Goal: Information Seeking & Learning: Learn about a topic

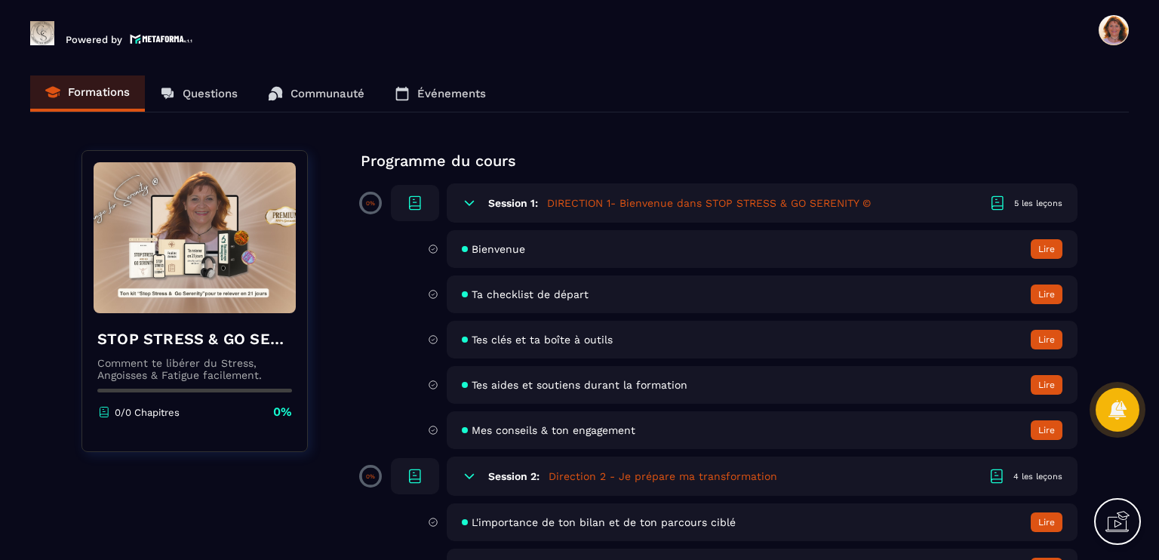
click at [1021, 204] on div "5 les leçons" at bounding box center [1038, 203] width 48 height 11
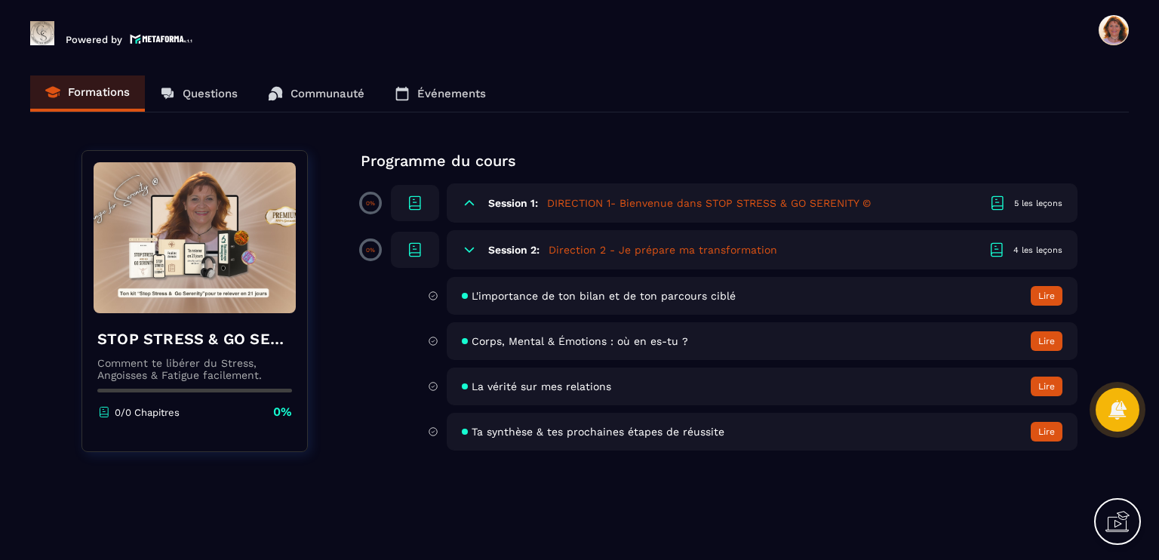
click at [1021, 204] on div "5 les leçons" at bounding box center [1038, 203] width 48 height 11
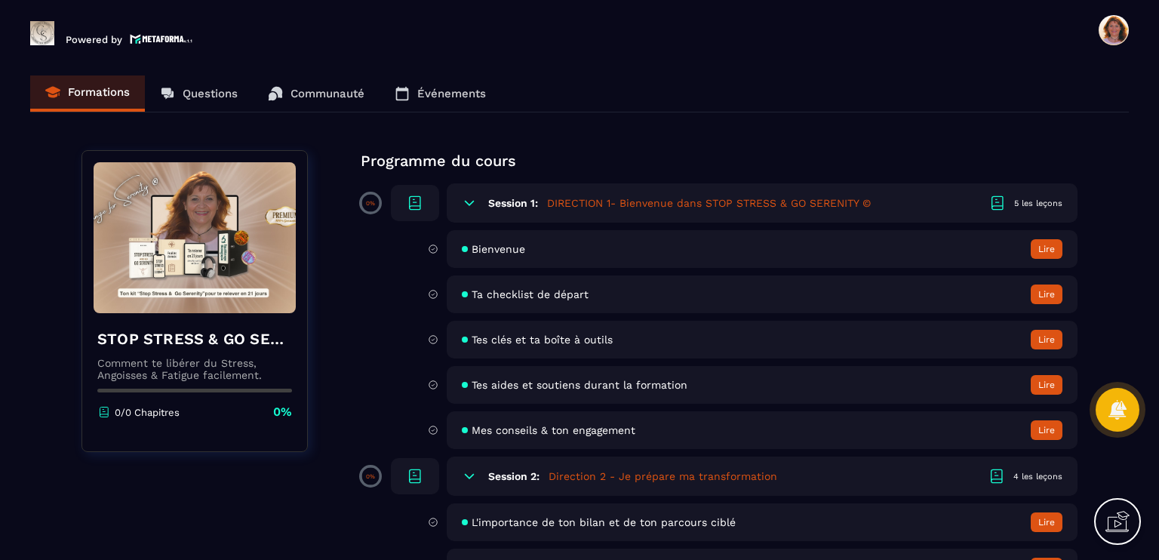
click at [1050, 250] on button "Lire" at bounding box center [1046, 249] width 32 height 20
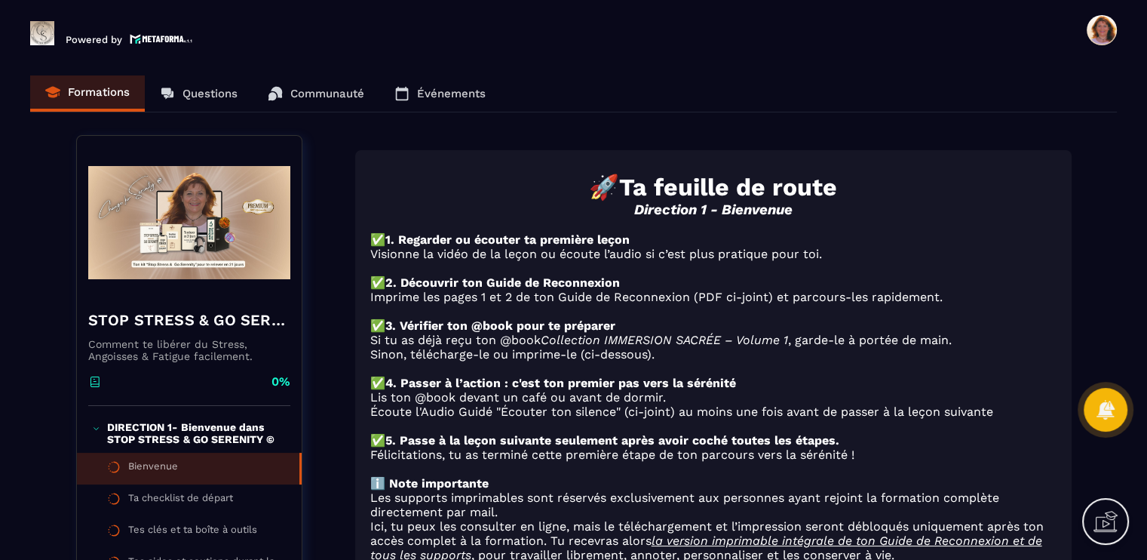
click at [554, 261] on p "Visionne la vidéo de la leçon ou écoute l’audio si c’est plus pratique pour toi." at bounding box center [713, 254] width 686 height 14
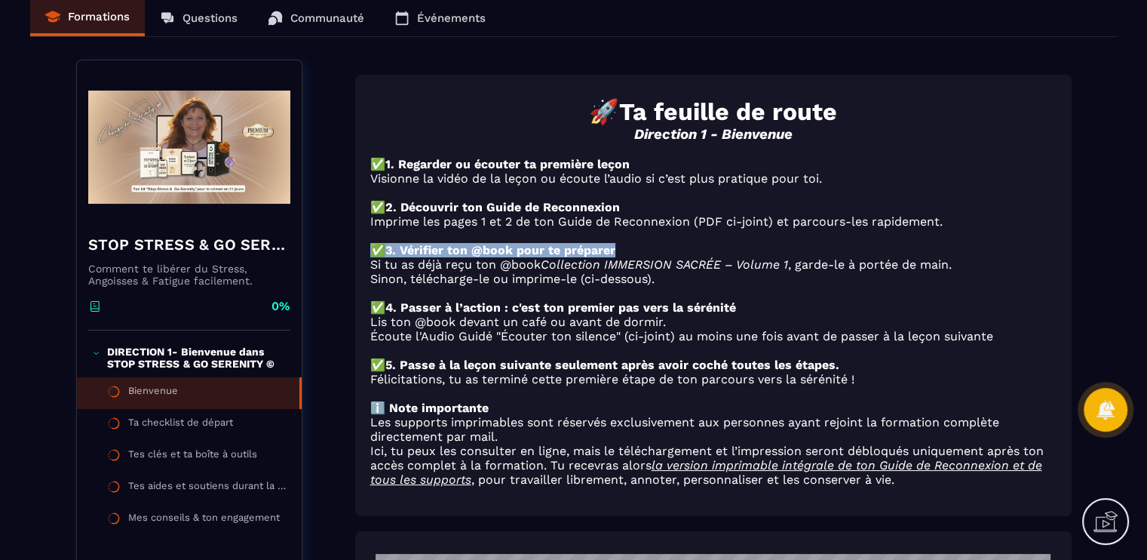
drag, startPoint x: 370, startPoint y: 258, endPoint x: 619, endPoint y: 256, distance: 249.0
click at [619, 256] on p "✅ 3. Vérifier ton @book pour te préparer" at bounding box center [713, 250] width 686 height 14
click at [434, 267] on p "Si tu as déjà reçu ton @book Collection IMMERSION SACRÉE – Volume 1 , garde-le …" at bounding box center [713, 264] width 686 height 14
drag, startPoint x: 367, startPoint y: 256, endPoint x: 616, endPoint y: 264, distance: 249.1
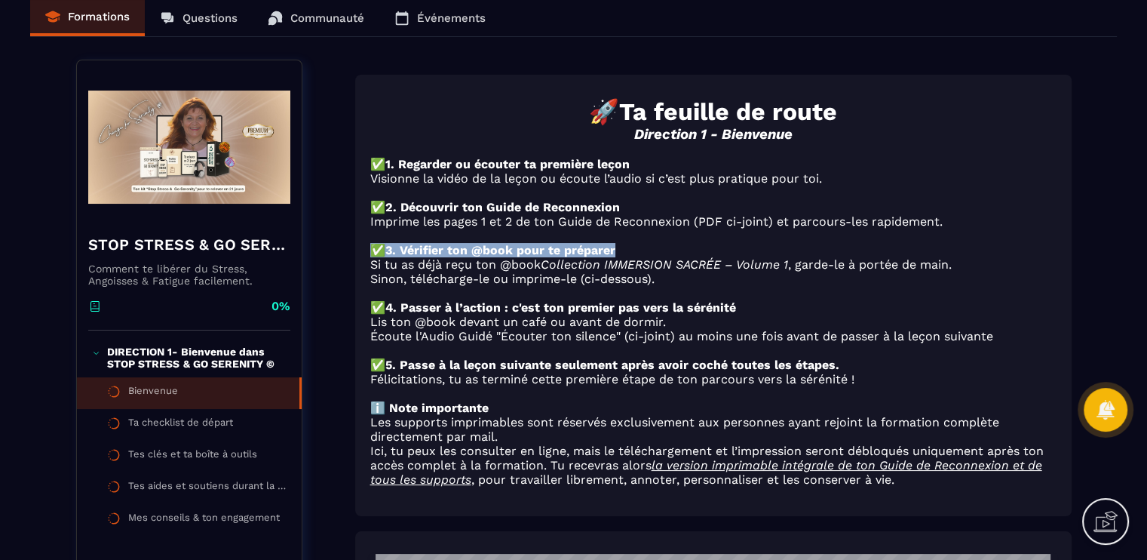
copy p "✅ 3. Vérifier ton @book pour te préparer"
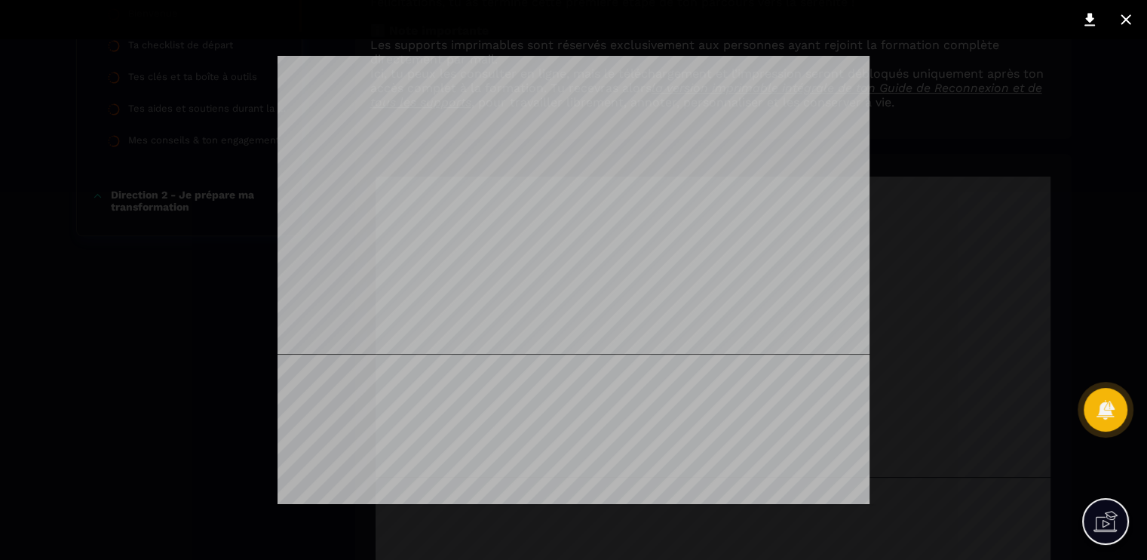
scroll to position [540, 0]
click at [1126, 17] on icon at bounding box center [1126, 20] width 18 height 18
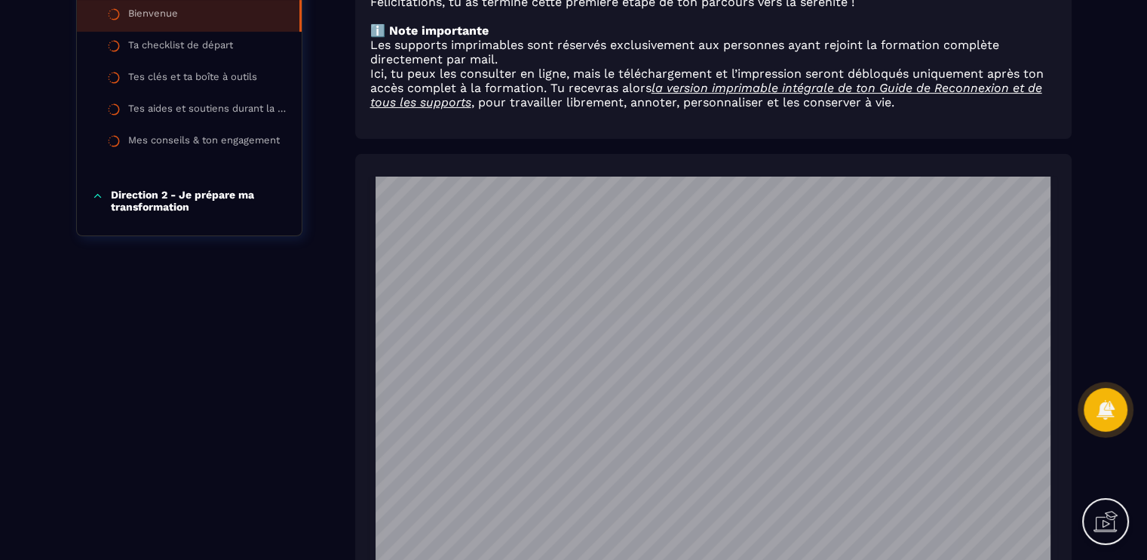
scroll to position [10033, 0]
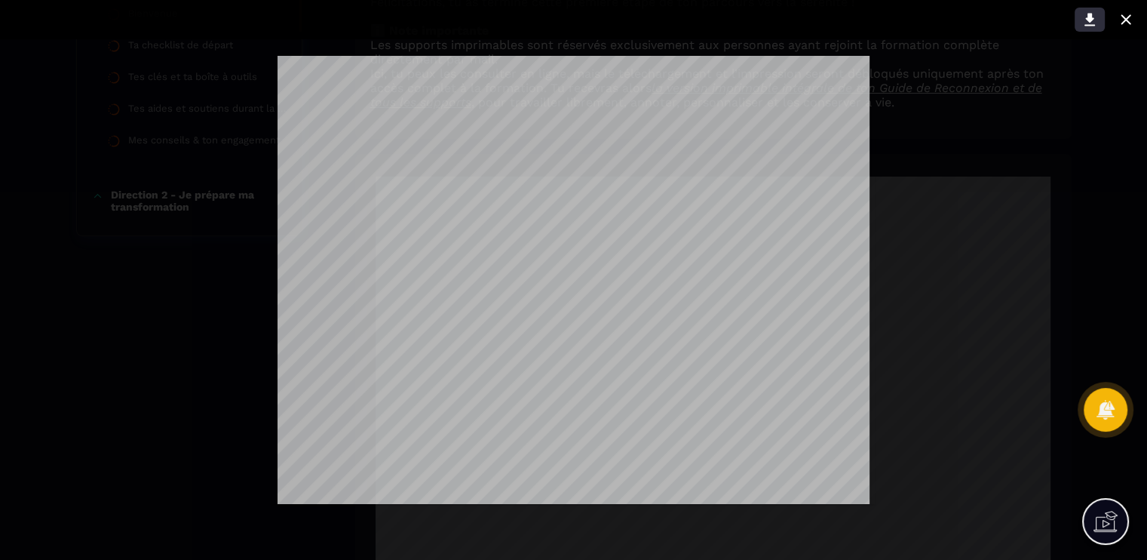
click at [1079, 20] on button at bounding box center [1090, 20] width 30 height 24
click at [1080, 144] on div at bounding box center [573, 280] width 1147 height 560
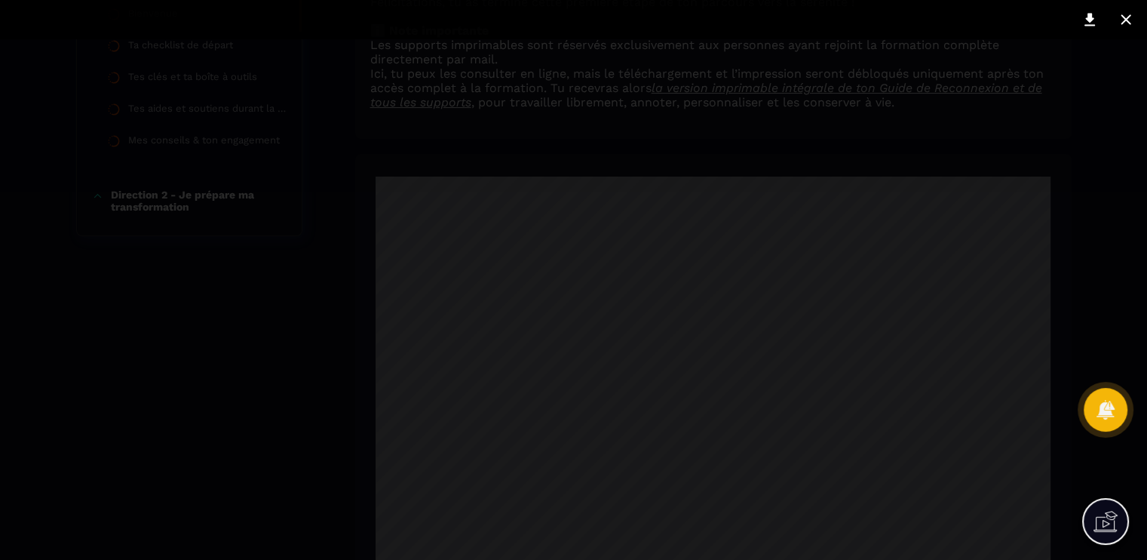
scroll to position [226, 0]
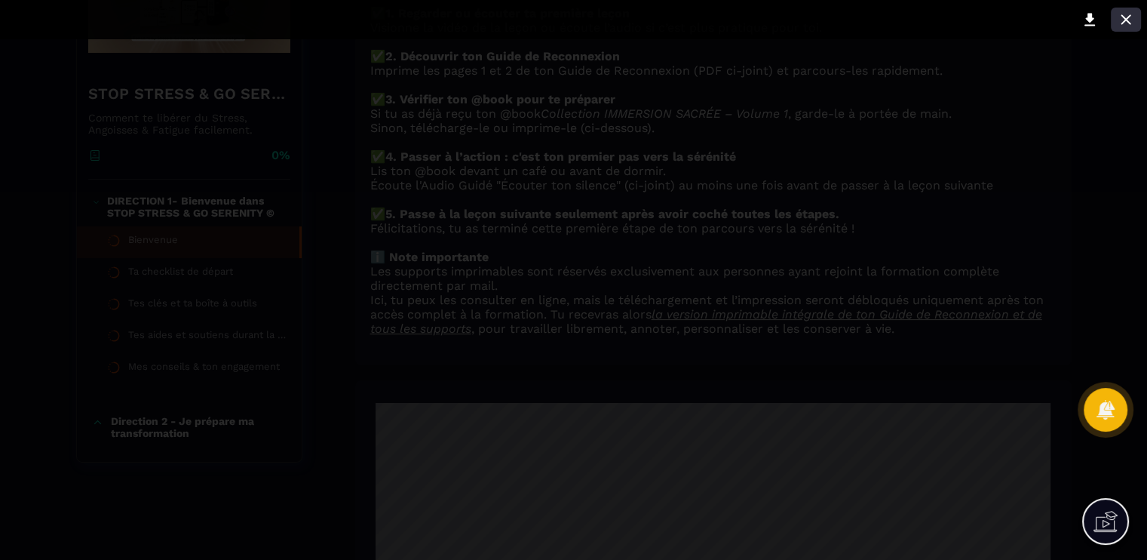
click at [1135, 11] on icon at bounding box center [1126, 20] width 18 height 18
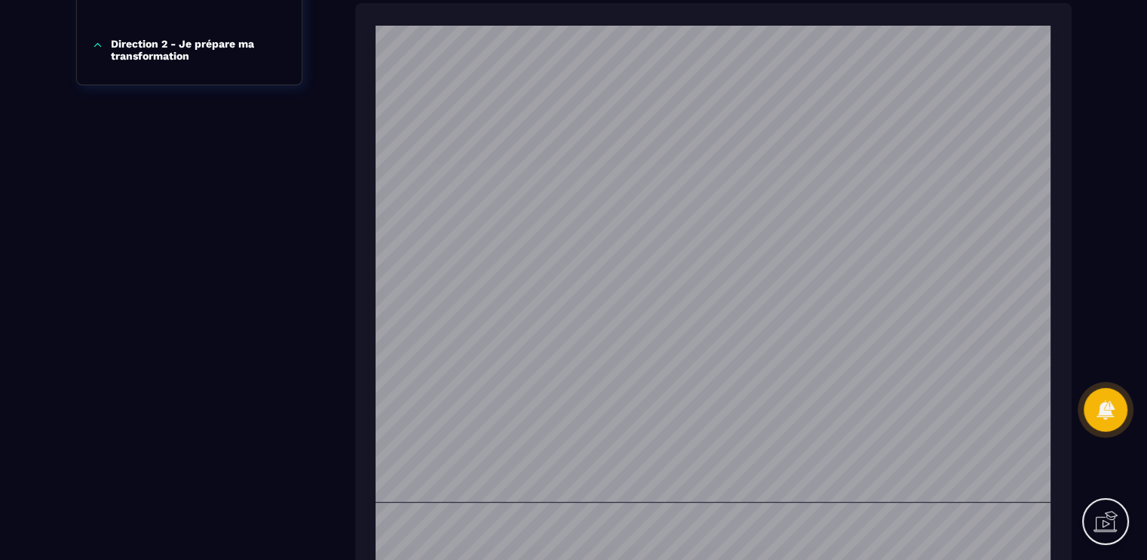
scroll to position [151, 0]
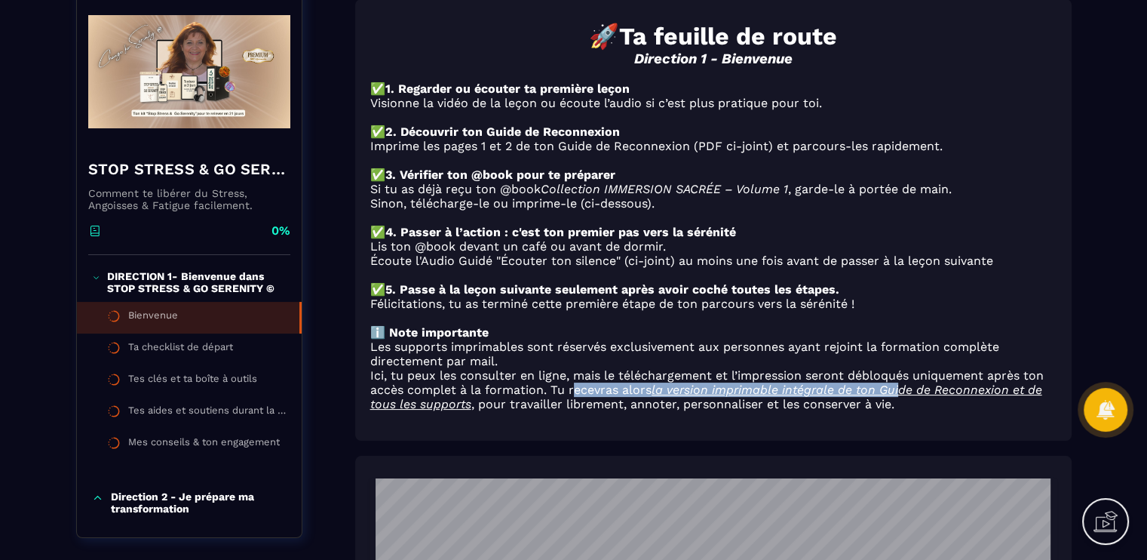
drag, startPoint x: 574, startPoint y: 407, endPoint x: 904, endPoint y: 410, distance: 329.7
click at [904, 410] on p "Ici, tu peux les consulter en ligne, mais le téléchargement et l’impression ser…" at bounding box center [713, 389] width 686 height 43
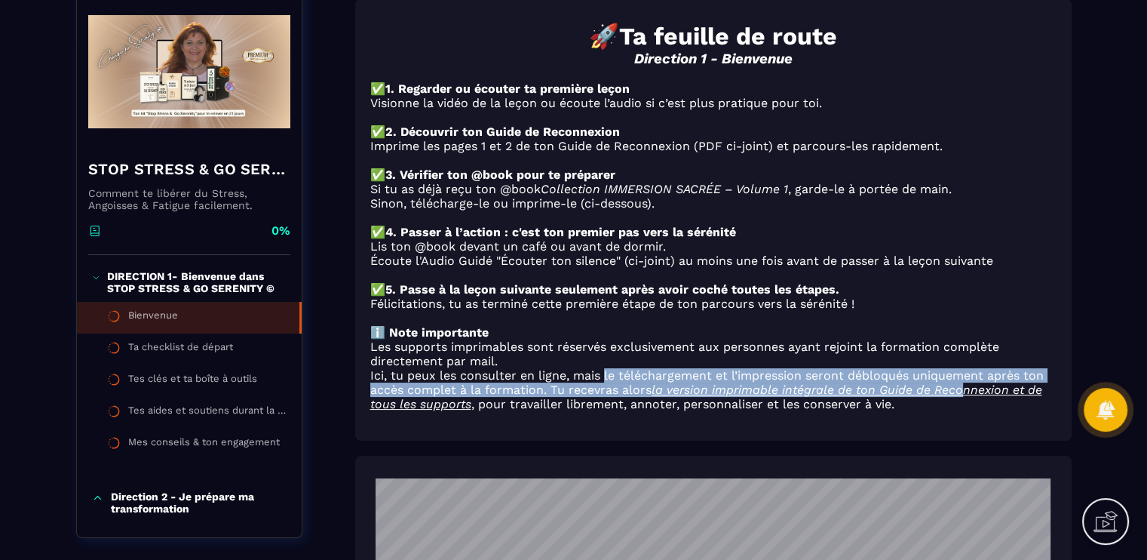
drag, startPoint x: 603, startPoint y: 392, endPoint x: 966, endPoint y: 406, distance: 362.4
click at [966, 406] on p "Ici, tu peux les consulter en ligne, mais le téléchargement et l’impression ser…" at bounding box center [713, 389] width 686 height 43
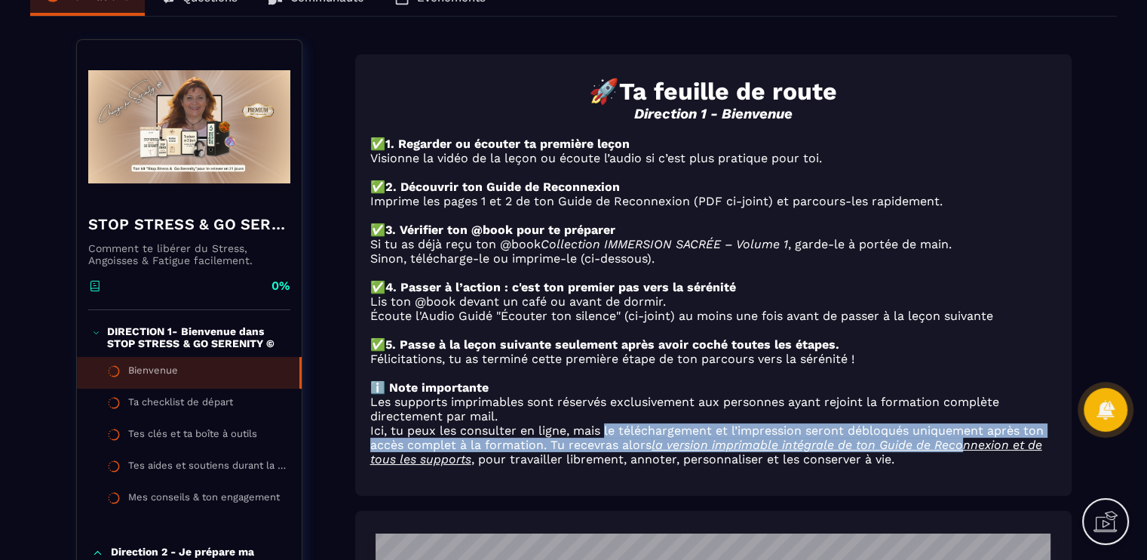
scroll to position [75, 0]
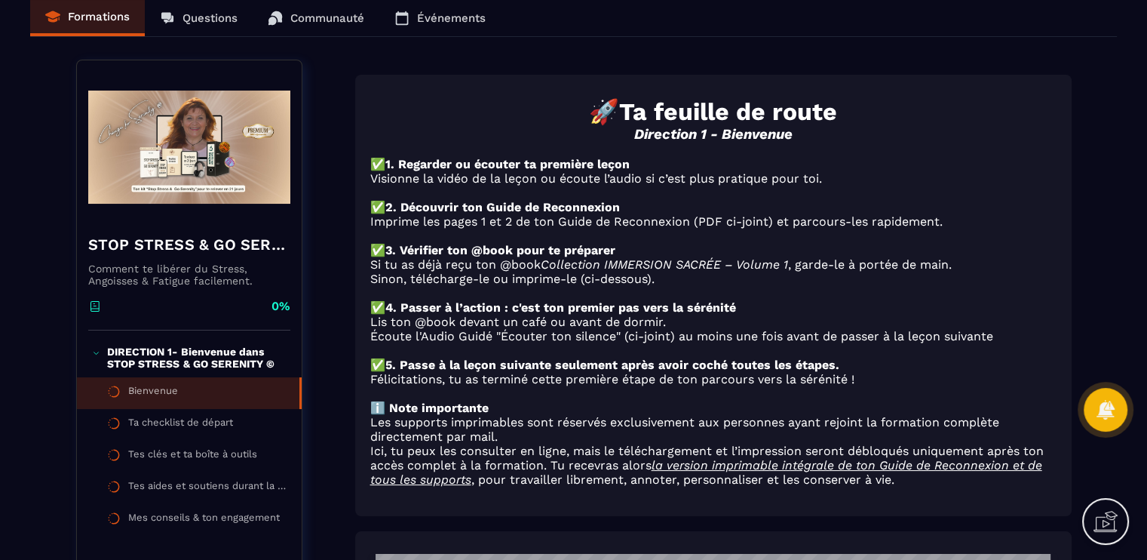
click at [212, 358] on p "DIRECTION 1- Bienvenue dans STOP STRESS & GO SERENITY ©" at bounding box center [196, 358] width 179 height 24
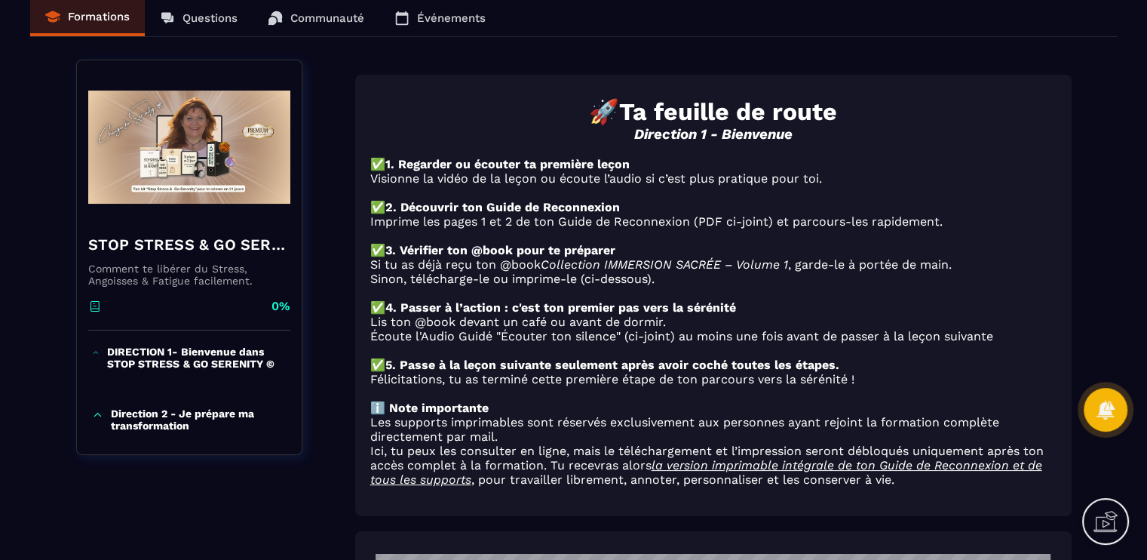
click at [212, 358] on p "DIRECTION 1- Bienvenue dans STOP STRESS & GO SERENITY ©" at bounding box center [196, 358] width 179 height 24
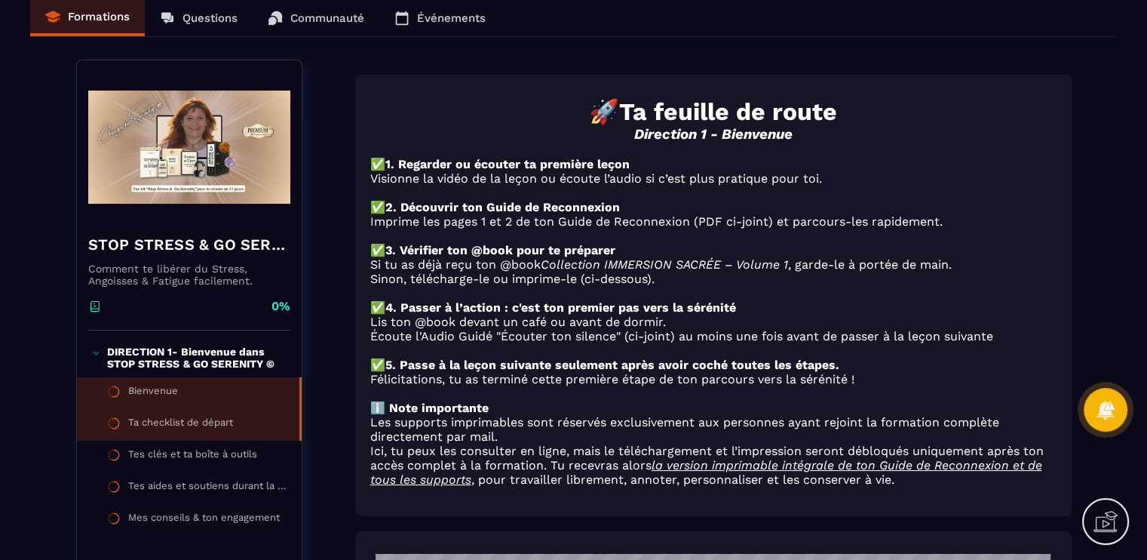
click at [192, 441] on li "Ta checklist de départ" at bounding box center [189, 457] width 225 height 32
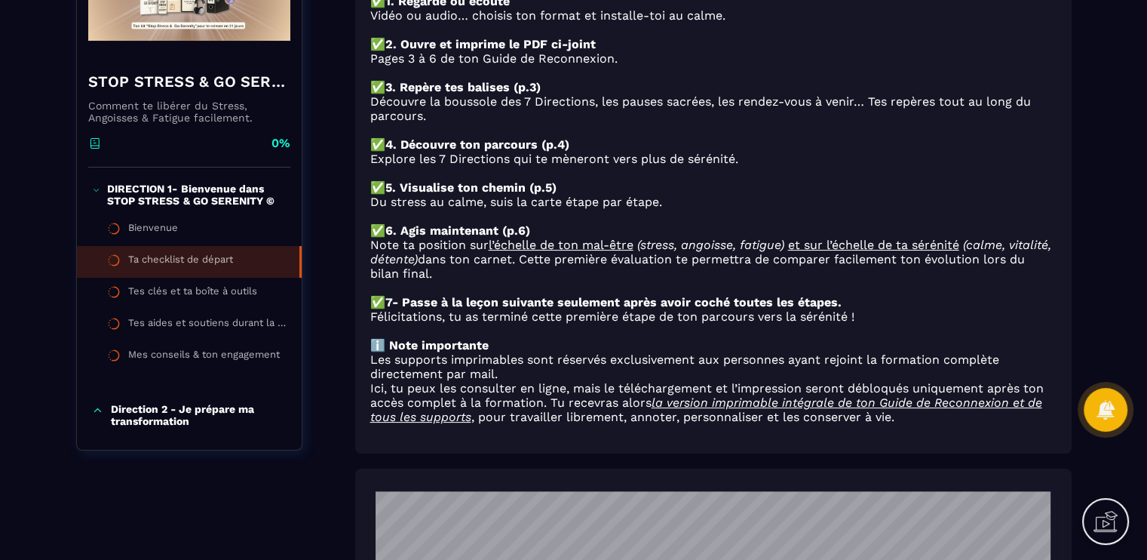
scroll to position [151, 0]
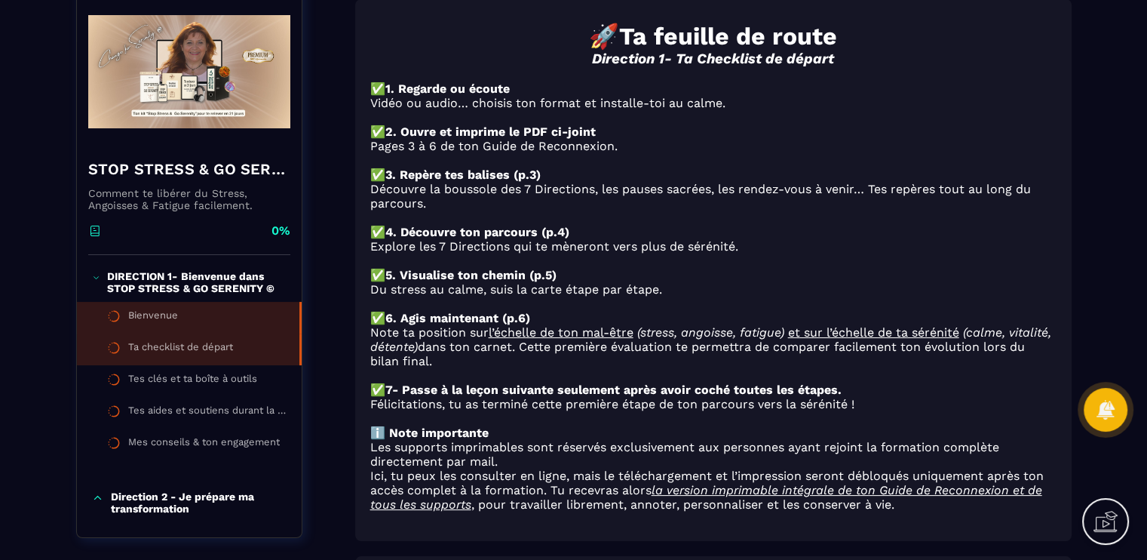
click at [145, 309] on div "Bienvenue" at bounding box center [153, 317] width 50 height 17
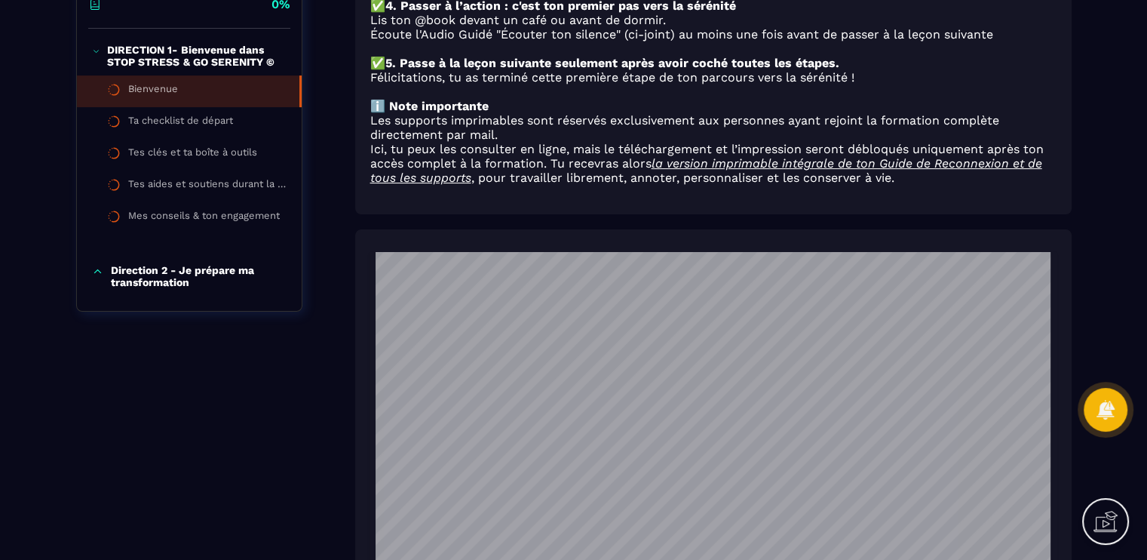
scroll to position [75, 0]
click at [229, 117] on div "Ta checklist de départ" at bounding box center [180, 123] width 105 height 17
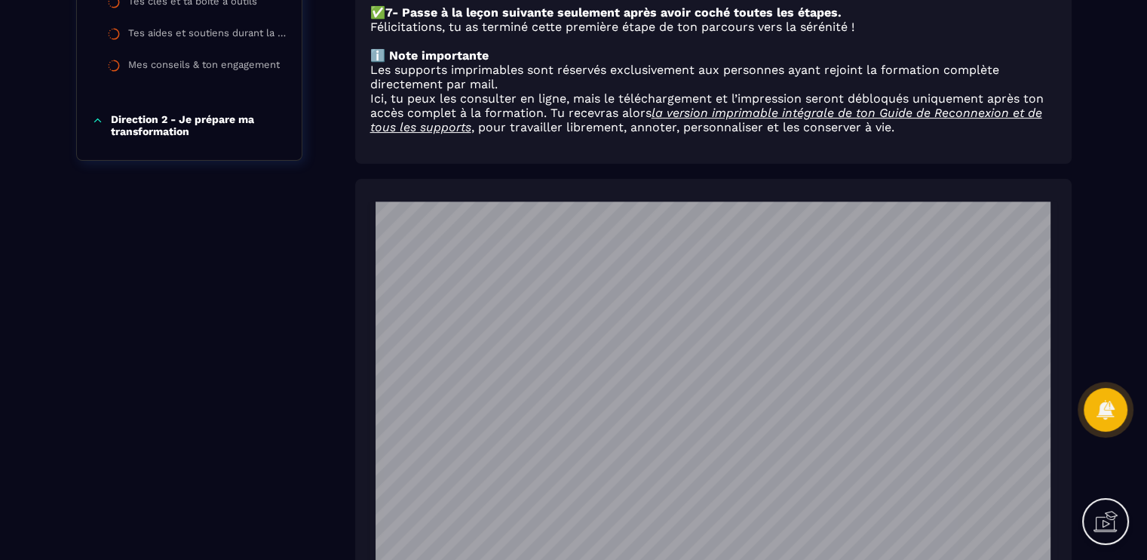
scroll to position [151, 0]
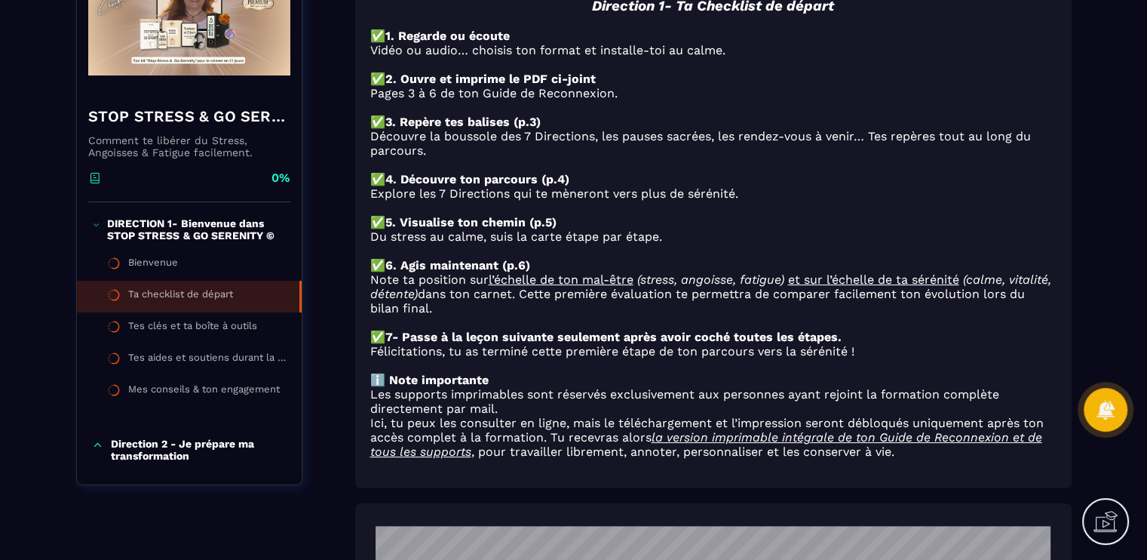
scroll to position [226, 0]
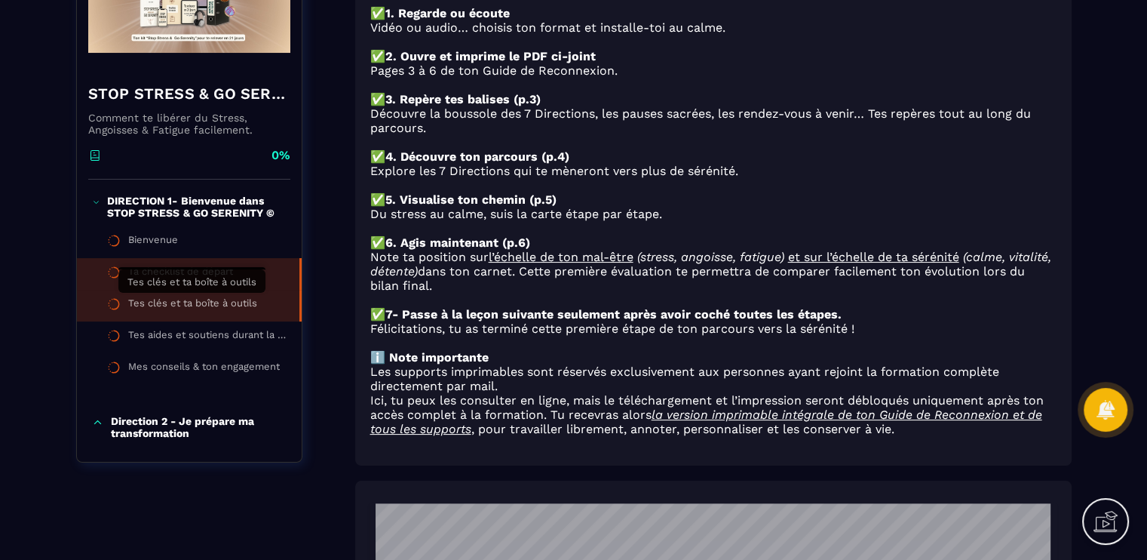
click at [247, 299] on div "Tes clés et ta boîte à outils" at bounding box center [192, 305] width 129 height 17
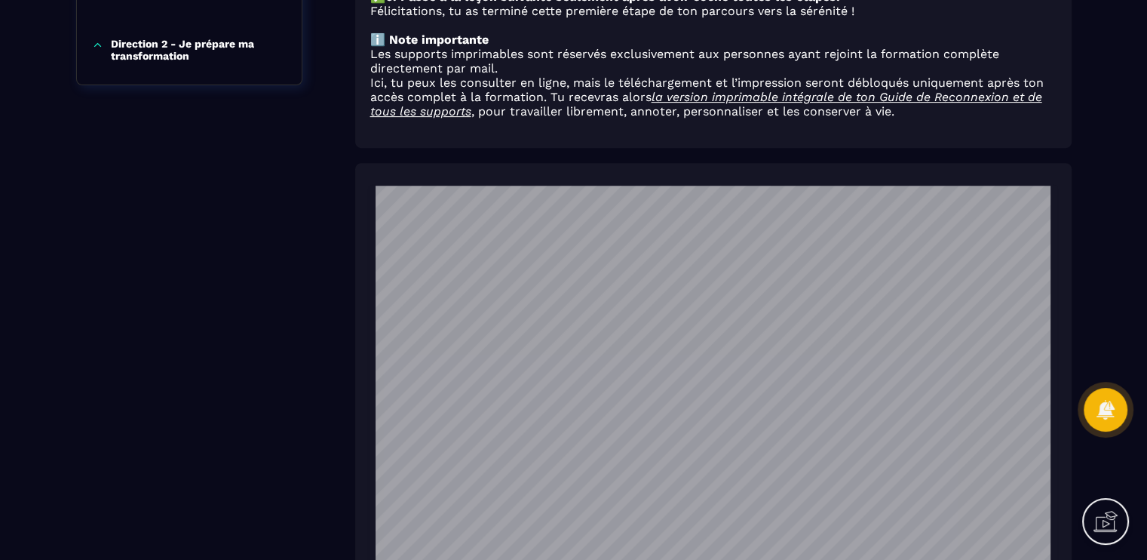
scroll to position [350, 0]
click at [1116, 281] on div "STOP STRESS & GO SERENITY © Comment te libérer du Stress, Angoisses & Fatigue f…" at bounding box center [573, 412] width 1087 height 1760
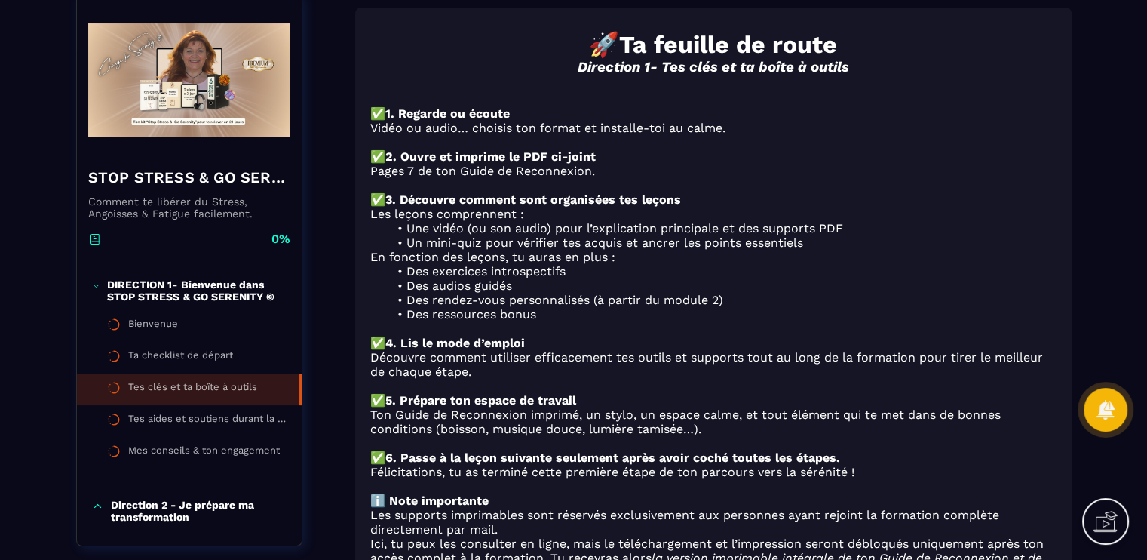
scroll to position [151, 0]
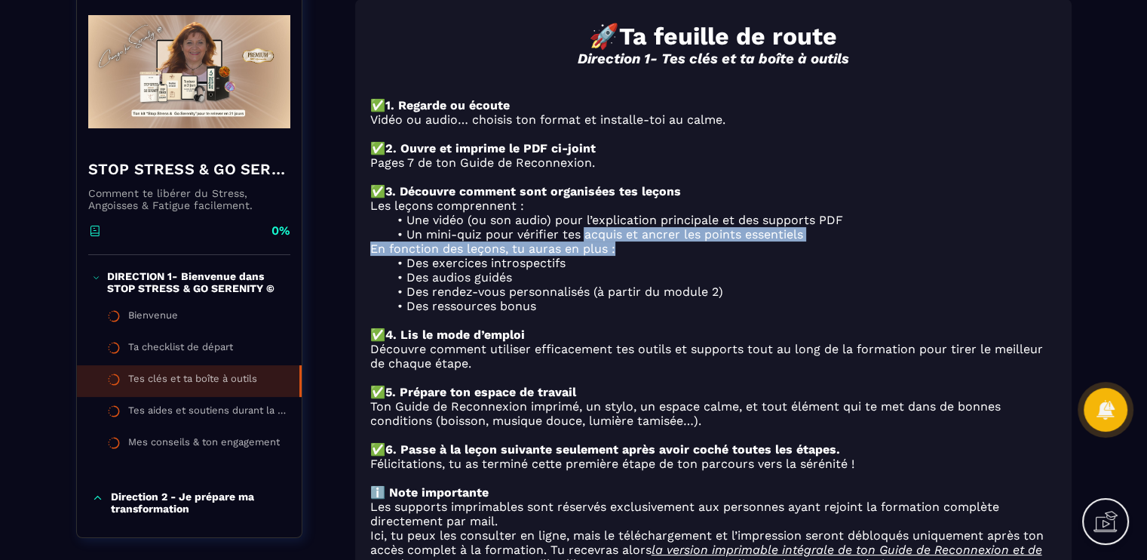
drag, startPoint x: 586, startPoint y: 244, endPoint x: 816, endPoint y: 253, distance: 230.3
click at [816, 253] on div "🚀 Ta feuille de route Direction 1- Tes clés et ta boîte à outils ✅ 1. Regarde o…" at bounding box center [713, 304] width 686 height 564
click at [378, 256] on p "En fonction des leçons, tu auras en plus :" at bounding box center [713, 248] width 686 height 14
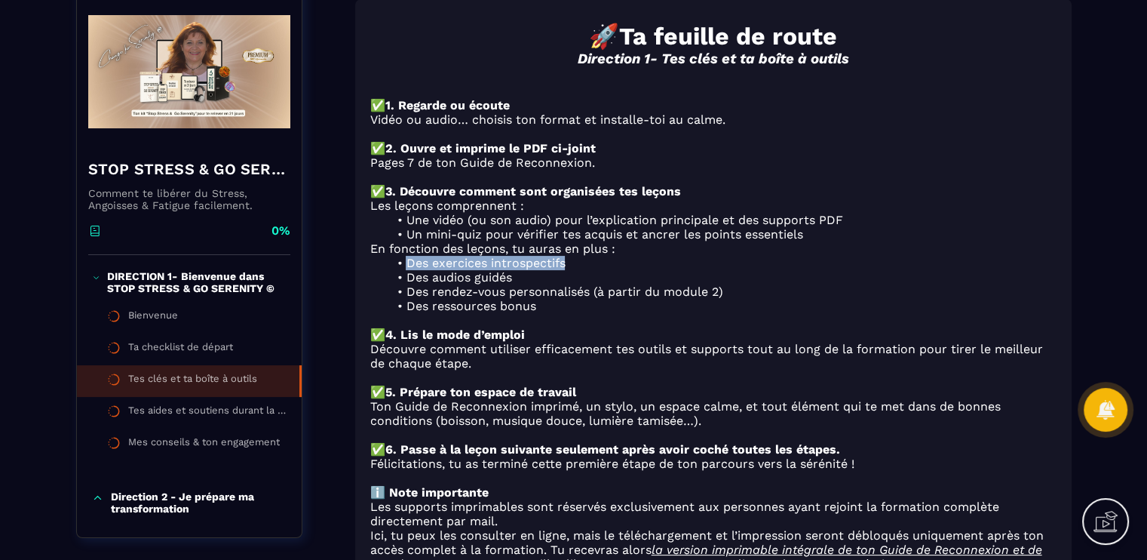
drag, startPoint x: 404, startPoint y: 271, endPoint x: 570, endPoint y: 273, distance: 166.7
click at [570, 270] on li "Des exercices introspectifs" at bounding box center [723, 263] width 668 height 14
drag, startPoint x: 407, startPoint y: 283, endPoint x: 531, endPoint y: 291, distance: 124.0
click at [536, 284] on li "Des audios guidés" at bounding box center [723, 277] width 668 height 14
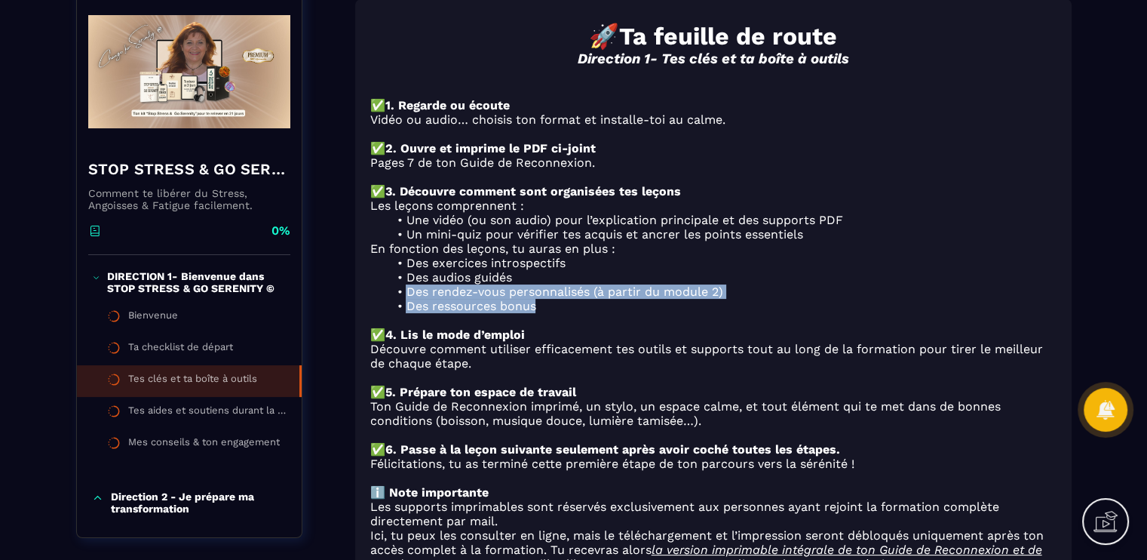
drag, startPoint x: 419, startPoint y: 306, endPoint x: 564, endPoint y: 311, distance: 144.9
click at [564, 311] on ul "Des exercices introspectifs Des audios guidés Des rendez-vous personnalisés (à …" at bounding box center [713, 284] width 686 height 57
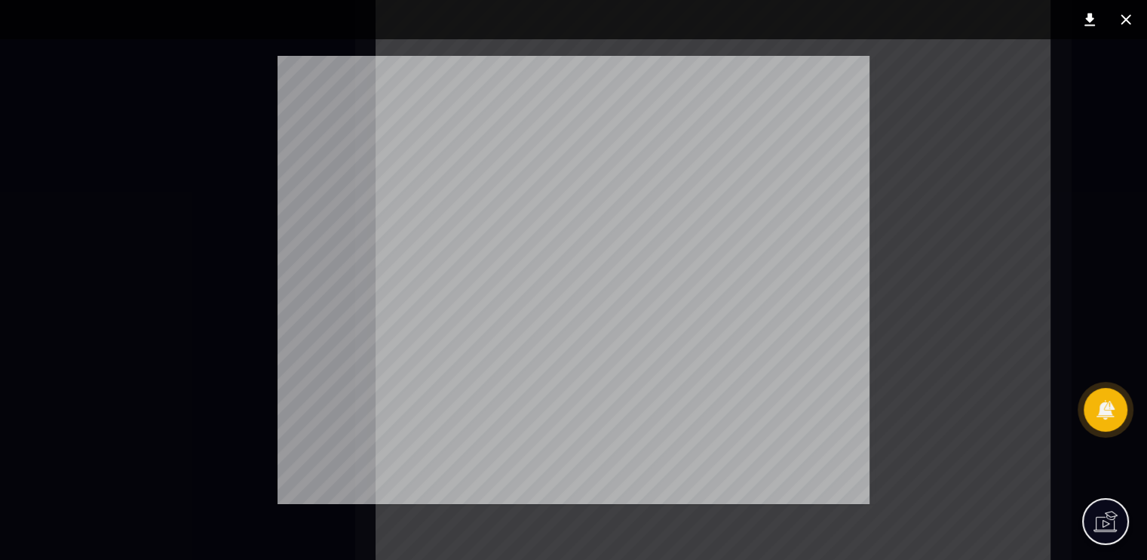
scroll to position [88, 0]
click at [1005, 185] on div at bounding box center [573, 280] width 1147 height 560
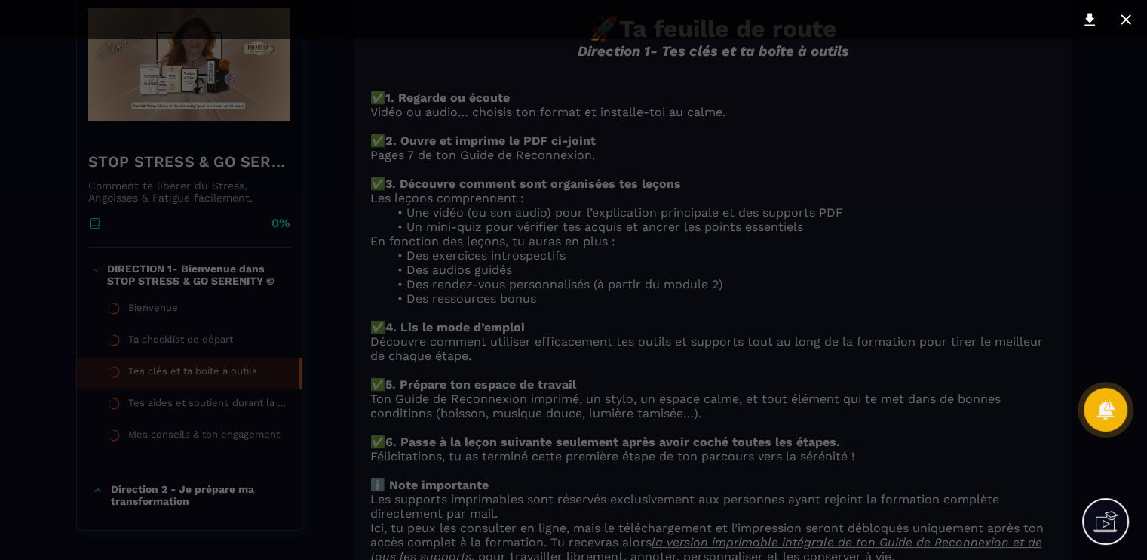
scroll to position [151, 0]
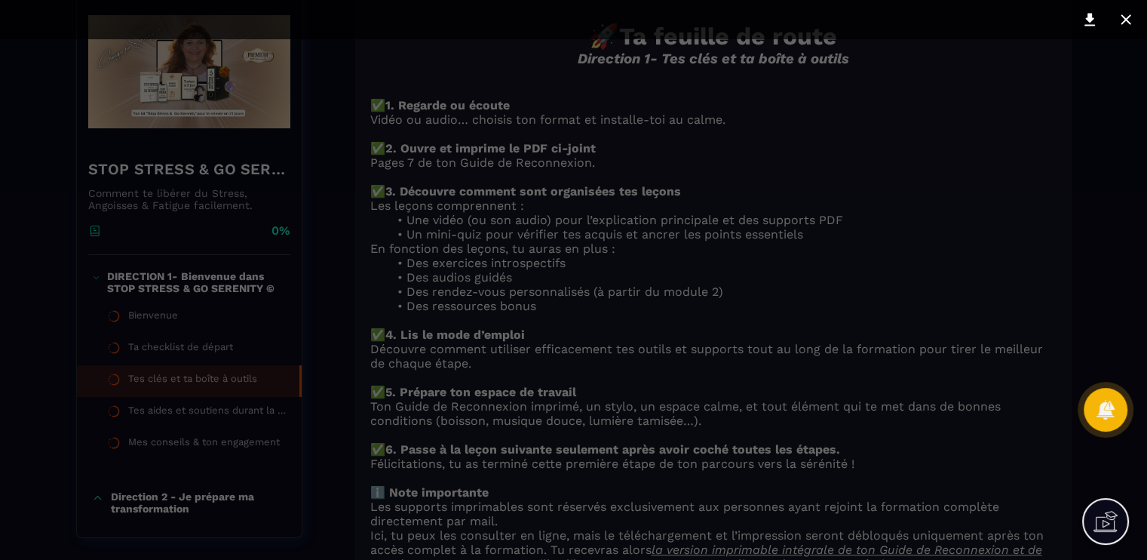
click at [772, 219] on div at bounding box center [573, 280] width 603 height 448
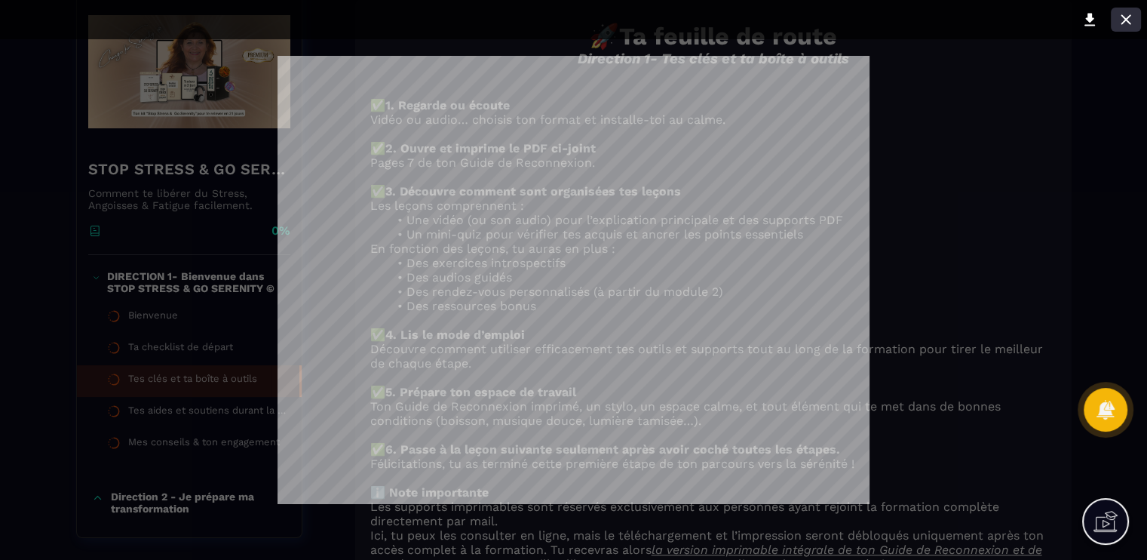
click at [1129, 17] on icon at bounding box center [1126, 19] width 10 height 10
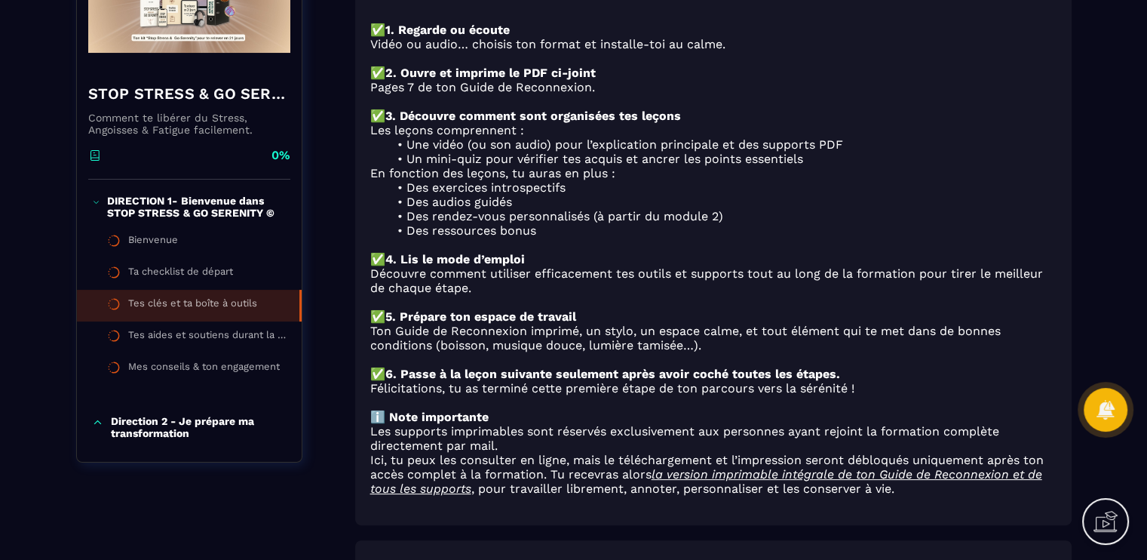
scroll to position [148, 0]
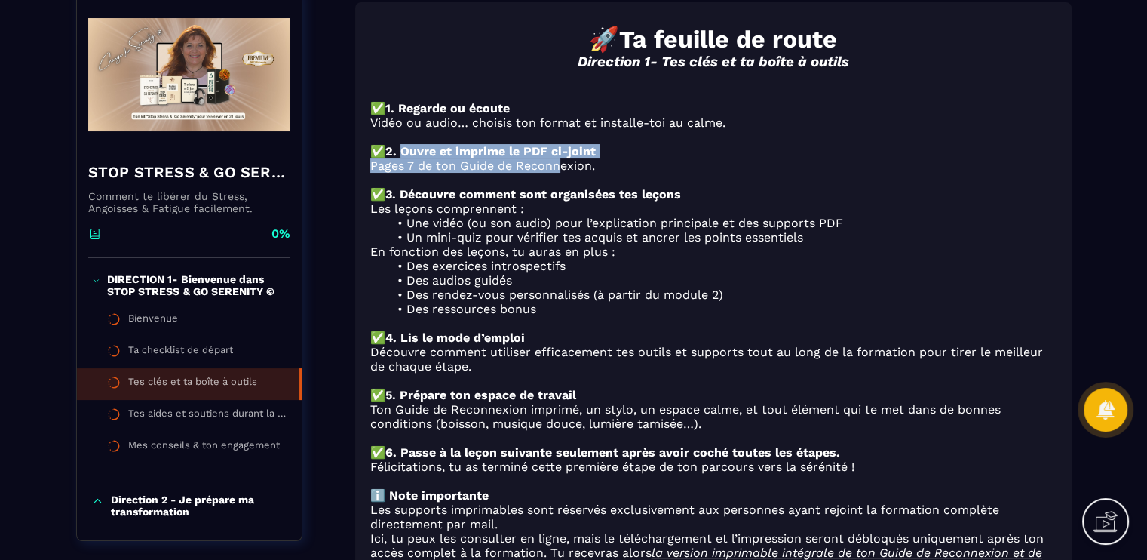
drag, startPoint x: 408, startPoint y: 163, endPoint x: 561, endPoint y: 166, distance: 152.4
click at [561, 166] on div "🚀 Ta feuille de route Direction 1- Tes clés et ta boîte à outils ✅ 1. Regarde o…" at bounding box center [713, 307] width 686 height 564
click at [634, 158] on p "✅ 2. Ouvre et imprime le PDF ci-joint" at bounding box center [713, 151] width 686 height 14
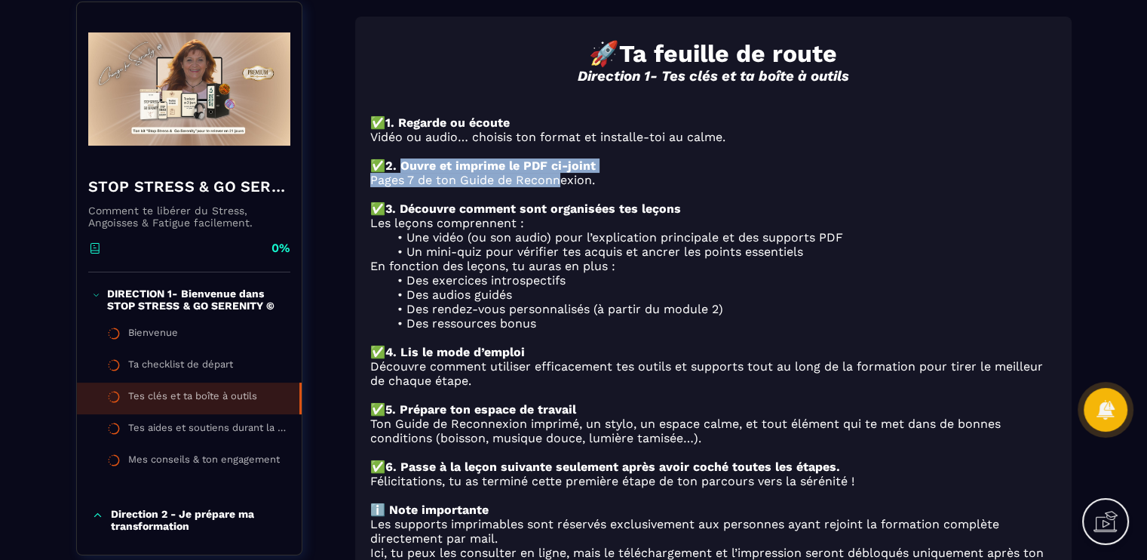
scroll to position [151, 0]
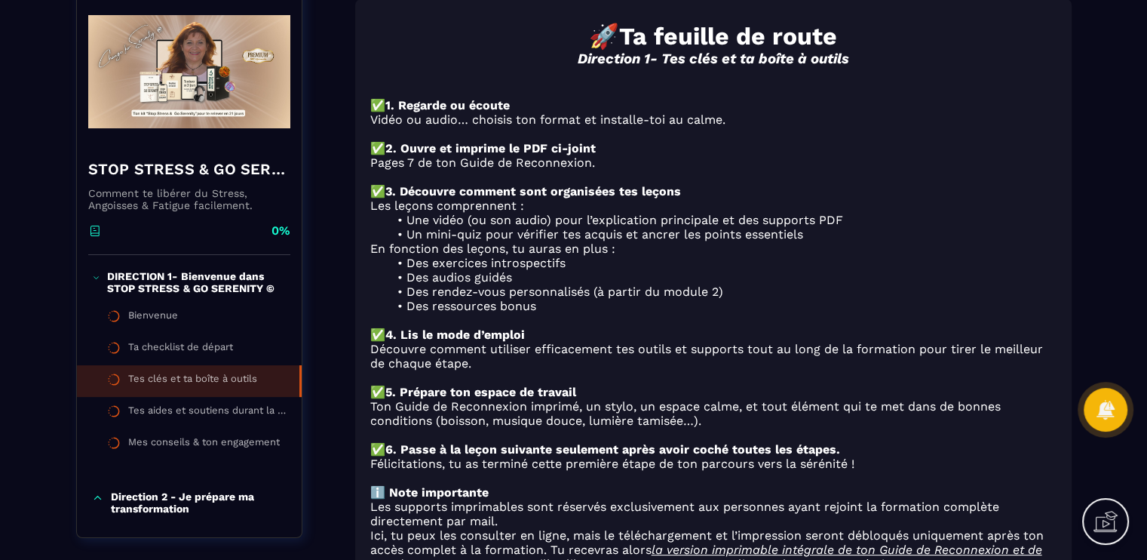
click at [492, 226] on li "Une vidéo (ou son audio) pour l’explication principale et des supports PDF" at bounding box center [723, 220] width 668 height 14
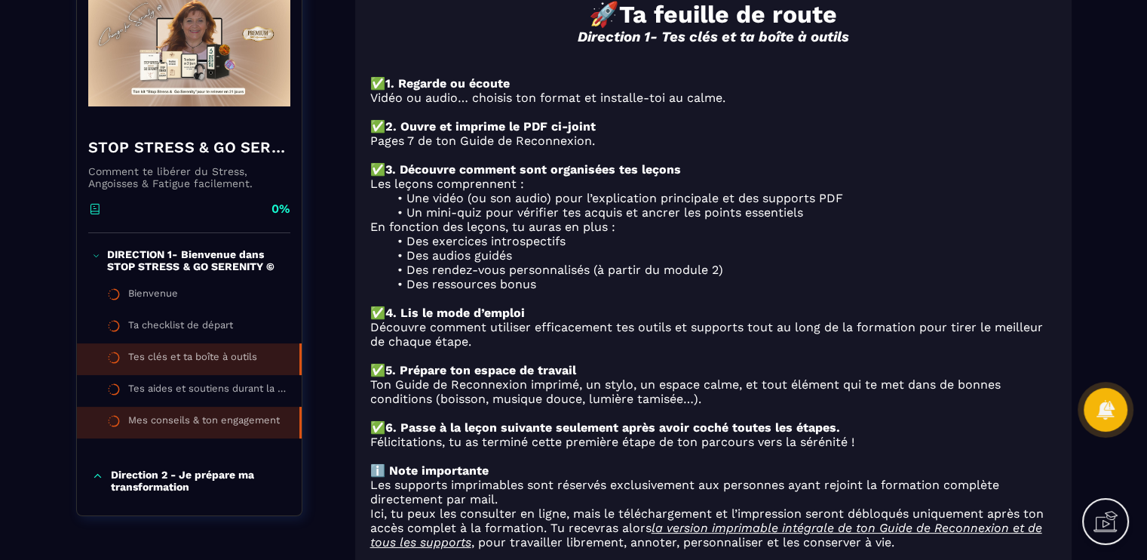
scroll to position [226, 0]
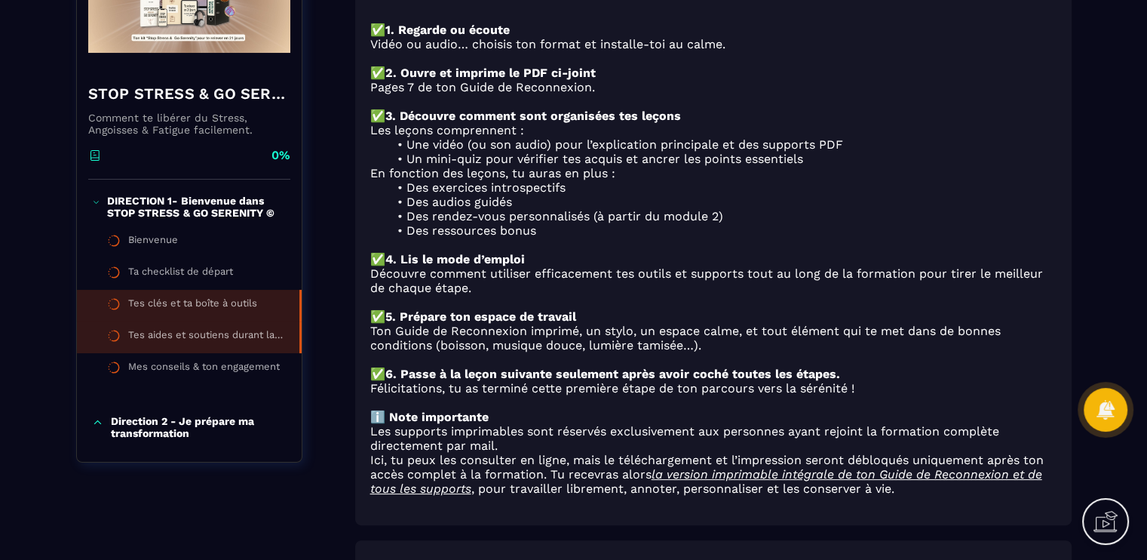
click at [263, 353] on li "Tes aides et soutiens durant la formation" at bounding box center [189, 369] width 225 height 32
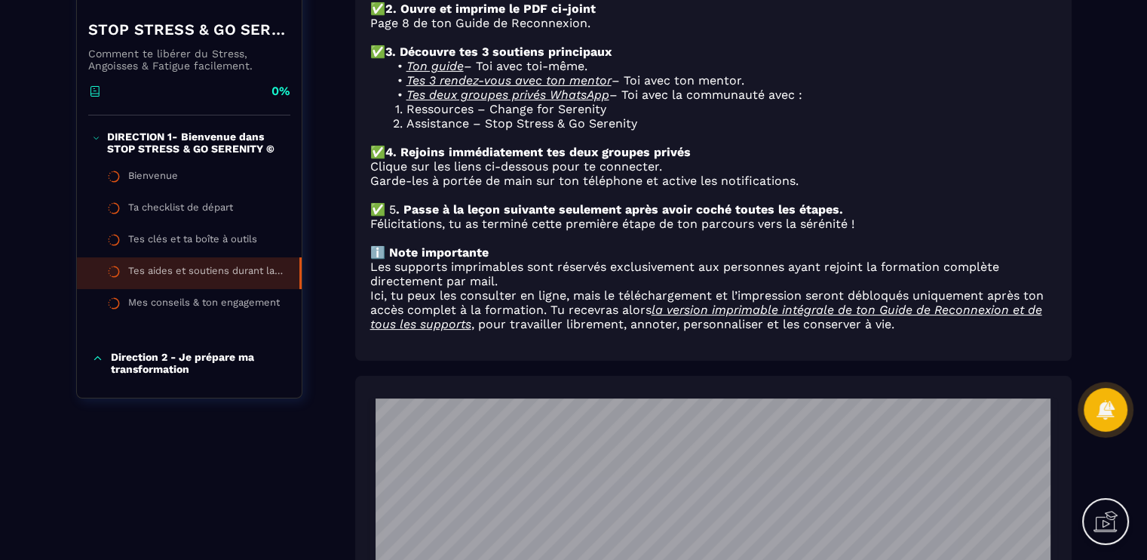
scroll to position [302, 0]
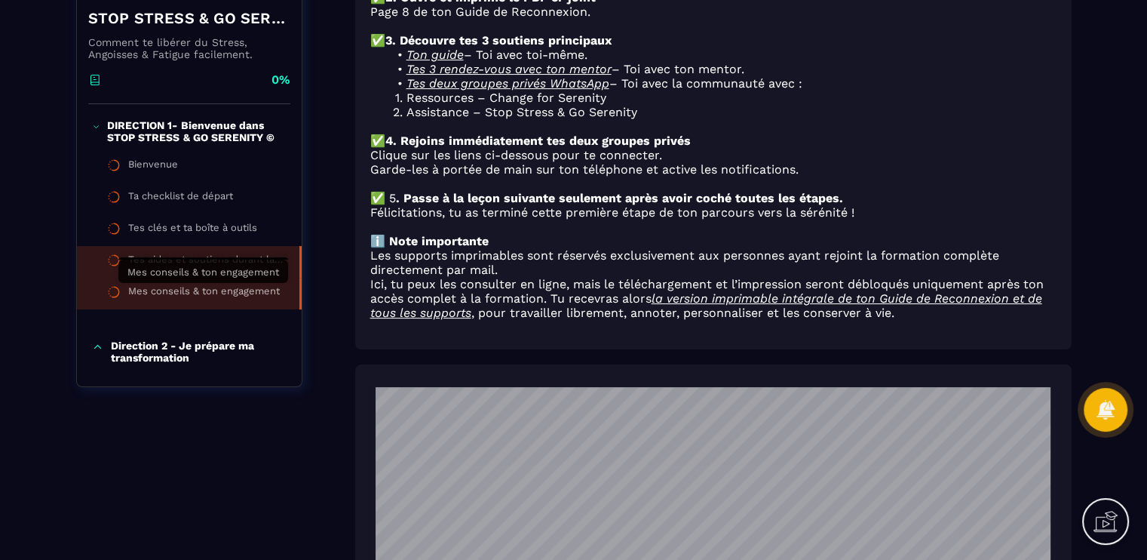
click at [249, 289] on div "Mes conseils & ton engagement" at bounding box center [204, 293] width 152 height 17
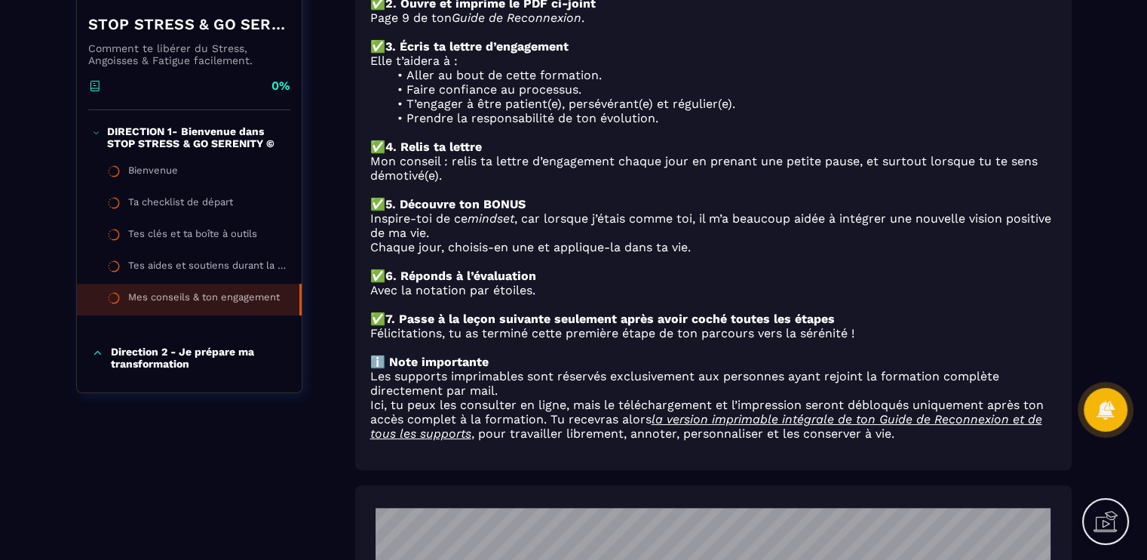
scroll to position [377, 0]
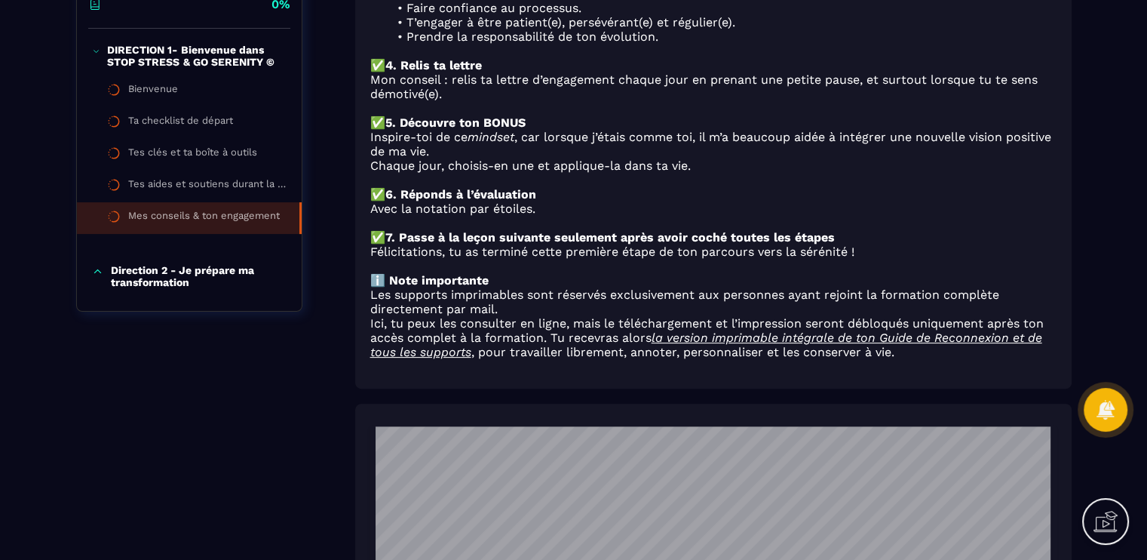
click at [170, 268] on p "Direction 2 - Je prépare ma transformation" at bounding box center [198, 276] width 175 height 24
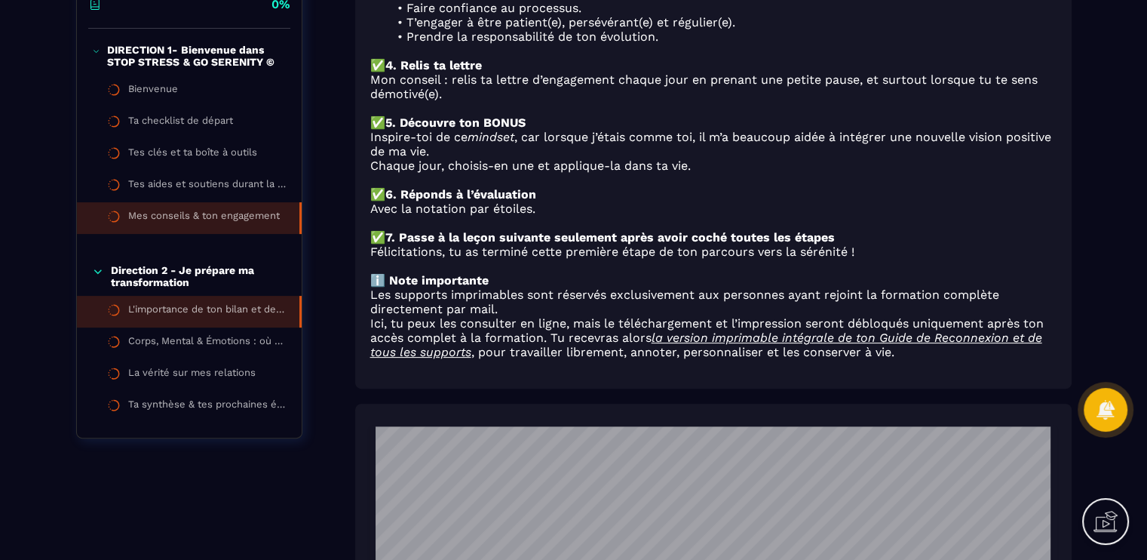
click at [208, 307] on div "L'importance de ton bilan et de ton parcours ciblé" at bounding box center [206, 311] width 156 height 17
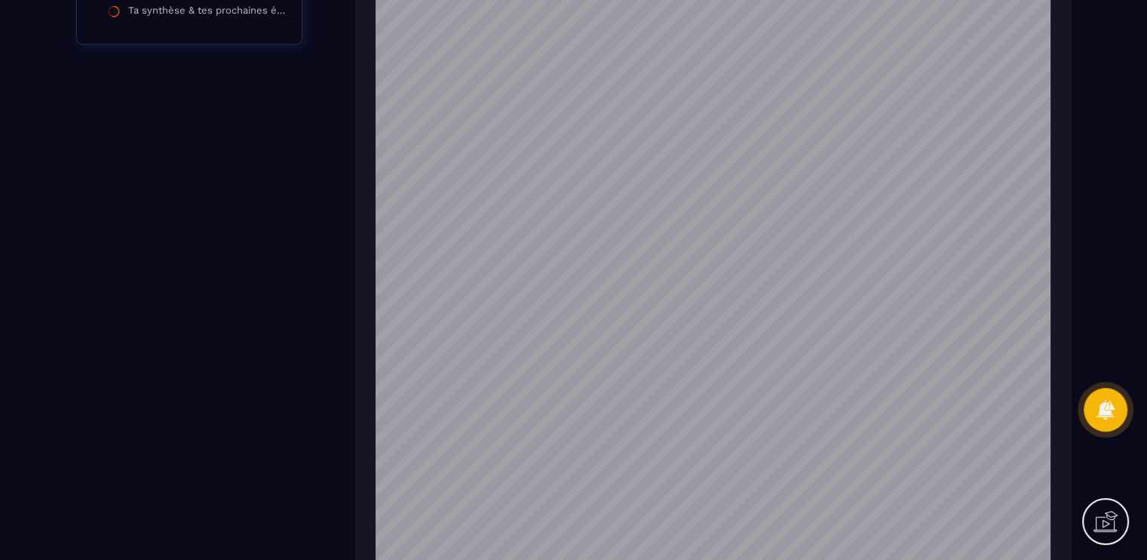
scroll to position [830, 0]
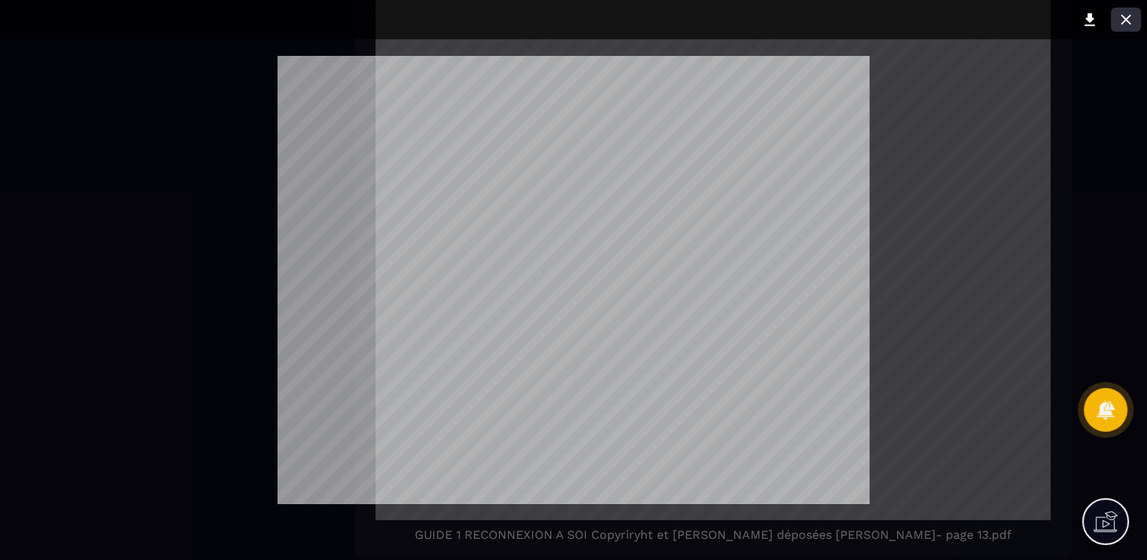
click at [1128, 13] on icon at bounding box center [1126, 20] width 18 height 18
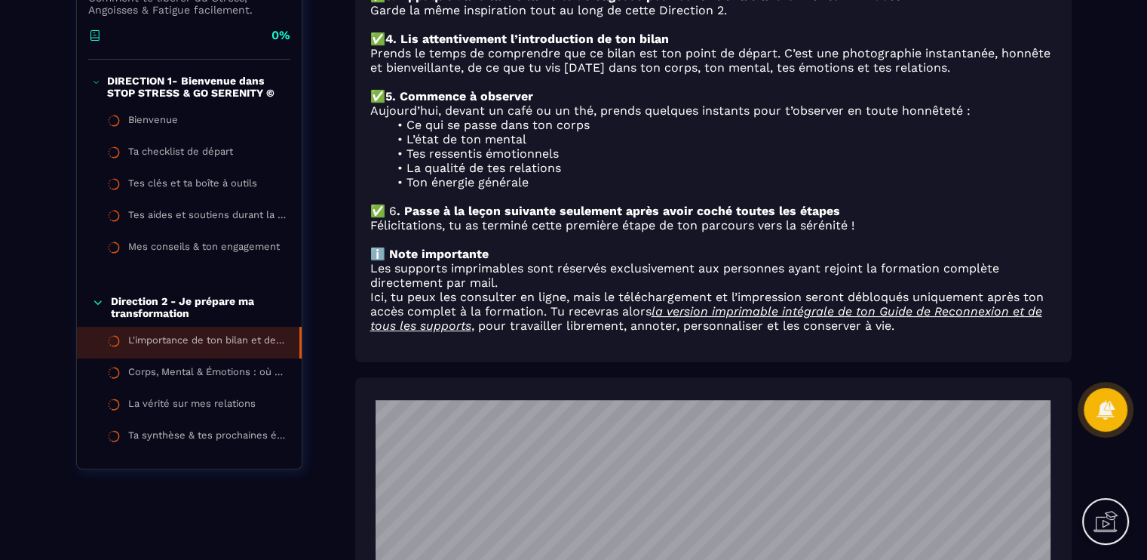
scroll to position [302, 0]
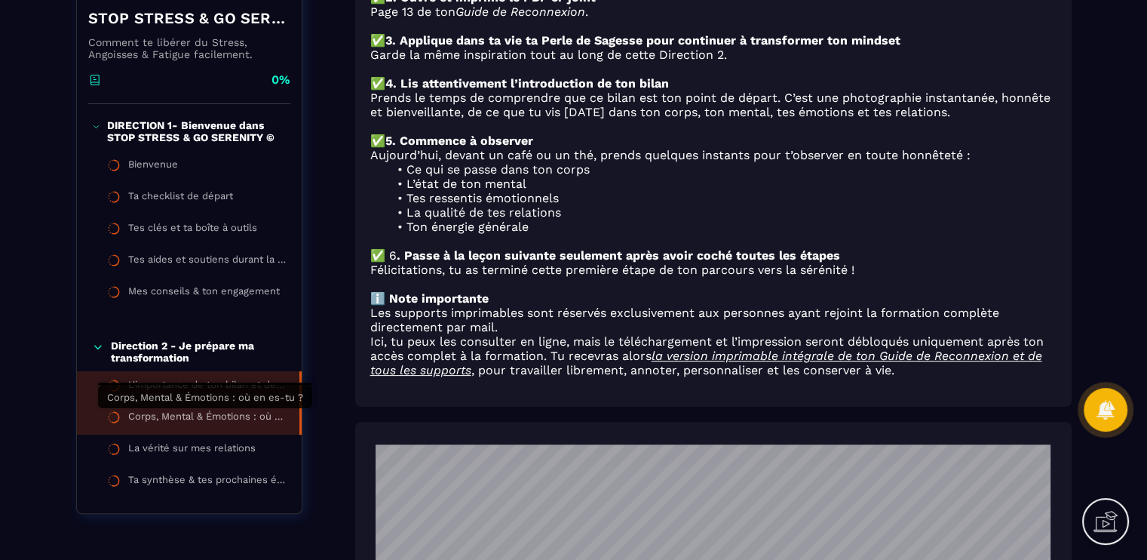
click at [266, 422] on div "Corps, Mental & Émotions : où en es-tu ?" at bounding box center [206, 418] width 156 height 17
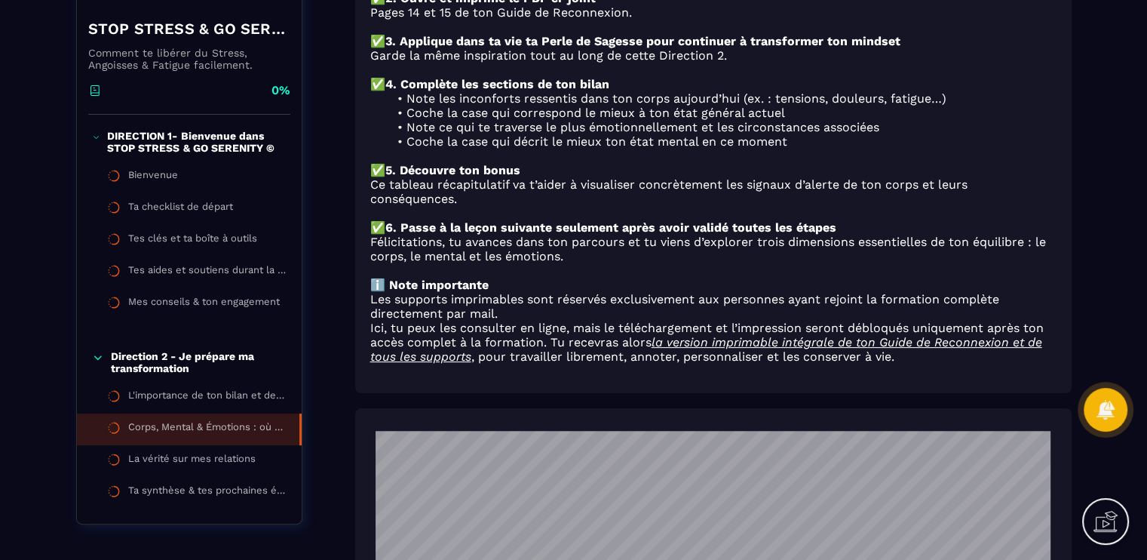
scroll to position [217, 0]
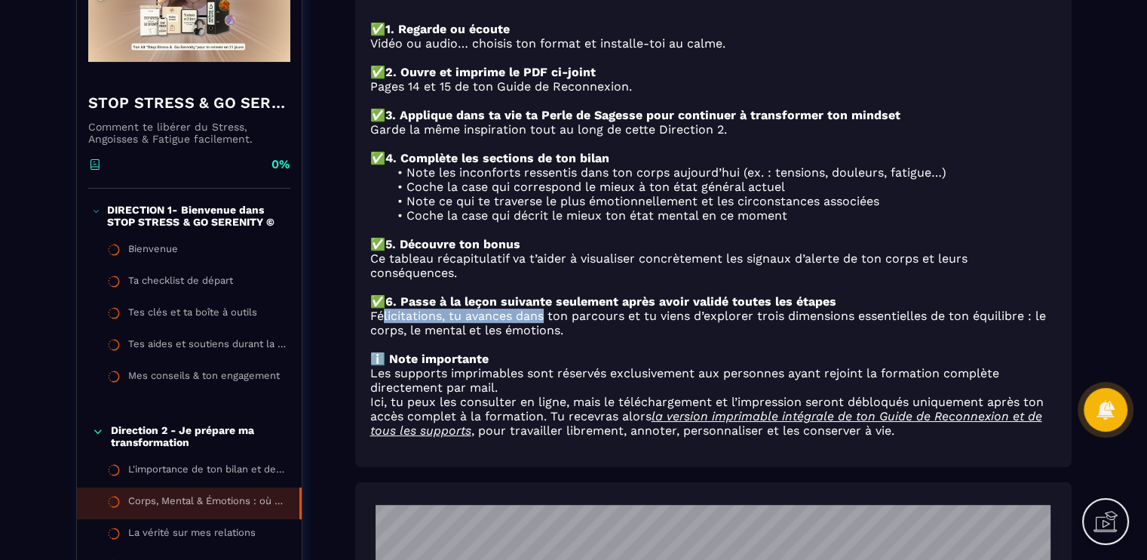
drag, startPoint x: 383, startPoint y: 333, endPoint x: 546, endPoint y: 327, distance: 163.0
click at [546, 327] on p "Félicitations, tu avances dans ton parcours et tu viens d’explorer trois dimens…" at bounding box center [713, 323] width 686 height 29
click at [405, 275] on p "Ce tableau récapitulatif va t’aider à visualiser concrètement les signaux d’ale…" at bounding box center [713, 265] width 686 height 29
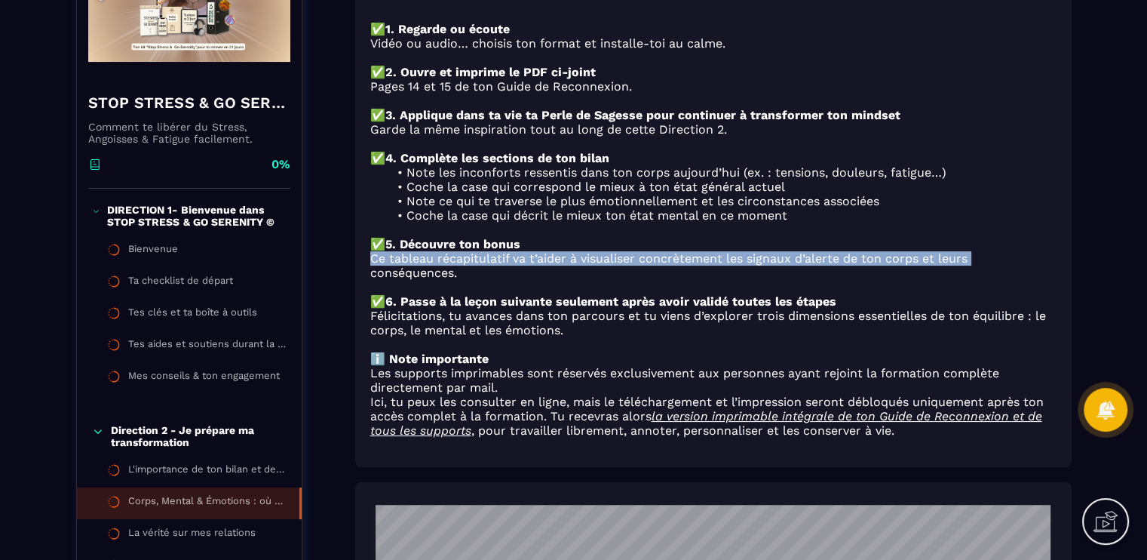
drag, startPoint x: 346, startPoint y: 280, endPoint x: 383, endPoint y: 278, distance: 37.0
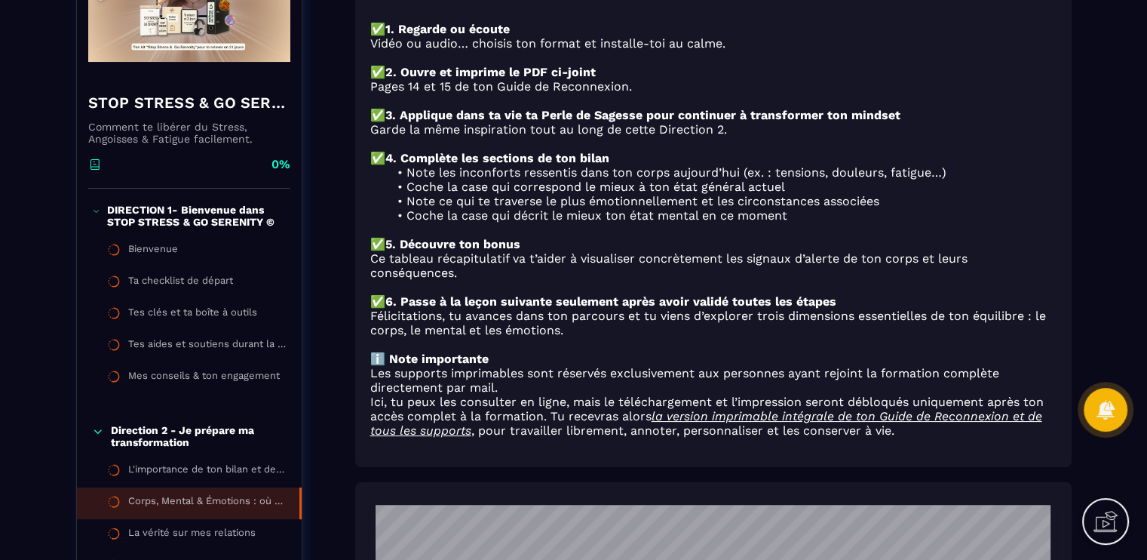
click at [421, 251] on strong "5. Découvre ton bonus" at bounding box center [452, 244] width 135 height 14
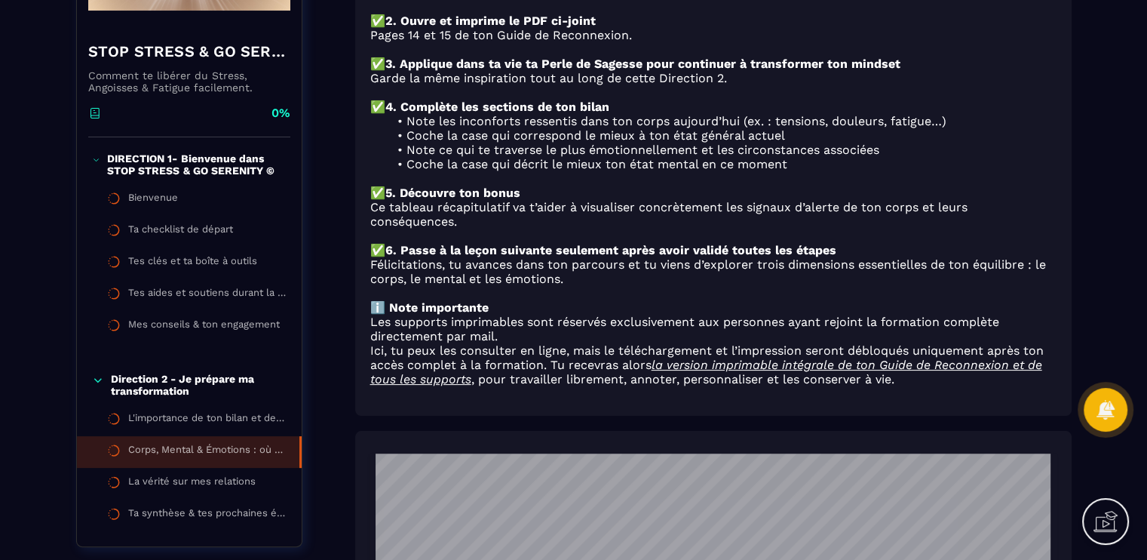
scroll to position [293, 0]
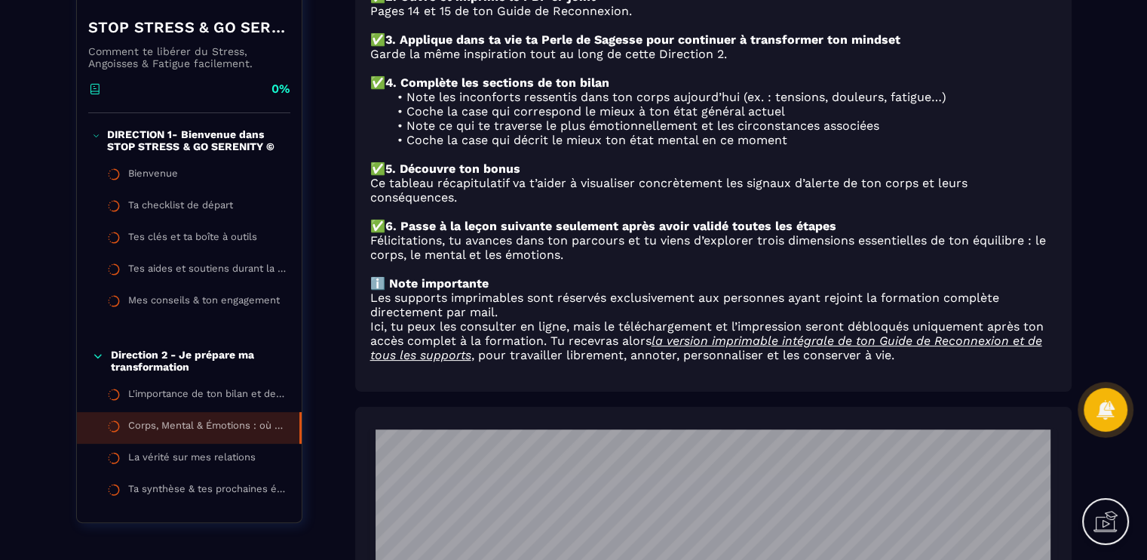
click at [502, 204] on p "Ce tableau récapitulatif va t’aider à visualiser concrètement les signaux d’ale…" at bounding box center [713, 190] width 686 height 29
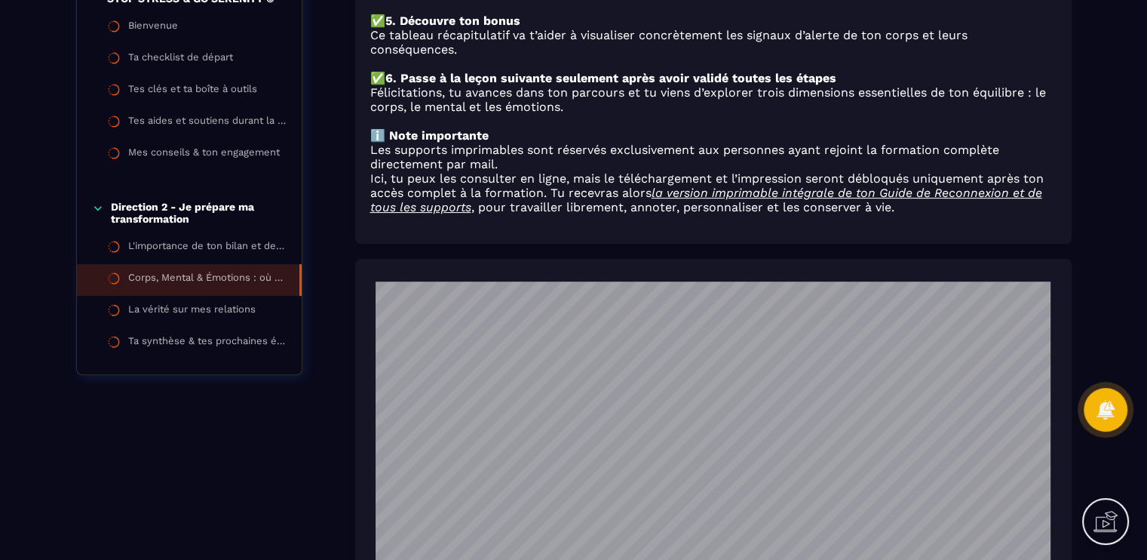
scroll to position [444, 0]
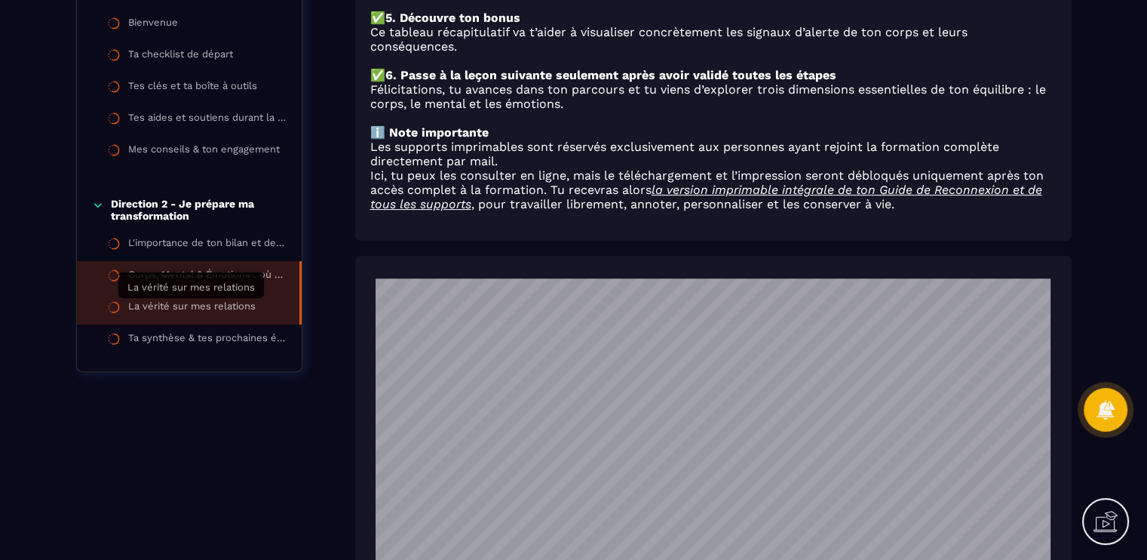
click at [238, 303] on div "La vérité sur mes relations" at bounding box center [191, 308] width 127 height 17
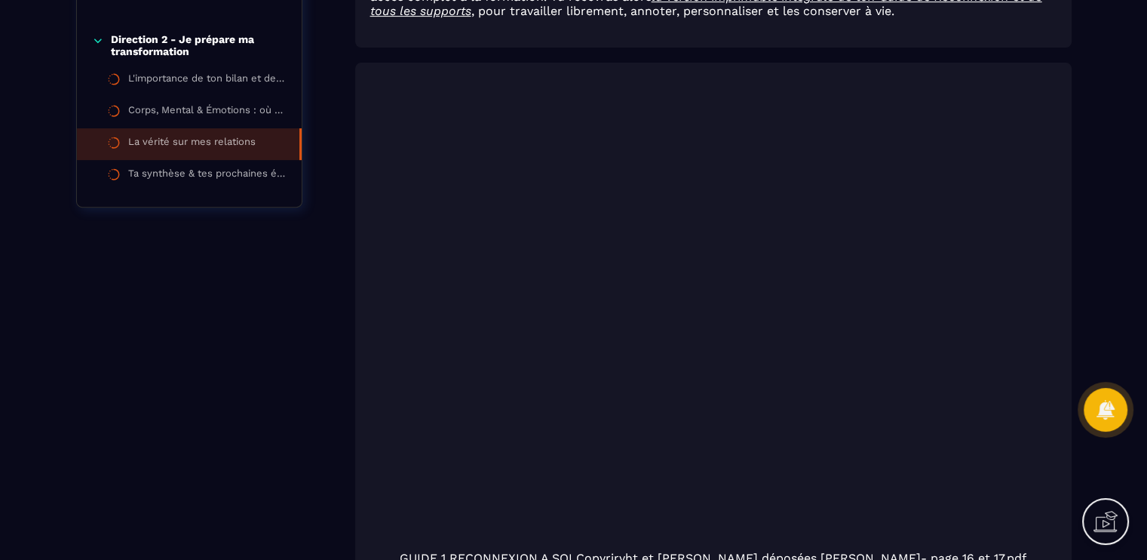
scroll to position [603, 0]
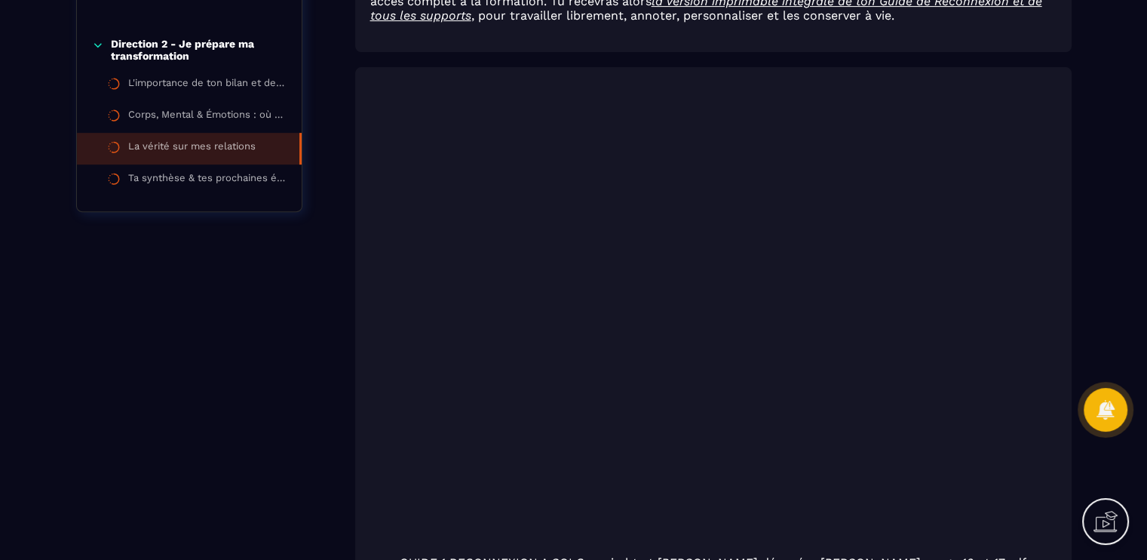
click at [548, 238] on div at bounding box center [713, 319] width 686 height 458
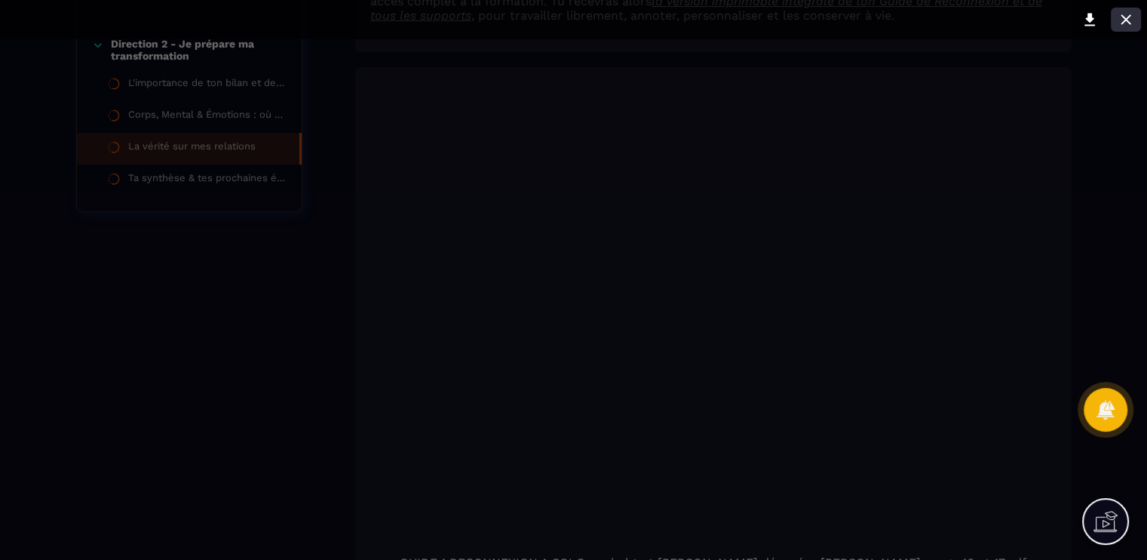
click at [1119, 18] on icon at bounding box center [1126, 20] width 18 height 18
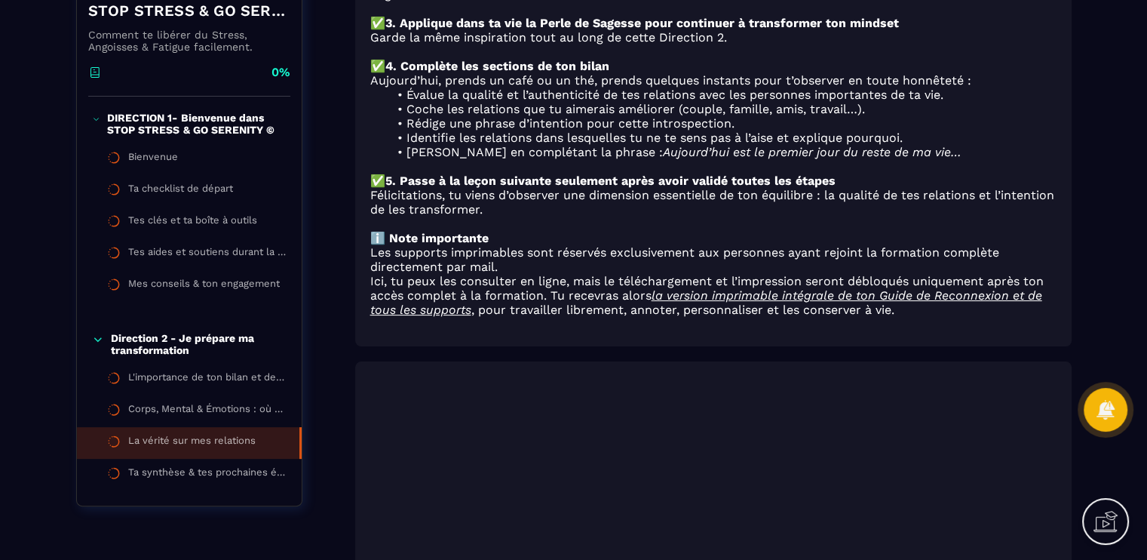
scroll to position [302, 0]
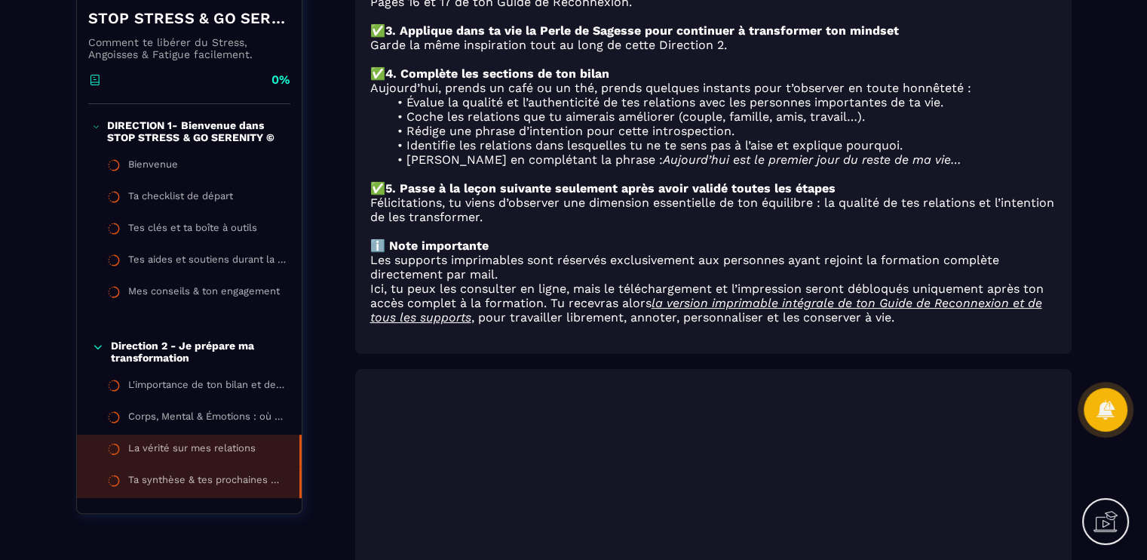
click at [227, 480] on div "Ta synthèse & tes prochaines étapes de réussite" at bounding box center [206, 482] width 156 height 17
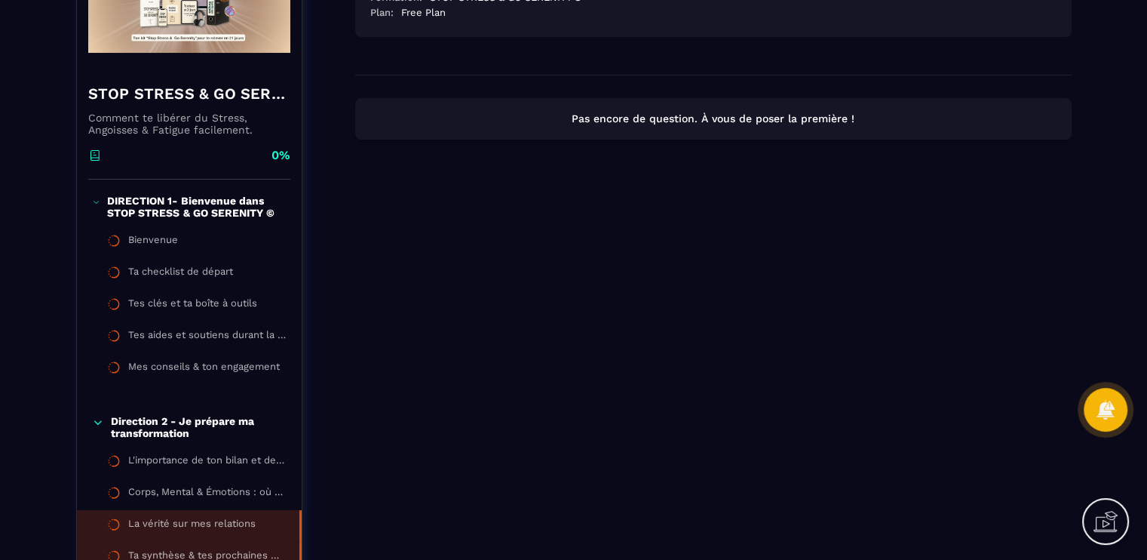
click at [213, 527] on div "La vérité sur mes relations" at bounding box center [191, 526] width 127 height 17
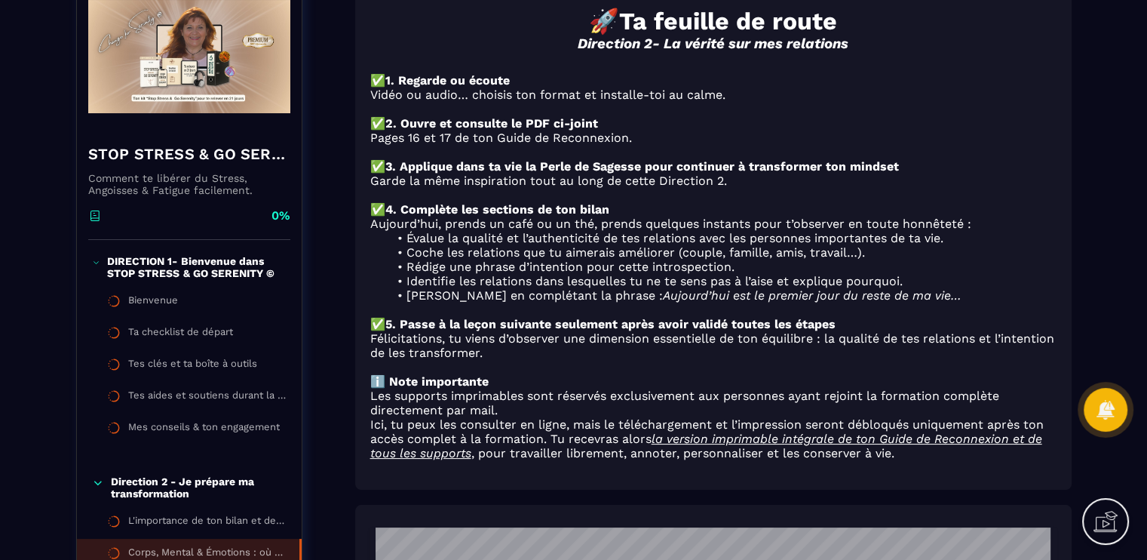
scroll to position [226, 0]
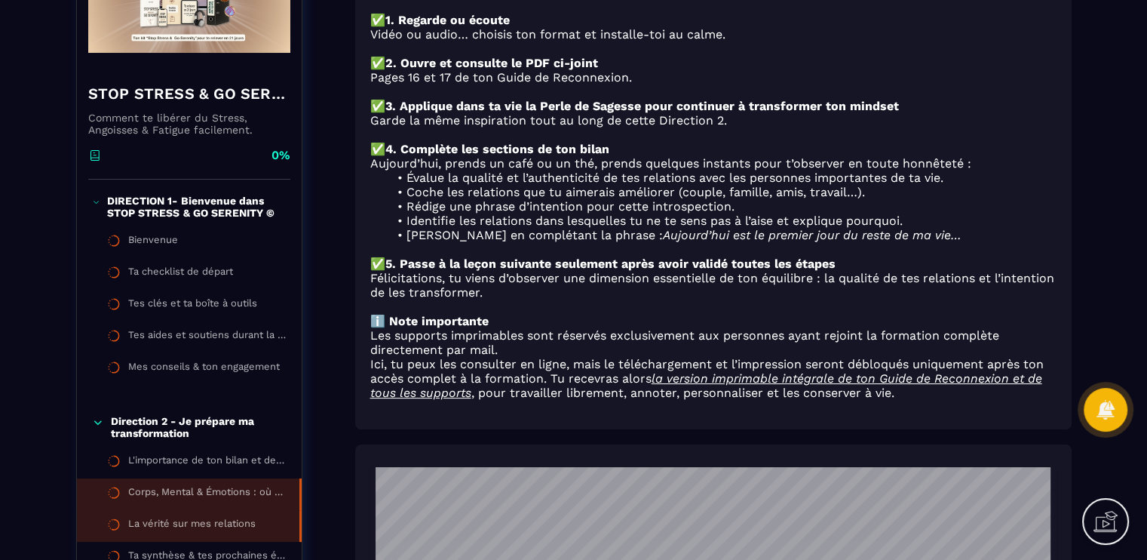
click at [260, 478] on li "Corps, Mental & Émotions : où en es-tu ?" at bounding box center [189, 494] width 225 height 32
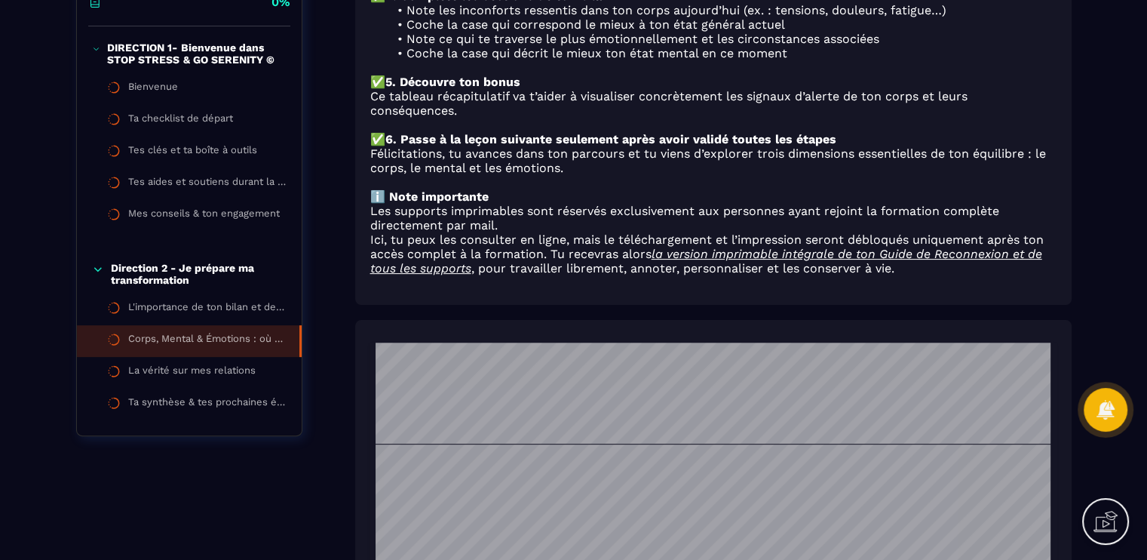
scroll to position [226, 0]
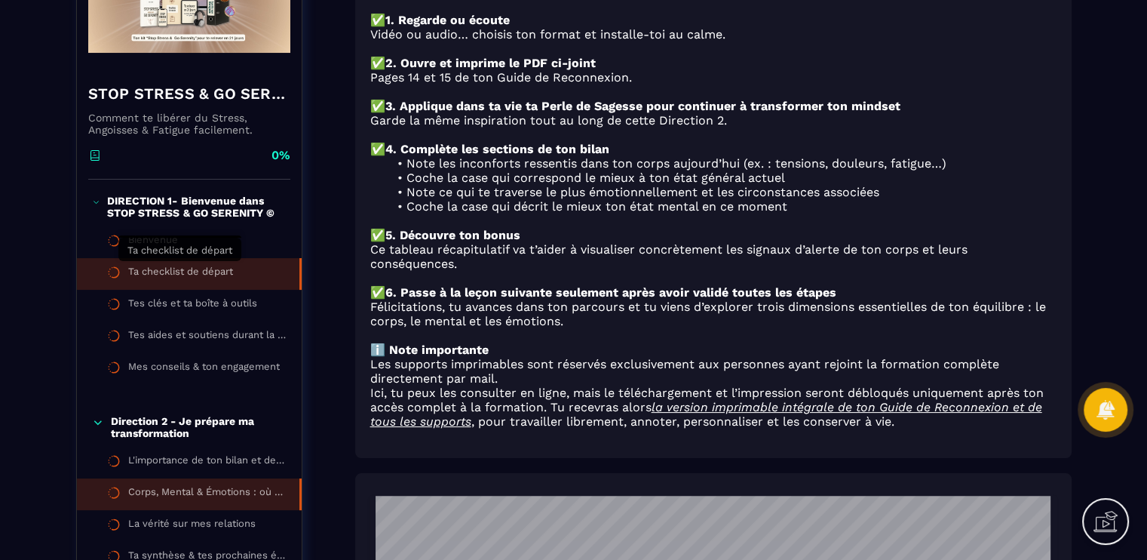
click at [224, 275] on div "Ta checklist de départ" at bounding box center [180, 274] width 105 height 17
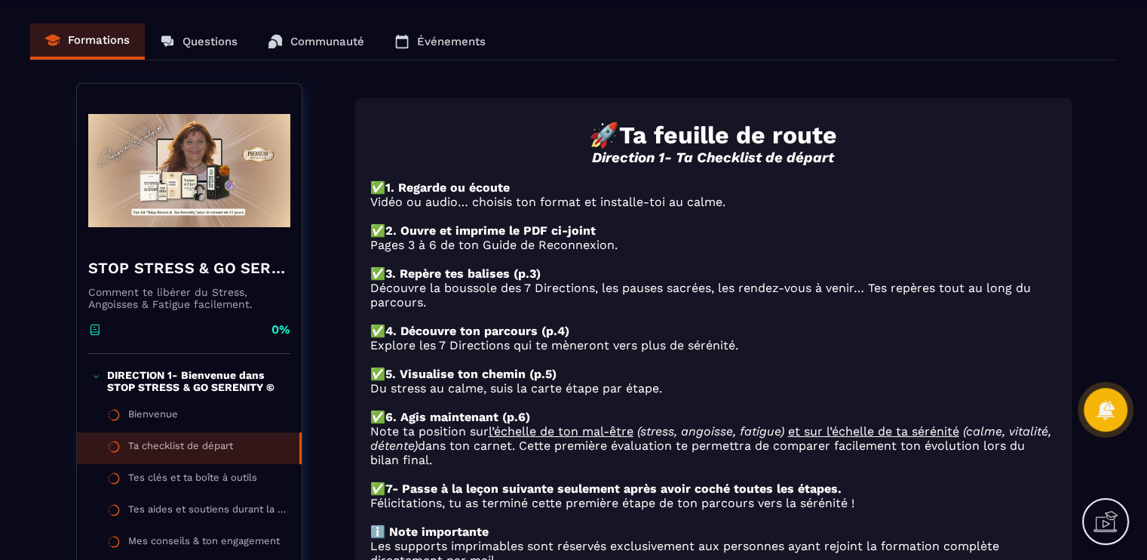
scroll to position [75, 0]
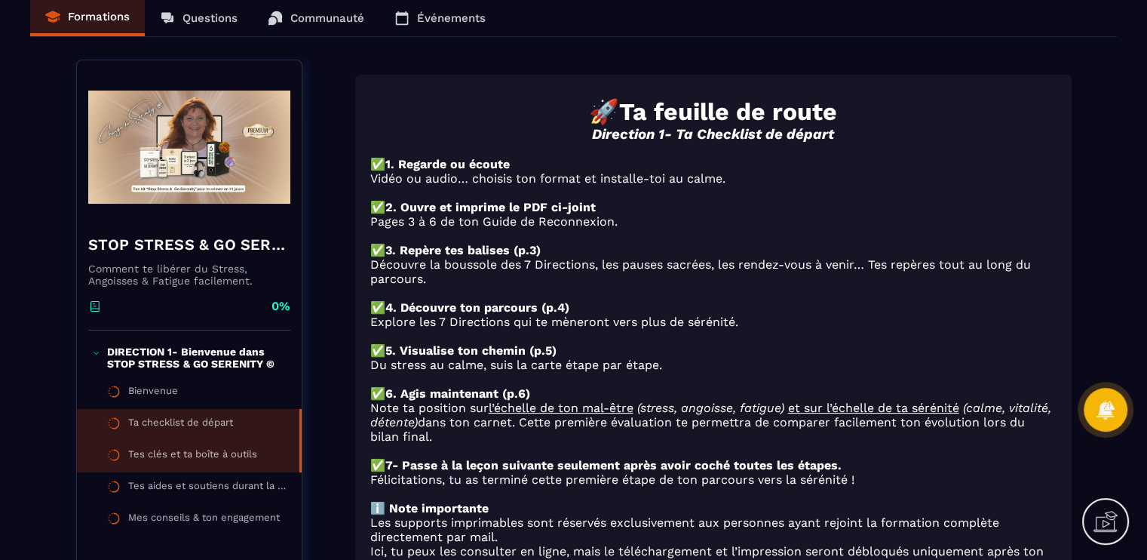
click at [254, 459] on div "Tes clés et ta boîte à outils" at bounding box center [192, 456] width 129 height 17
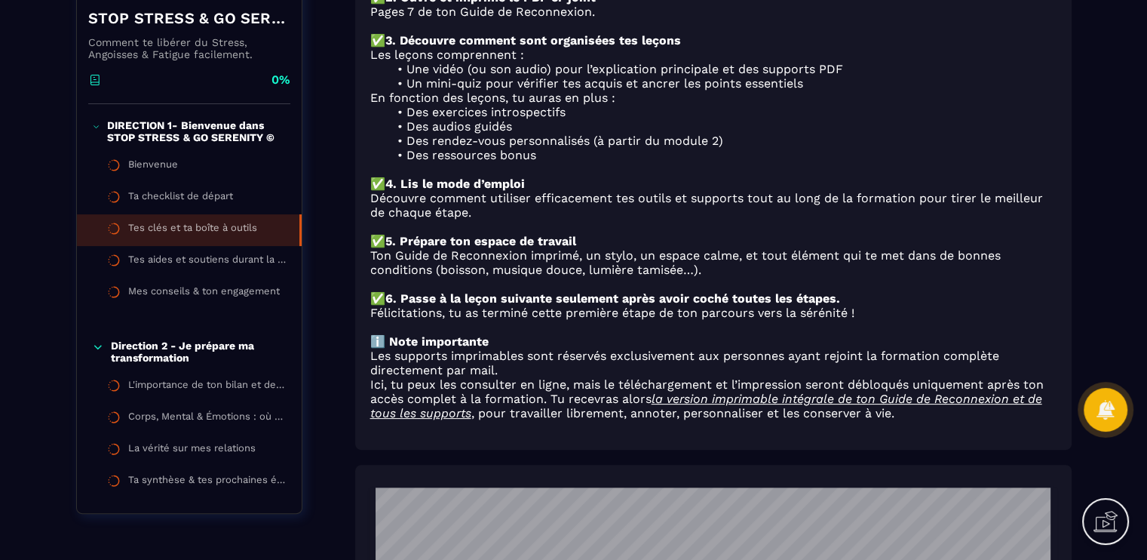
scroll to position [302, 0]
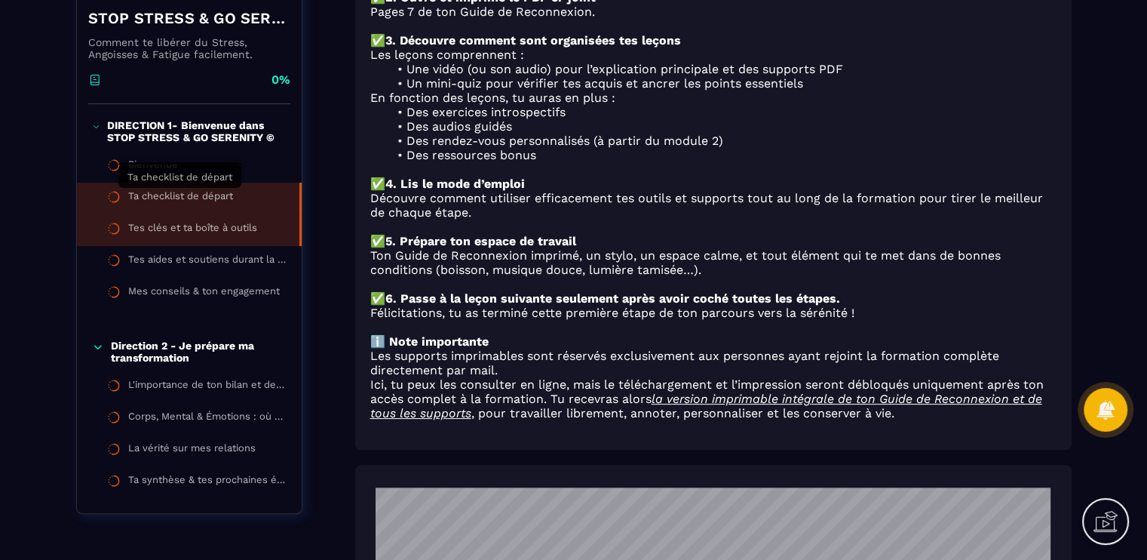
click at [229, 201] on div "Ta checklist de départ" at bounding box center [180, 198] width 105 height 17
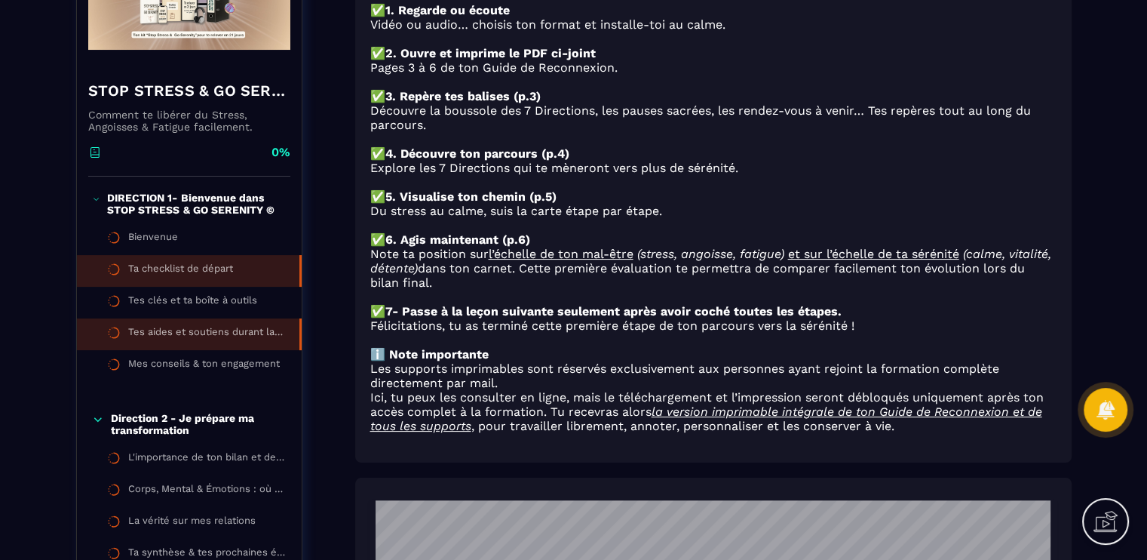
scroll to position [226, 0]
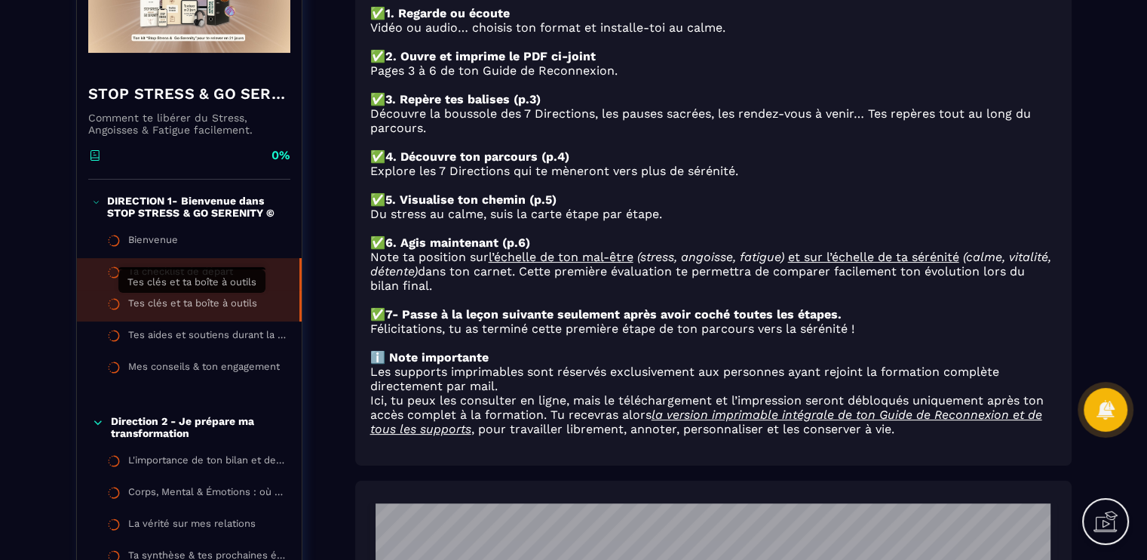
click at [238, 297] on div "Tes clés et ta boîte à outils" at bounding box center [192, 305] width 129 height 17
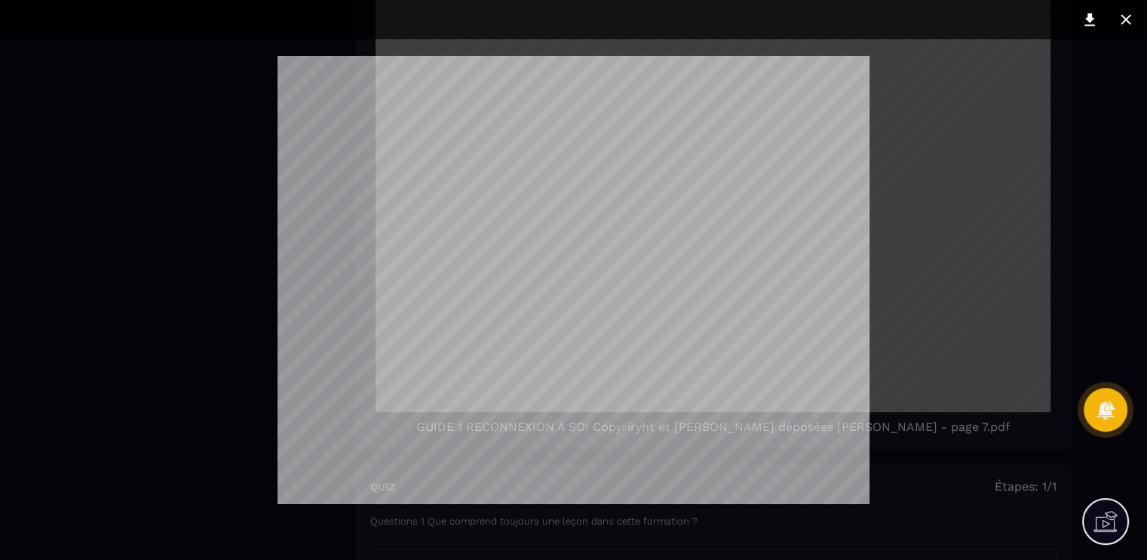
scroll to position [88, 0]
click at [1080, 102] on div at bounding box center [573, 280] width 1147 height 560
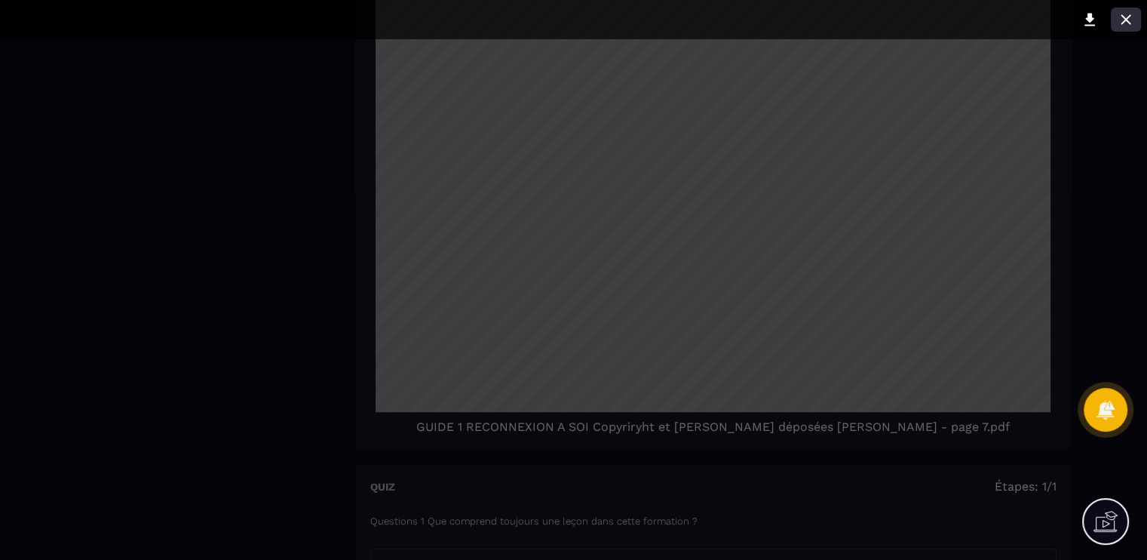
click at [1134, 23] on icon at bounding box center [1126, 20] width 18 height 18
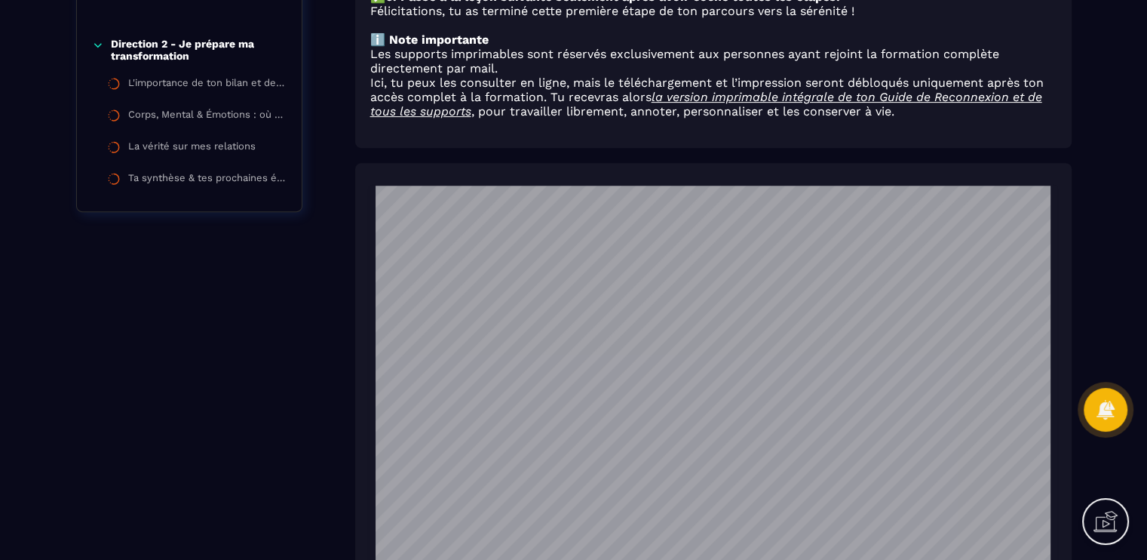
scroll to position [350, 0]
click at [730, 164] on div "🚀 Ta feuille de route Direction 1- Tes clés et ta boîte à outils ✅ 1. Regarde o…" at bounding box center [713, 494] width 717 height 663
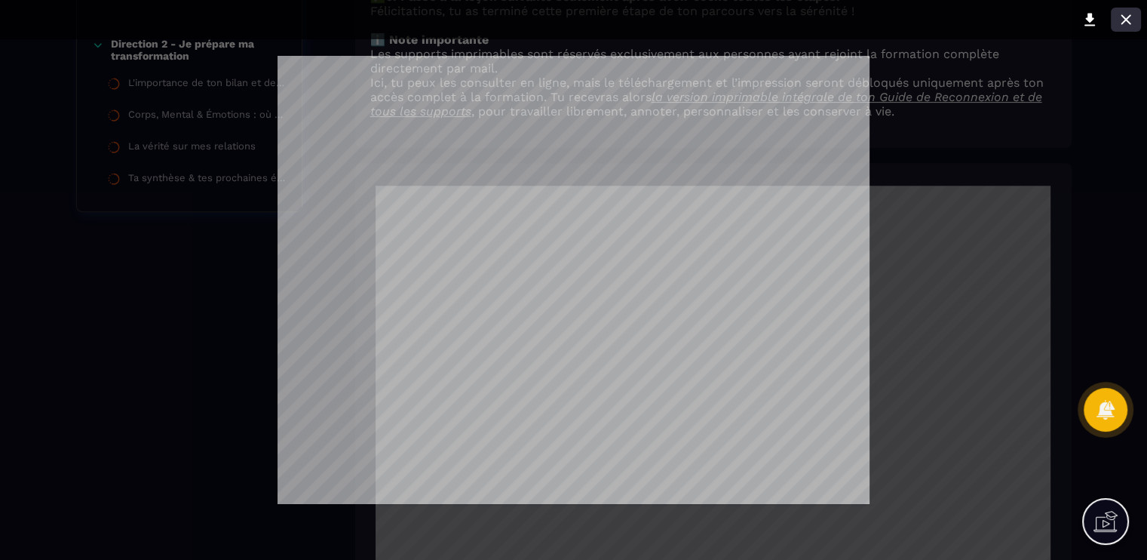
click at [1135, 23] on icon at bounding box center [1126, 20] width 18 height 18
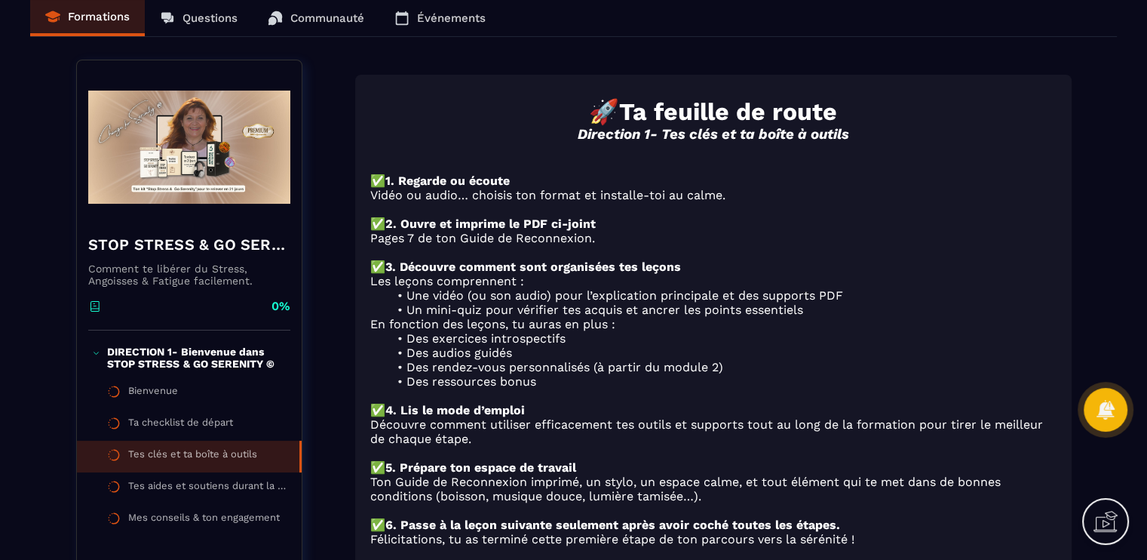
scroll to position [151, 0]
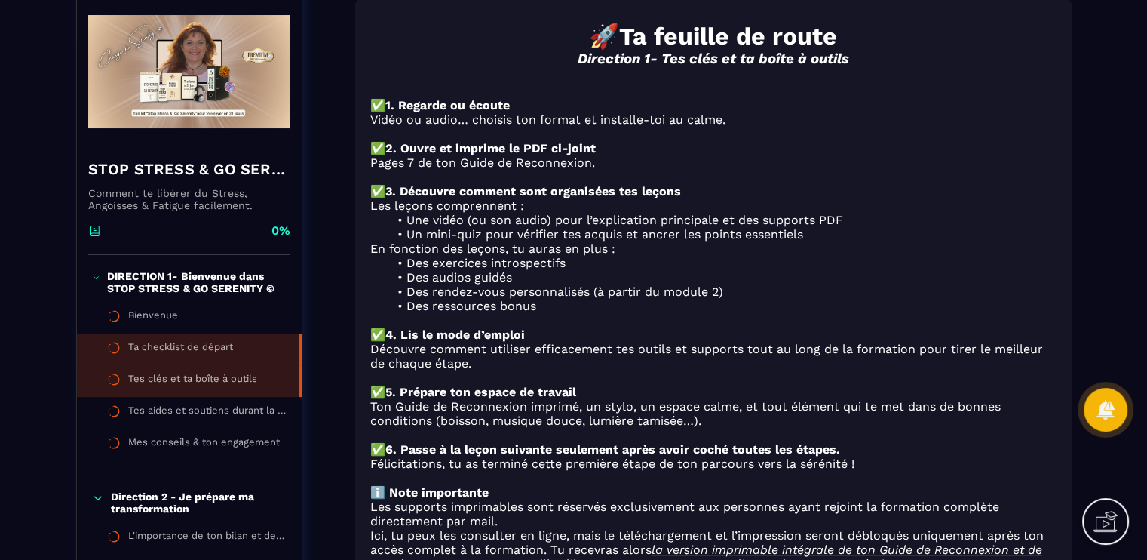
click at [181, 342] on div "Ta checklist de départ" at bounding box center [180, 349] width 105 height 17
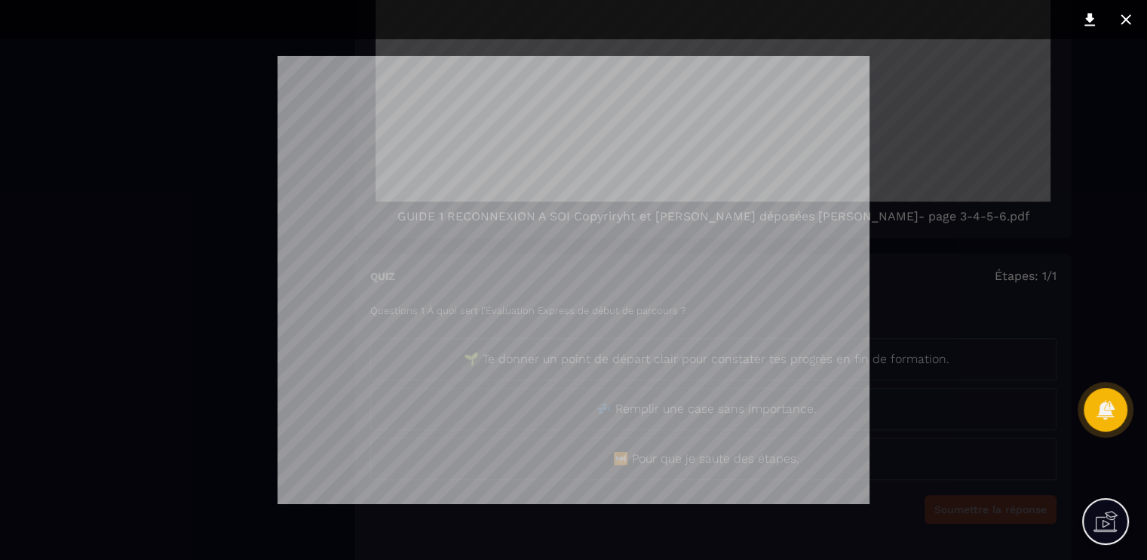
scroll to position [1961, 0]
click at [1123, 17] on icon at bounding box center [1126, 19] width 10 height 10
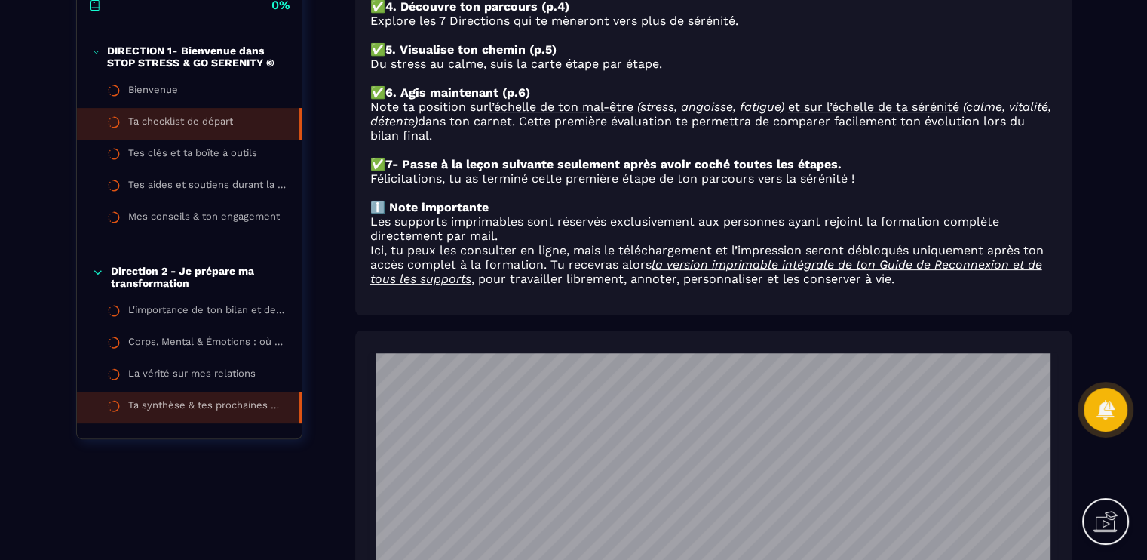
scroll to position [377, 0]
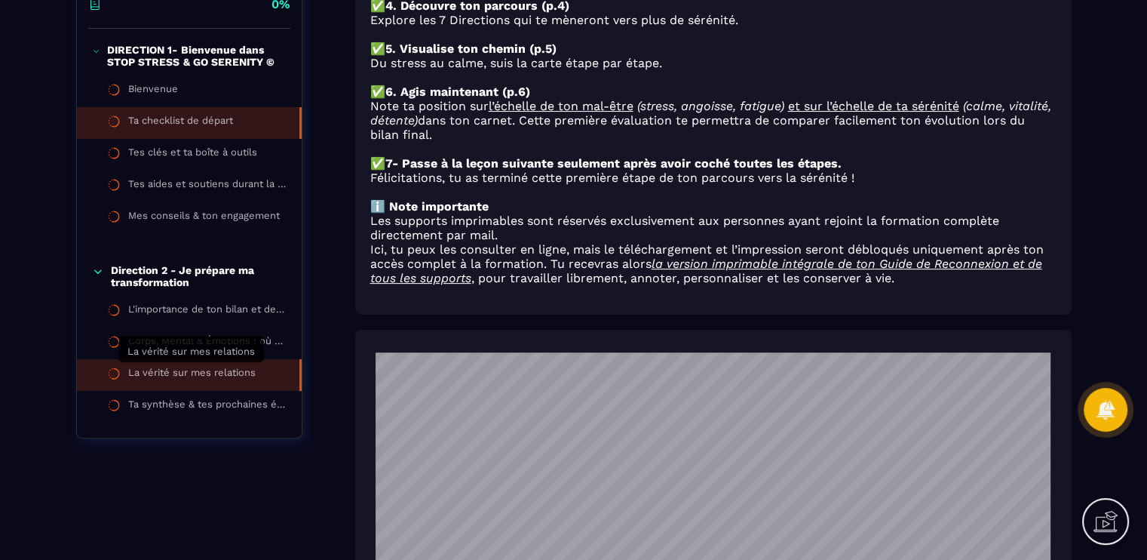
click at [205, 370] on div "La vérité sur mes relations" at bounding box center [191, 375] width 127 height 17
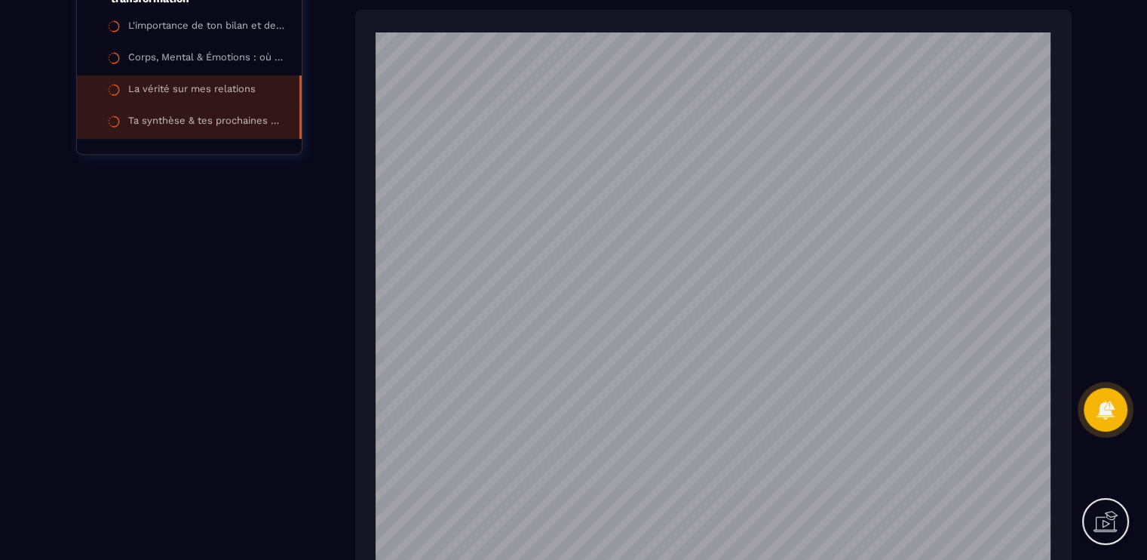
scroll to position [453, 0]
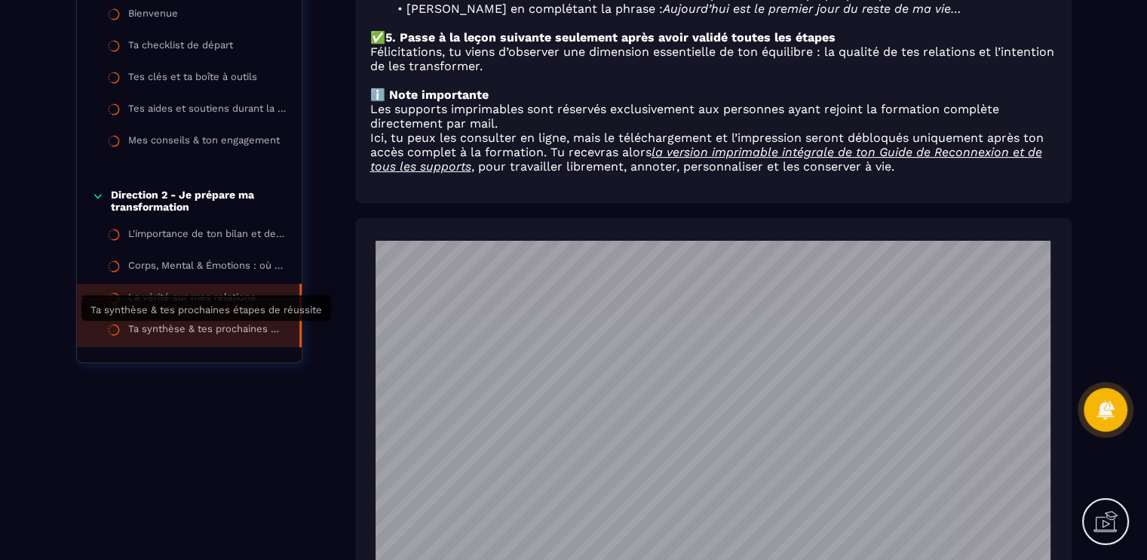
click at [235, 335] on div "Ta synthèse & tes prochaines étapes de réussite" at bounding box center [206, 331] width 156 height 17
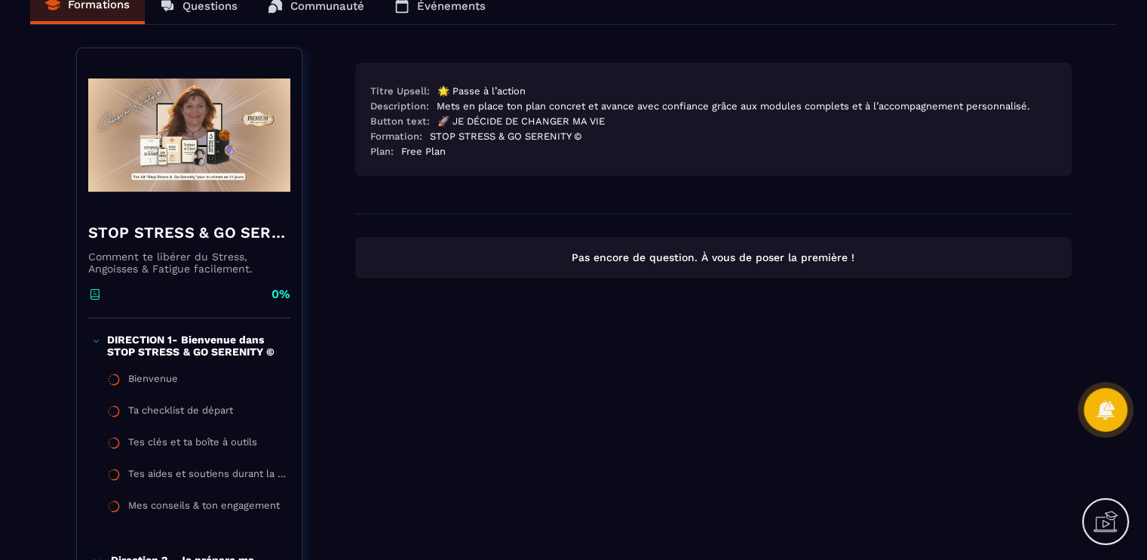
scroll to position [302, 0]
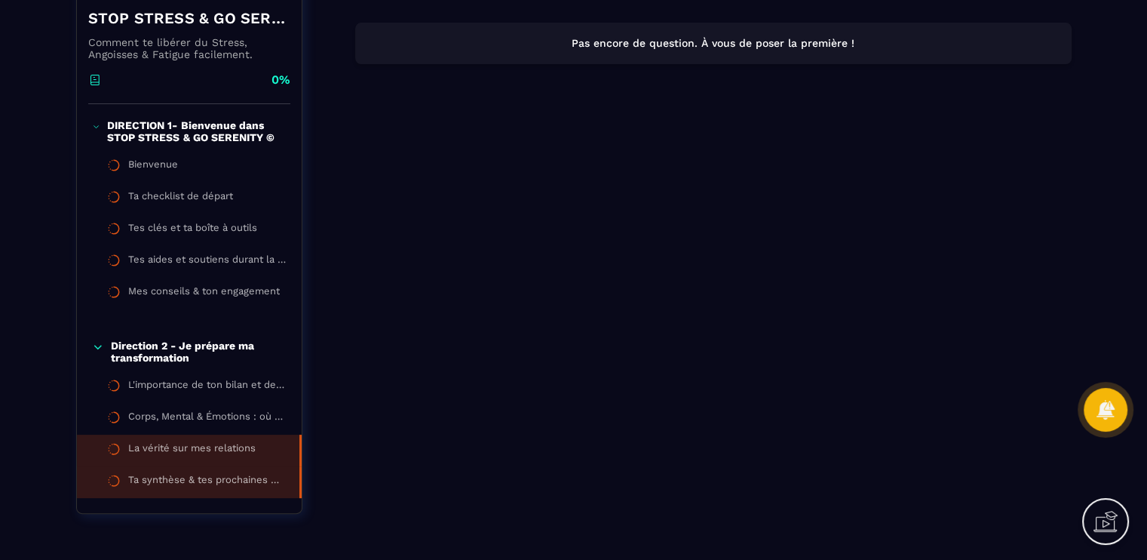
click at [210, 436] on li "La vérité sur mes relations" at bounding box center [189, 451] width 225 height 32
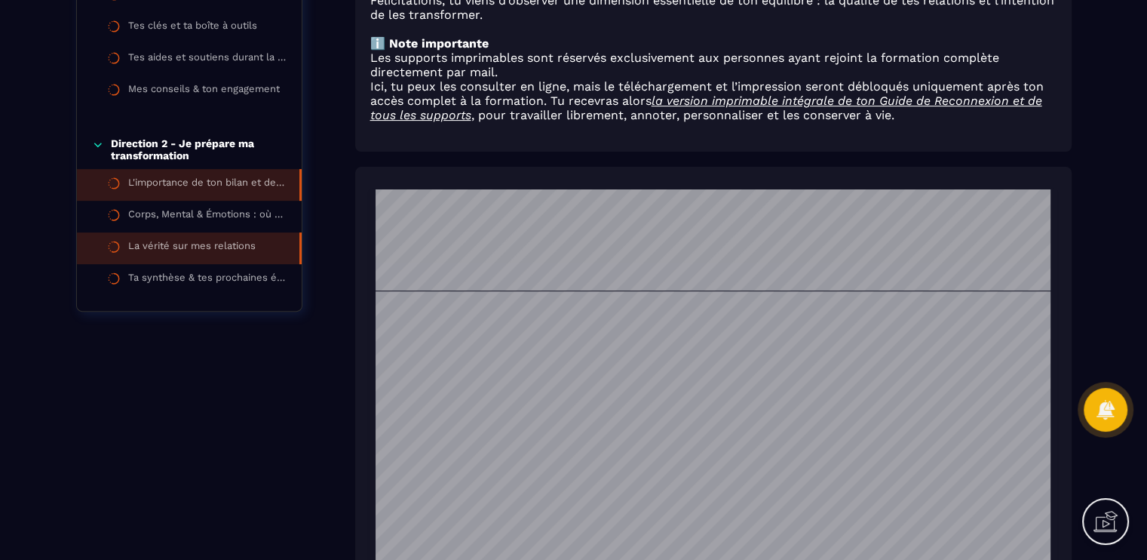
scroll to position [302, 0]
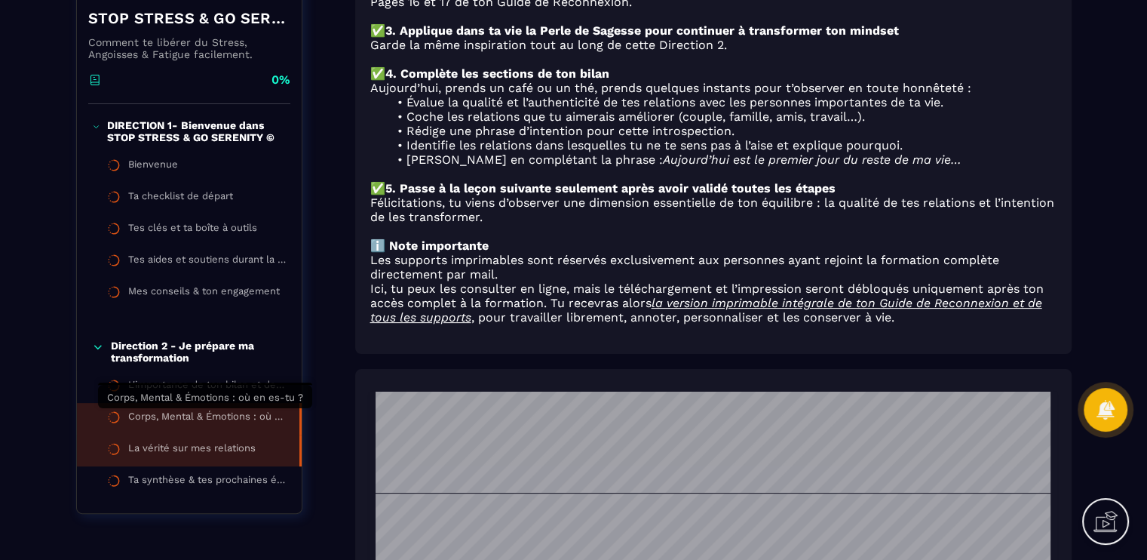
click at [233, 420] on div "Corps, Mental & Émotions : où en es-tu ?" at bounding box center [206, 418] width 156 height 17
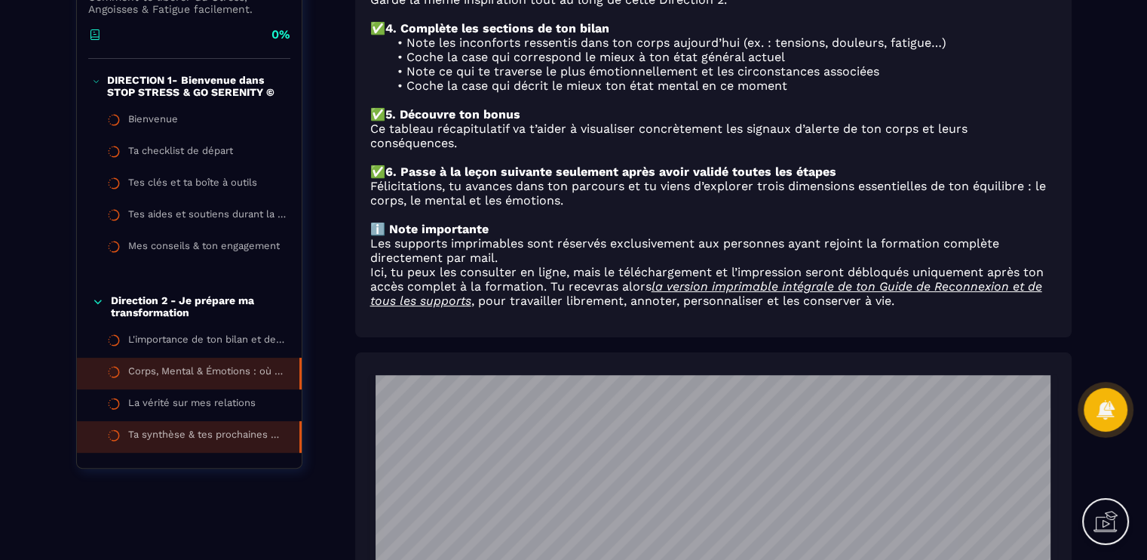
scroll to position [377, 0]
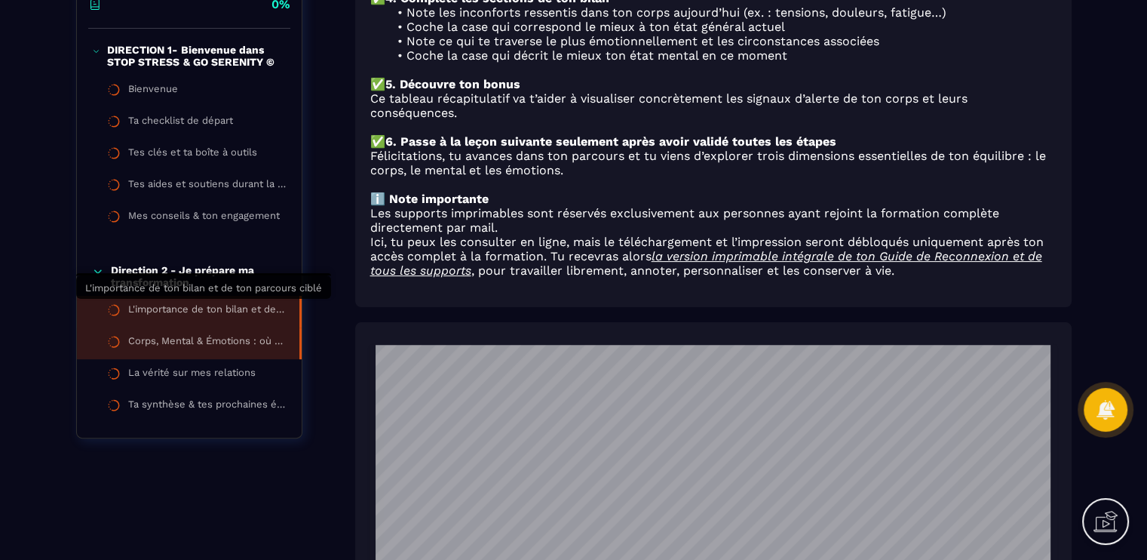
click at [238, 310] on div "L'importance de ton bilan et de ton parcours ciblé" at bounding box center [206, 311] width 156 height 17
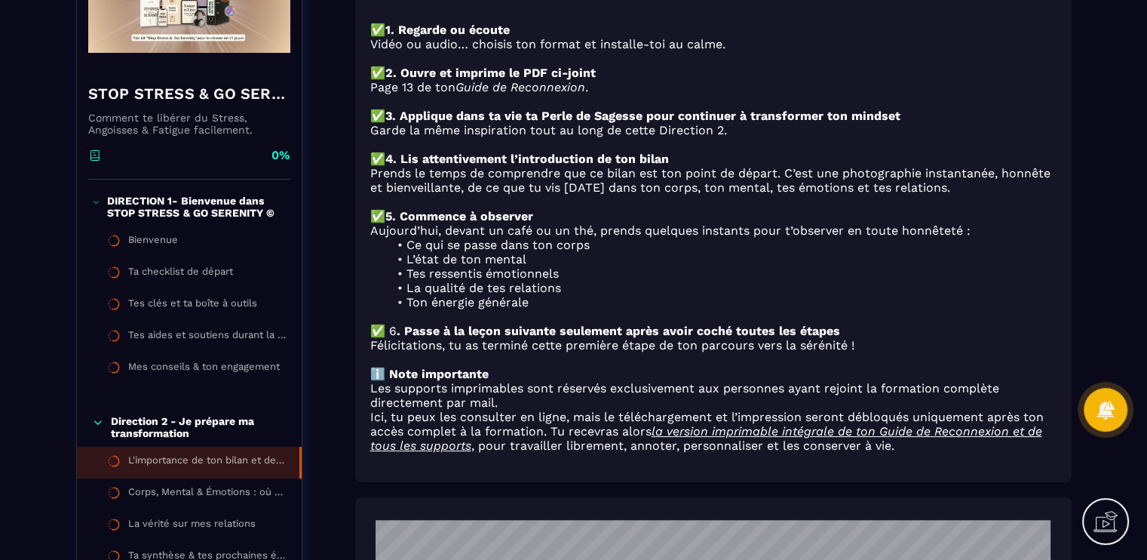
scroll to position [151, 0]
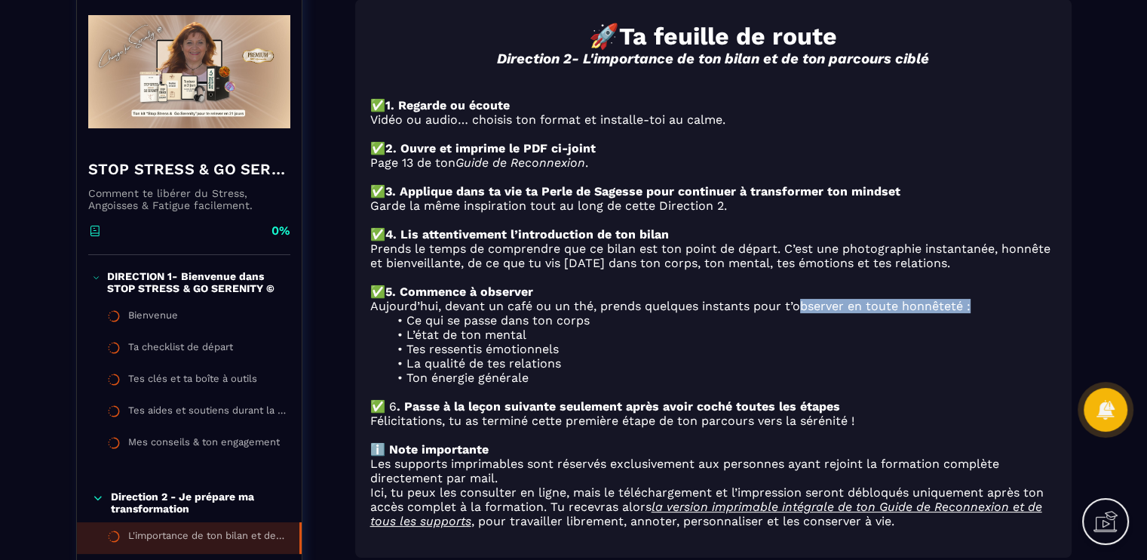
drag, startPoint x: 802, startPoint y: 319, endPoint x: 911, endPoint y: 330, distance: 110.0
click at [966, 313] on p "Aujourd’hui, devant un café ou un thé, prends quelques instants pour t’observer…" at bounding box center [713, 306] width 686 height 14
drag, startPoint x: 402, startPoint y: 337, endPoint x: 473, endPoint y: 336, distance: 70.9
click at [473, 327] on li "Ce qui se passe dans ton corps" at bounding box center [723, 320] width 668 height 14
click at [465, 327] on li "Ce qui se passe dans ton corps" at bounding box center [723, 320] width 668 height 14
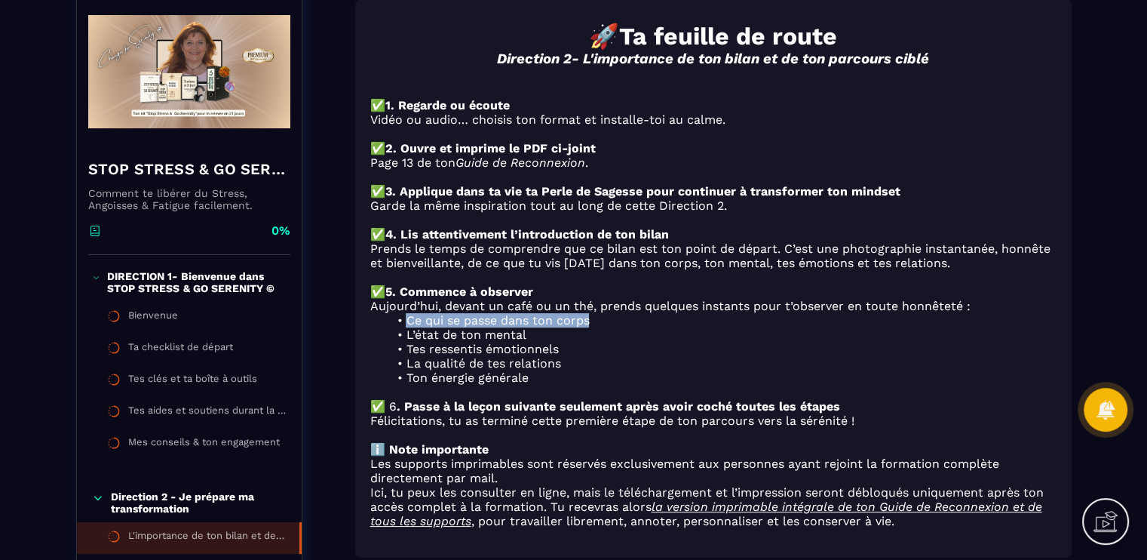
drag, startPoint x: 603, startPoint y: 336, endPoint x: 407, endPoint y: 331, distance: 196.2
click at [407, 327] on li "Ce qui se passe dans ton corps" at bounding box center [723, 320] width 668 height 14
copy li "Ce qui se passe dans ton corps"
drag, startPoint x: 435, startPoint y: 369, endPoint x: 498, endPoint y: 365, distance: 63.5
click at [498, 356] on li "Tes ressentis émotionnels" at bounding box center [723, 349] width 668 height 14
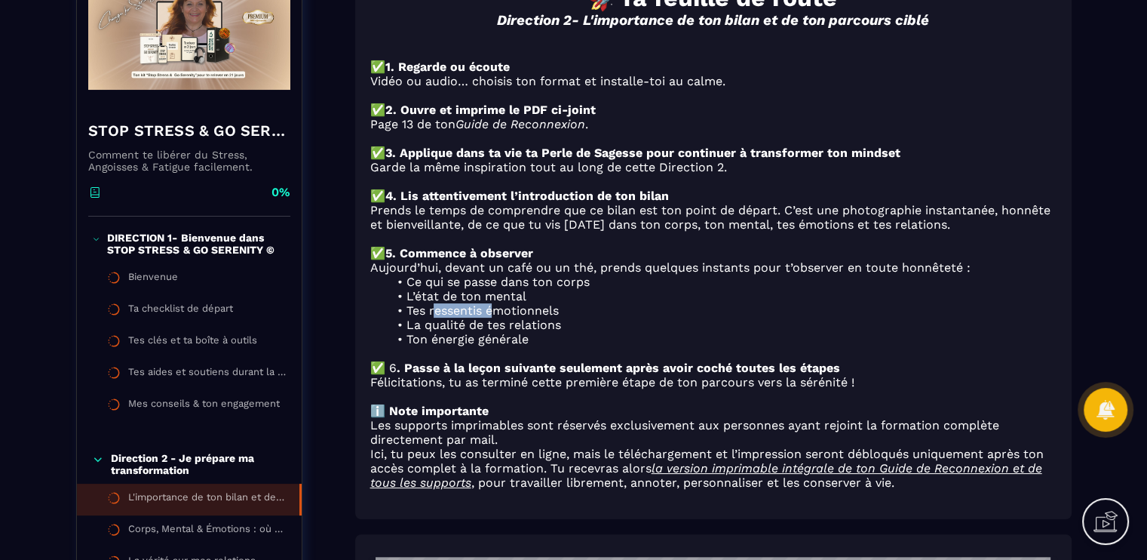
scroll to position [226, 0]
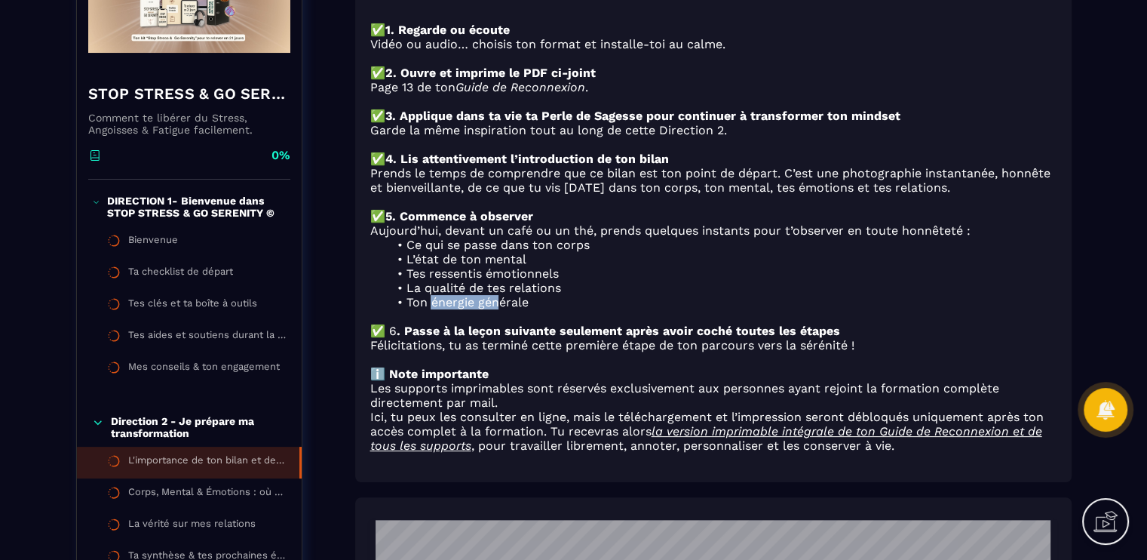
drag, startPoint x: 432, startPoint y: 318, endPoint x: 501, endPoint y: 322, distance: 68.8
click at [501, 309] on li "Ton énergie générale" at bounding box center [723, 302] width 668 height 14
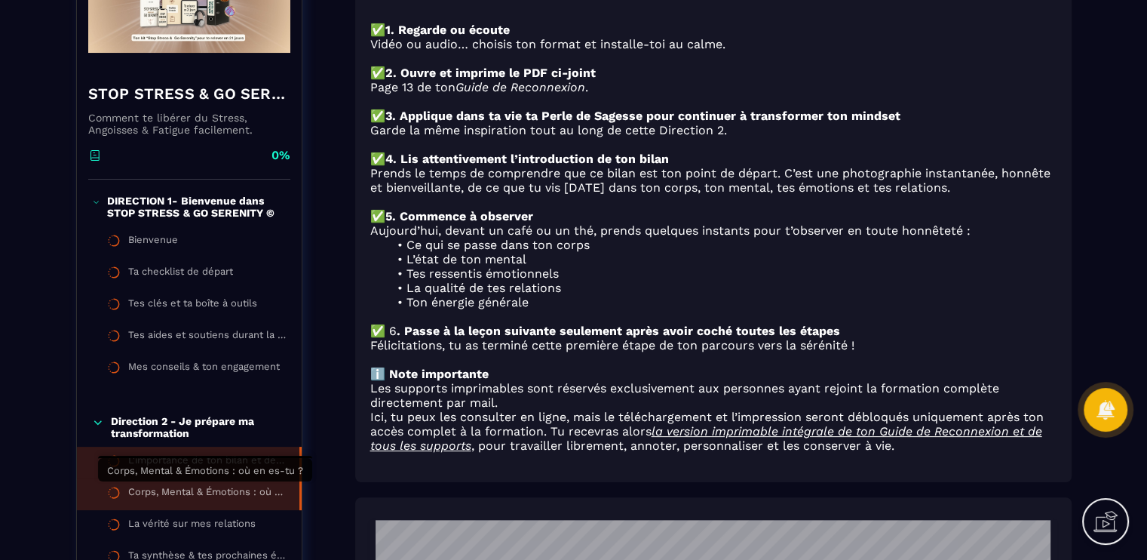
click at [241, 497] on div "Corps, Mental & Émotions : où en es-tu ?" at bounding box center [206, 494] width 156 height 17
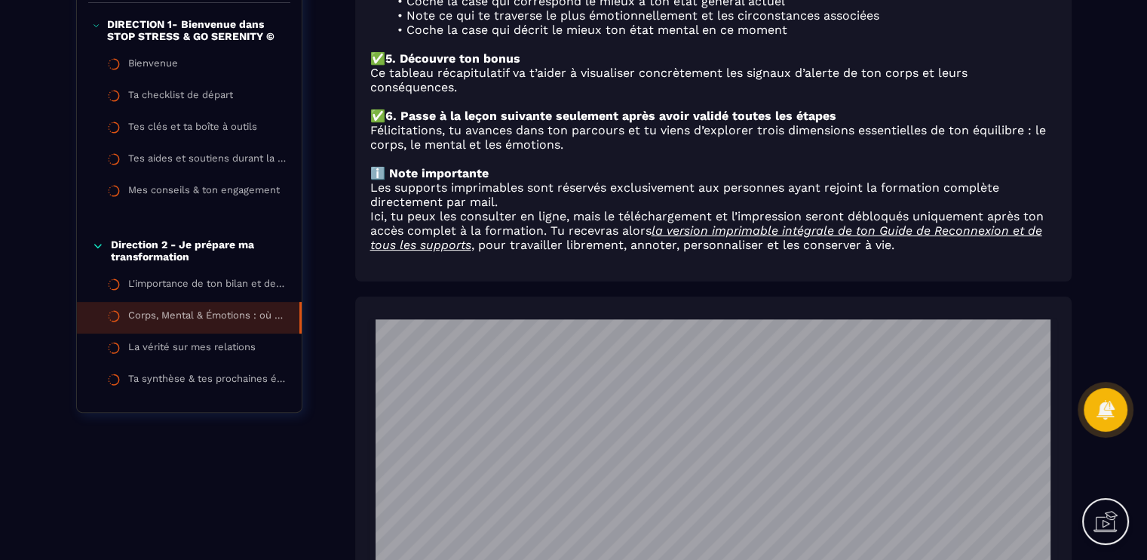
scroll to position [377, 0]
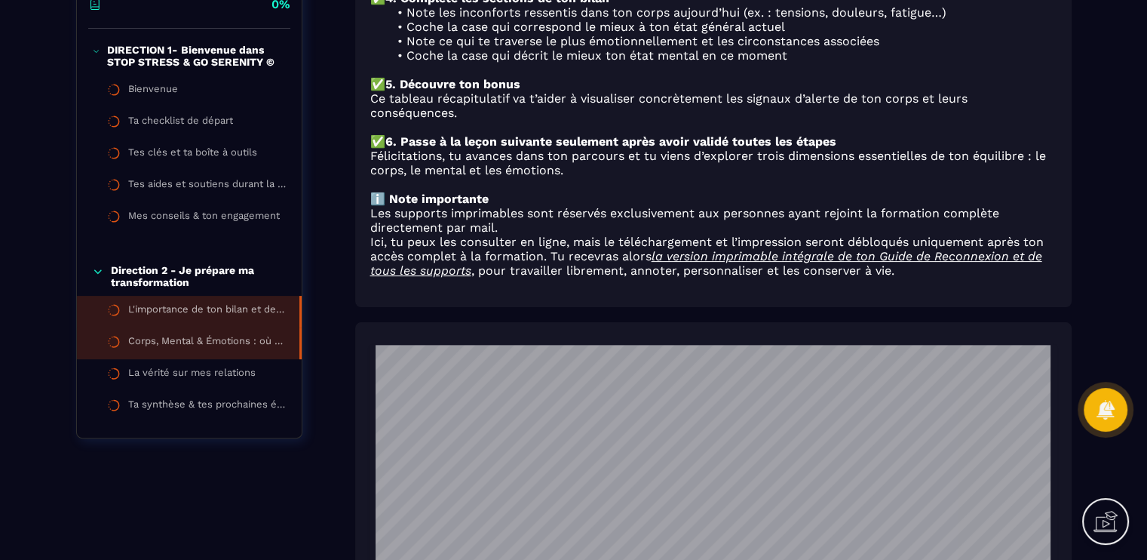
click at [225, 315] on div "L'importance de ton bilan et de ton parcours ciblé" at bounding box center [206, 311] width 156 height 17
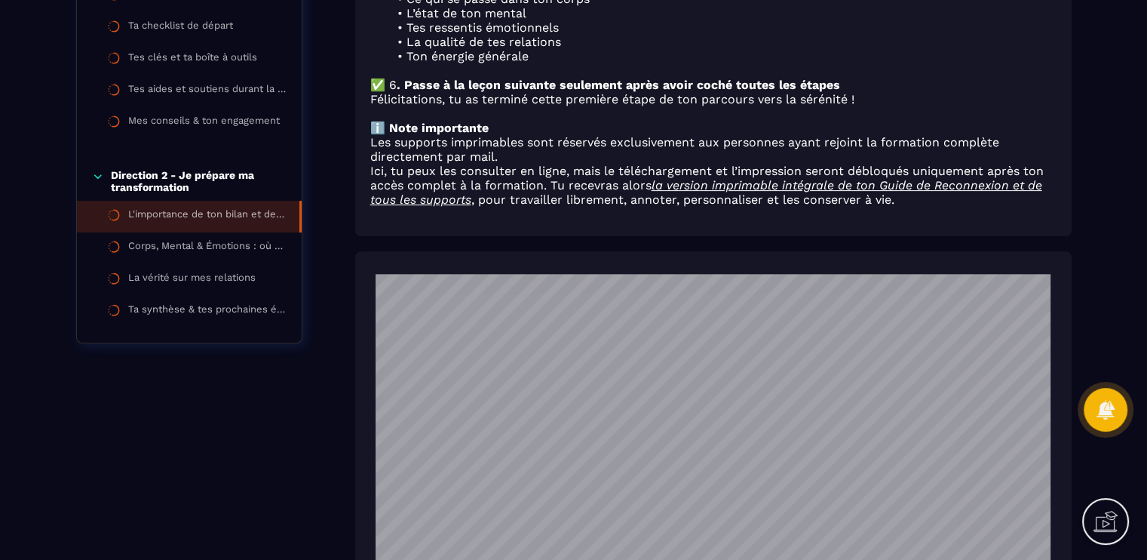
scroll to position [453, 0]
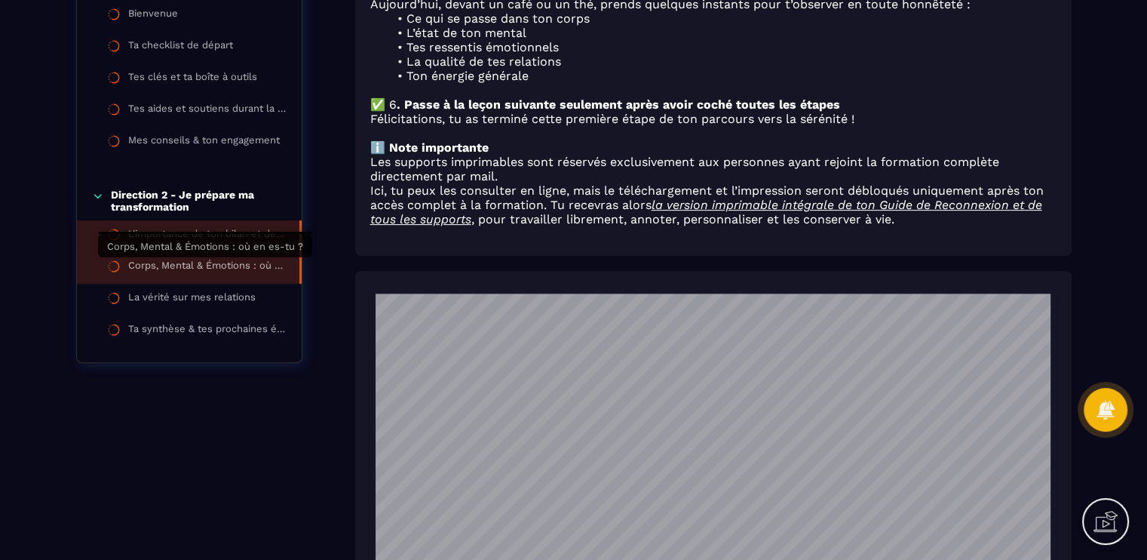
click at [260, 274] on div "Corps, Mental & Émotions : où en es-tu ?" at bounding box center [206, 268] width 156 height 17
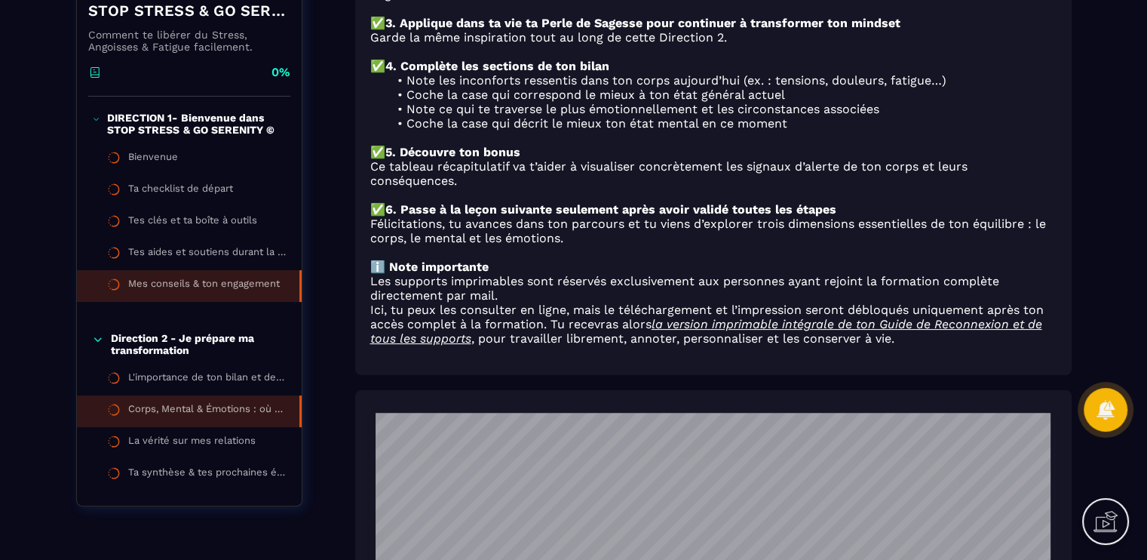
scroll to position [302, 0]
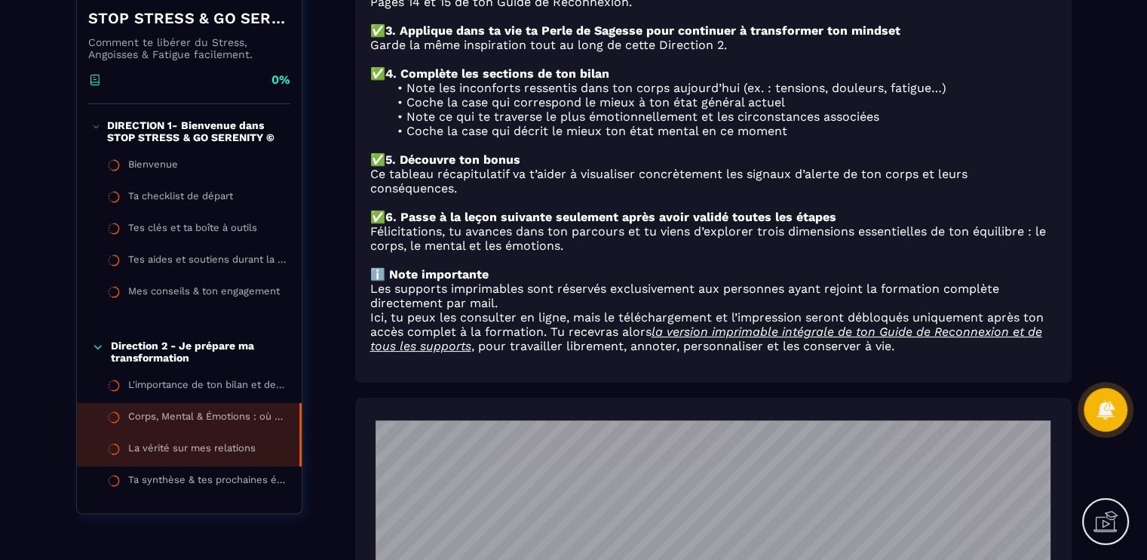
click at [250, 453] on div "La vérité sur mes relations" at bounding box center [191, 450] width 127 height 17
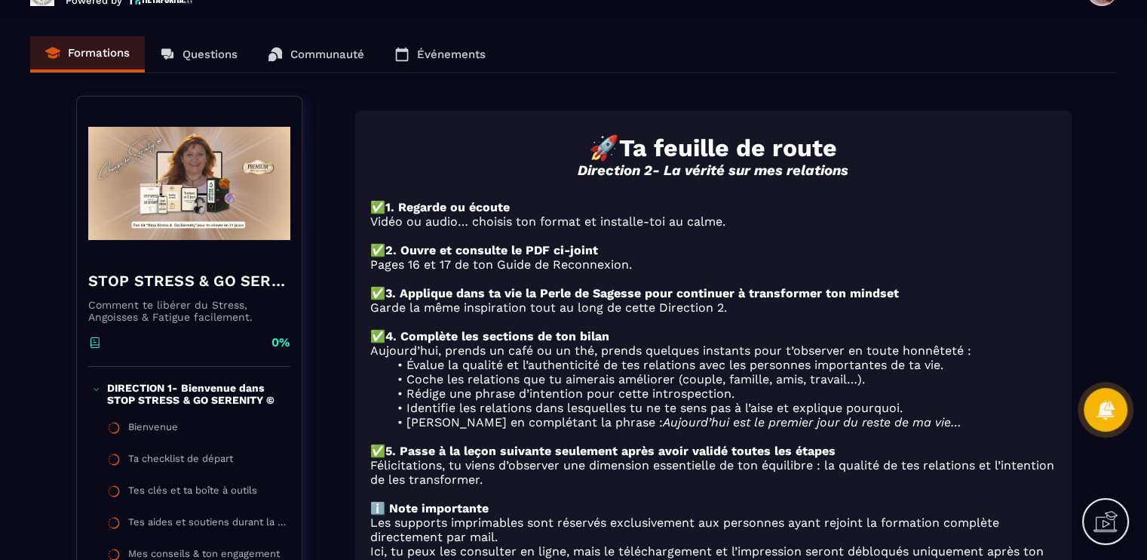
scroll to position [75, 0]
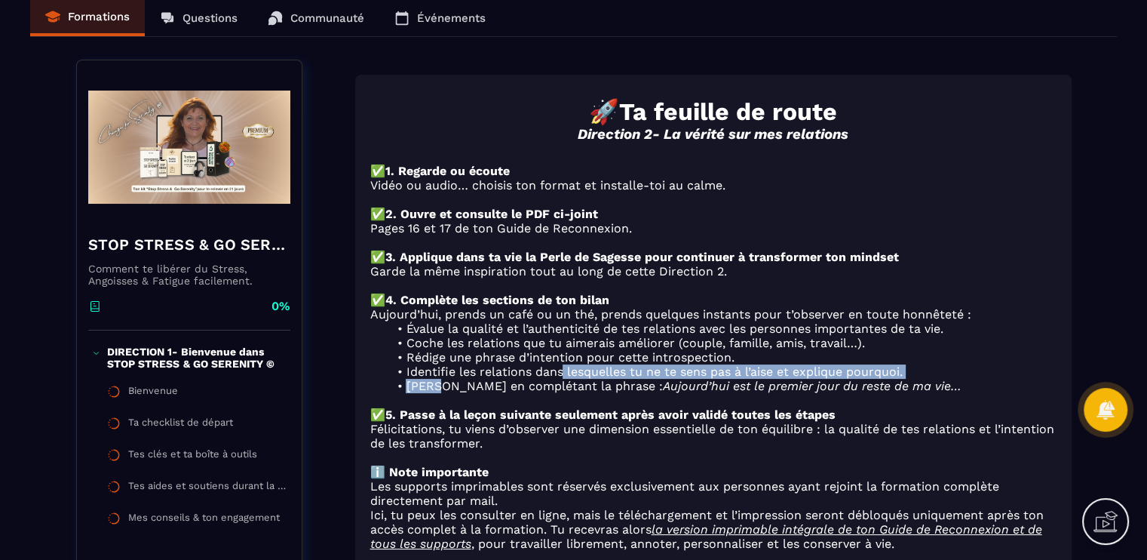
drag, startPoint x: 440, startPoint y: 395, endPoint x: 564, endPoint y: 391, distance: 124.5
click at [564, 391] on ul "Évalue la qualité et l’authenticité de tes relations avec les personnes importa…" at bounding box center [713, 357] width 686 height 72
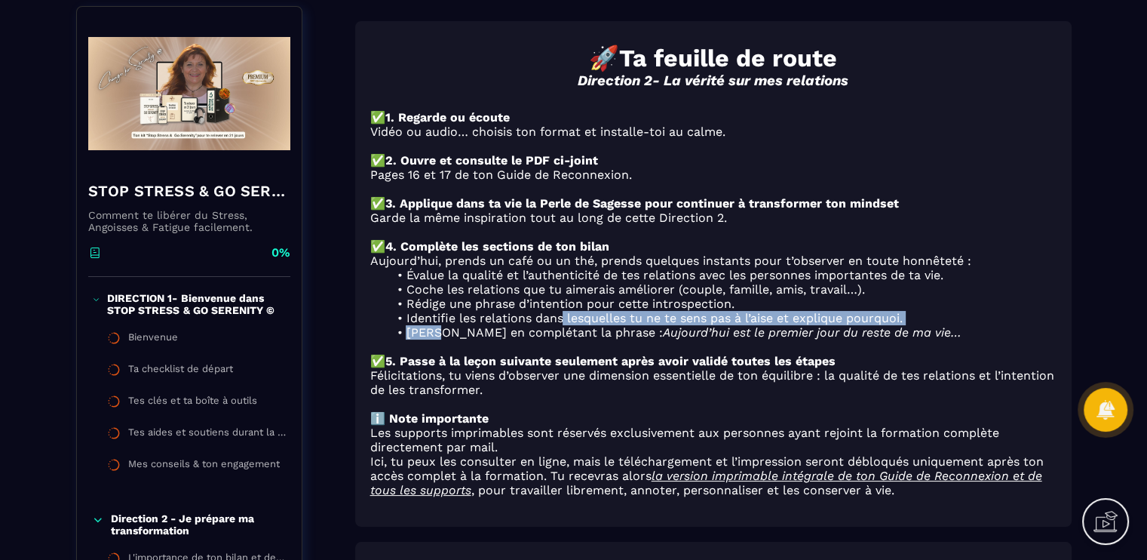
scroll to position [151, 0]
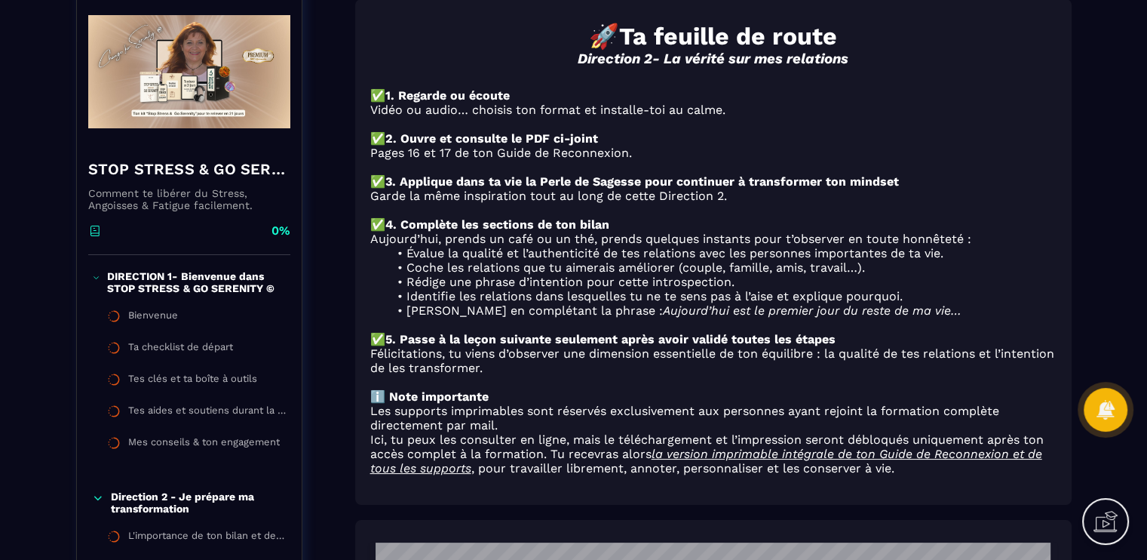
click at [447, 375] on p "Félicitations, tu viens d’observer une dimension essentielle de ton équilibre :…" at bounding box center [713, 360] width 686 height 29
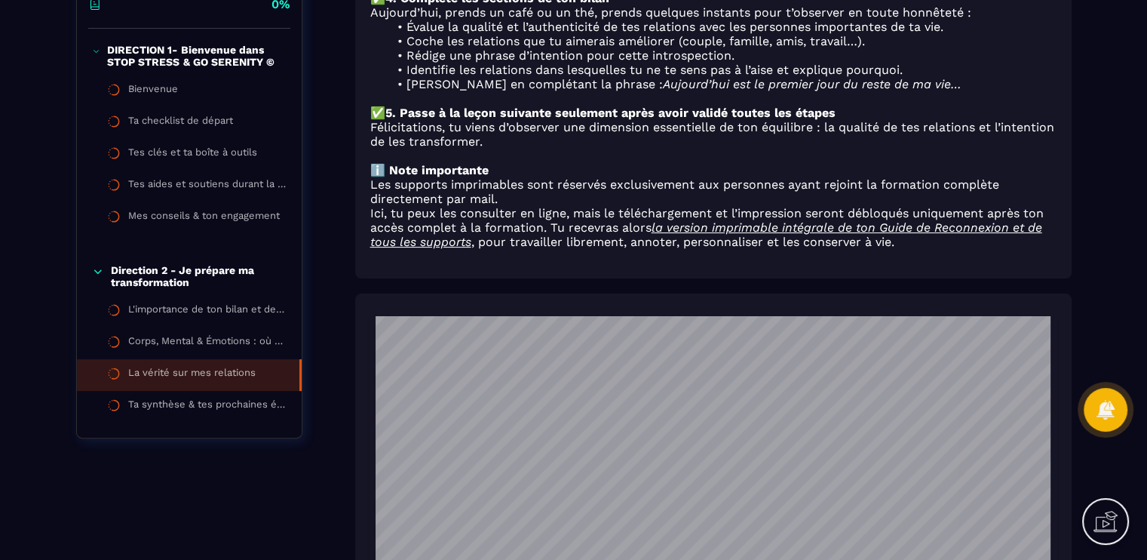
scroll to position [1056, 0]
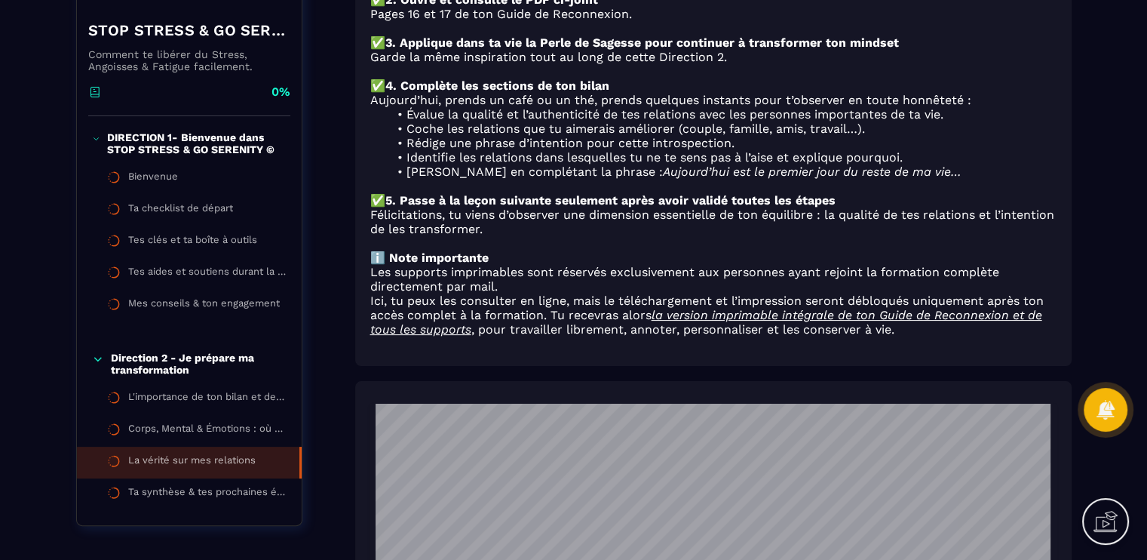
scroll to position [151, 0]
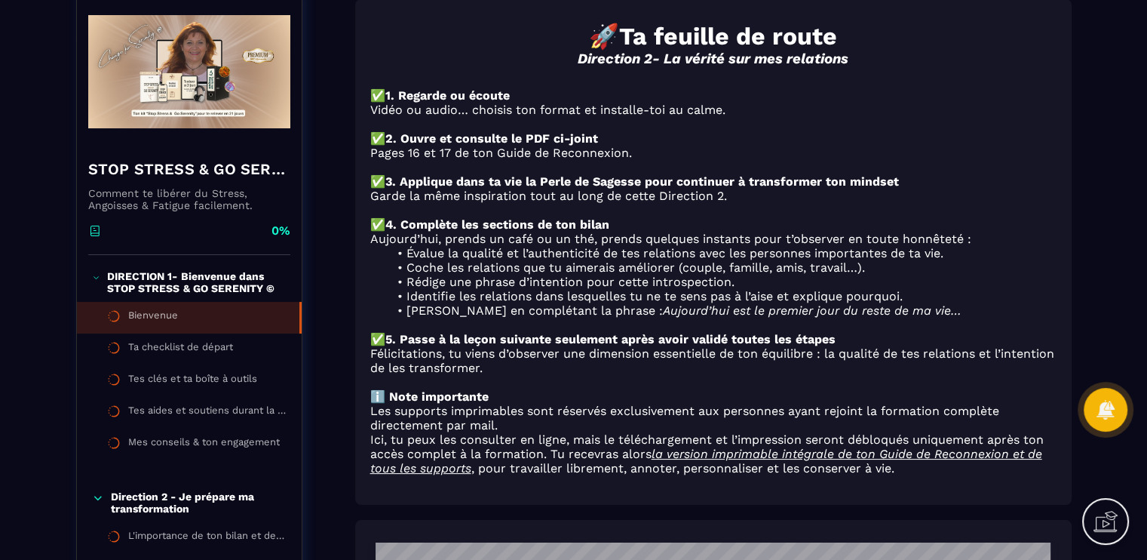
click at [238, 317] on li "Bienvenue" at bounding box center [189, 318] width 225 height 32
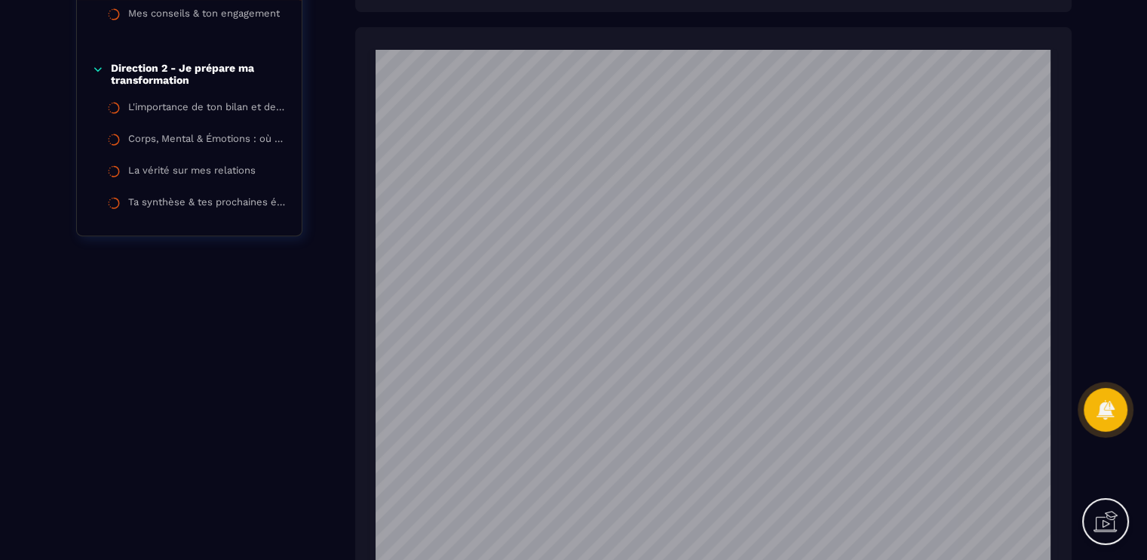
scroll to position [302, 0]
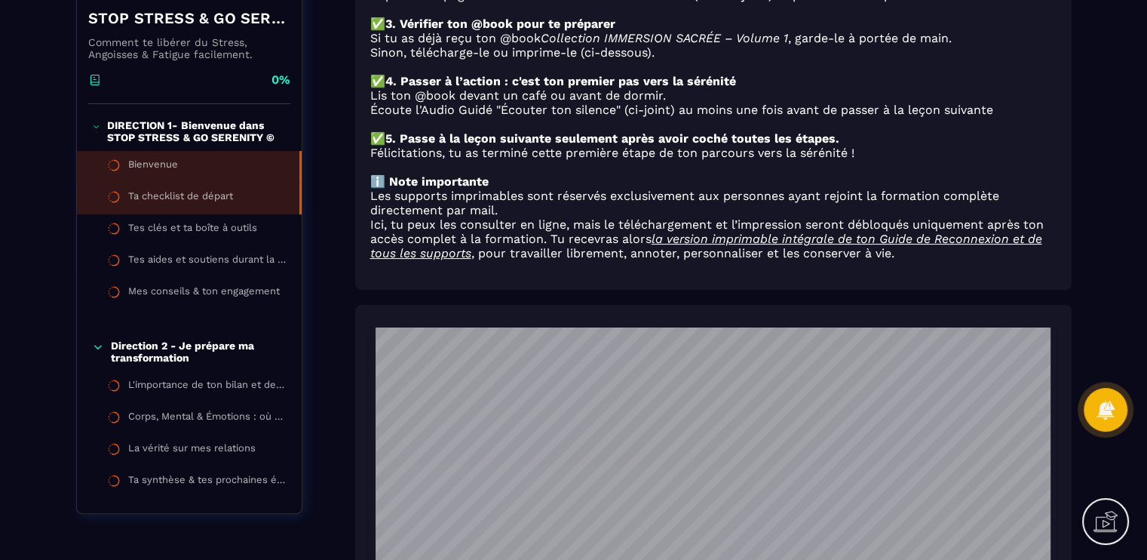
click at [232, 207] on li "Ta checklist de départ" at bounding box center [189, 199] width 225 height 32
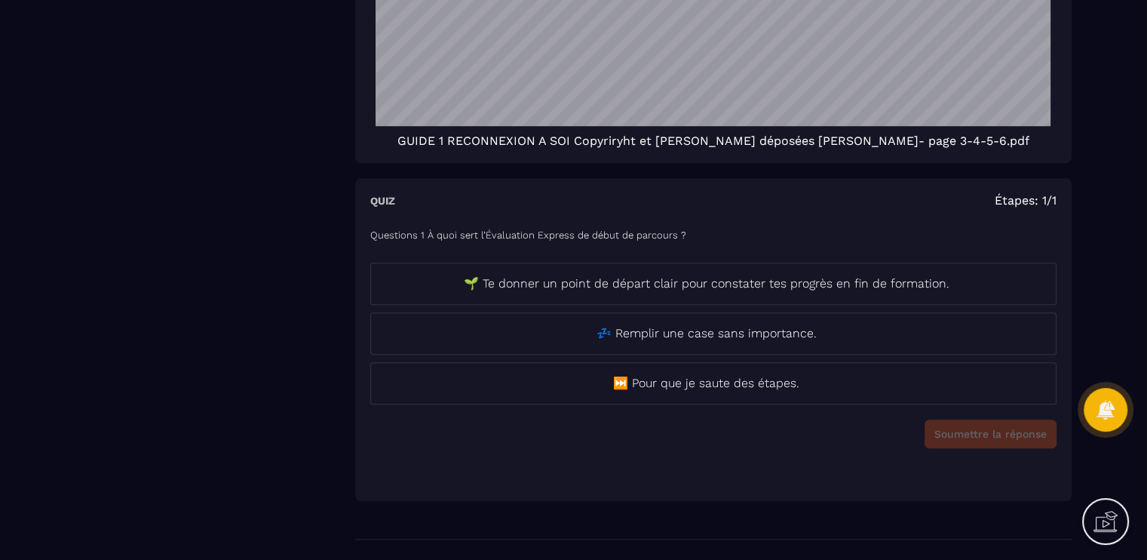
scroll to position [377, 0]
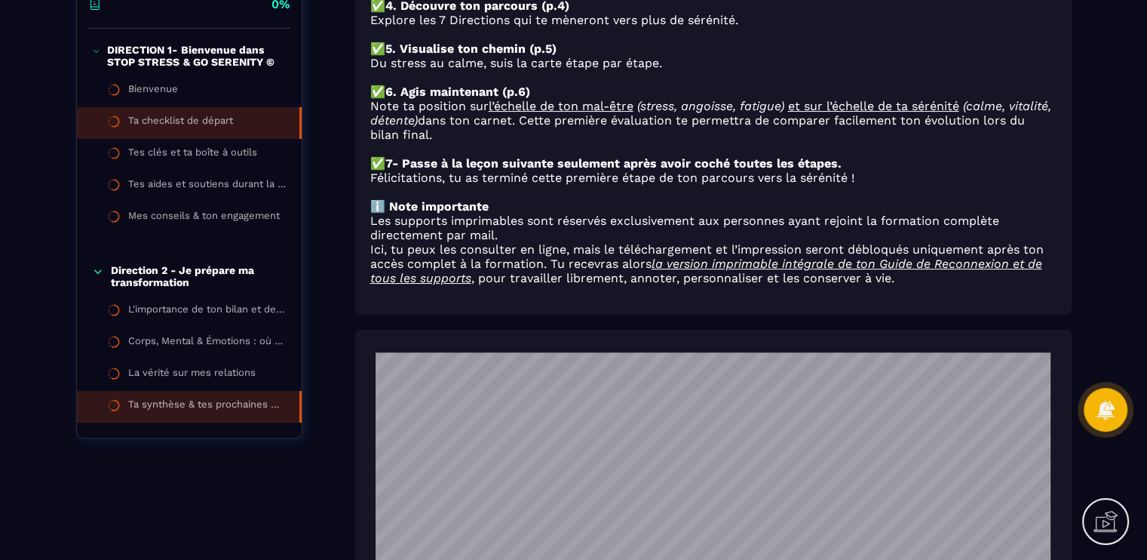
click at [256, 234] on li "Ta synthèse & tes prochaines étapes de réussite" at bounding box center [189, 218] width 225 height 32
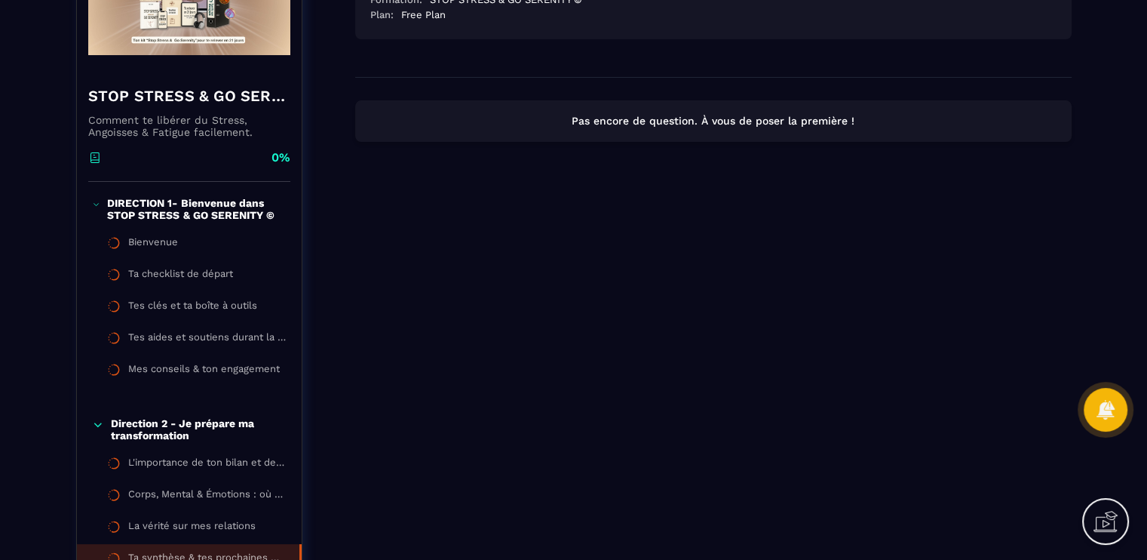
scroll to position [226, 0]
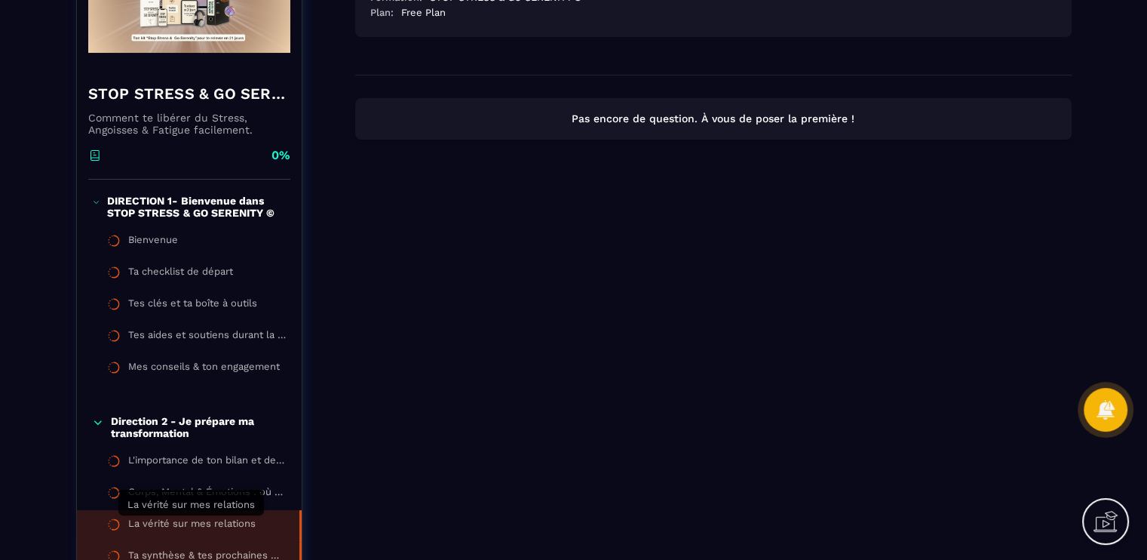
click at [250, 520] on div "La vérité sur mes relations" at bounding box center [191, 526] width 127 height 17
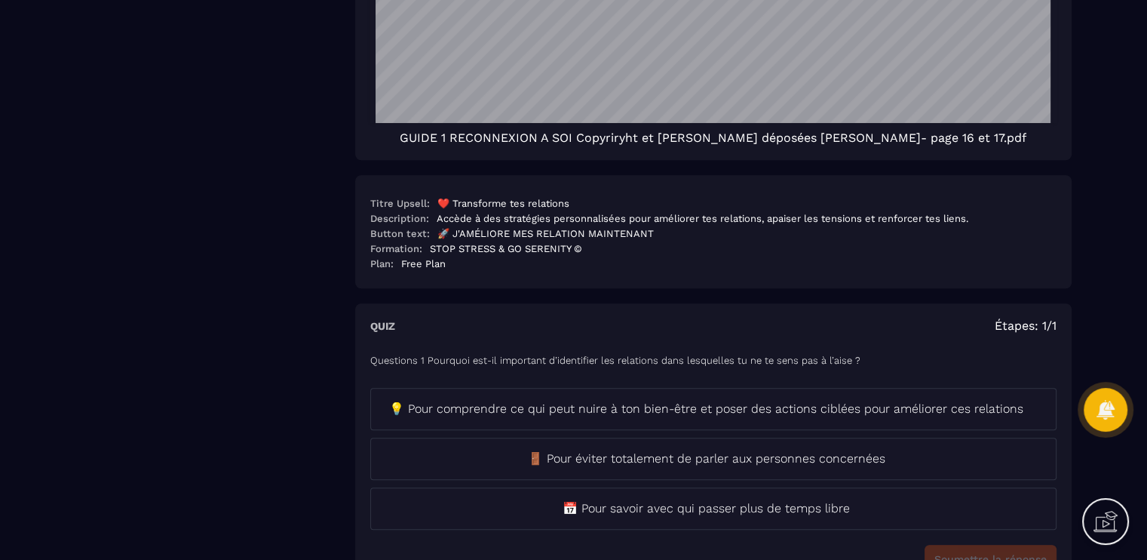
scroll to position [936, 0]
